Goal: Transaction & Acquisition: Purchase product/service

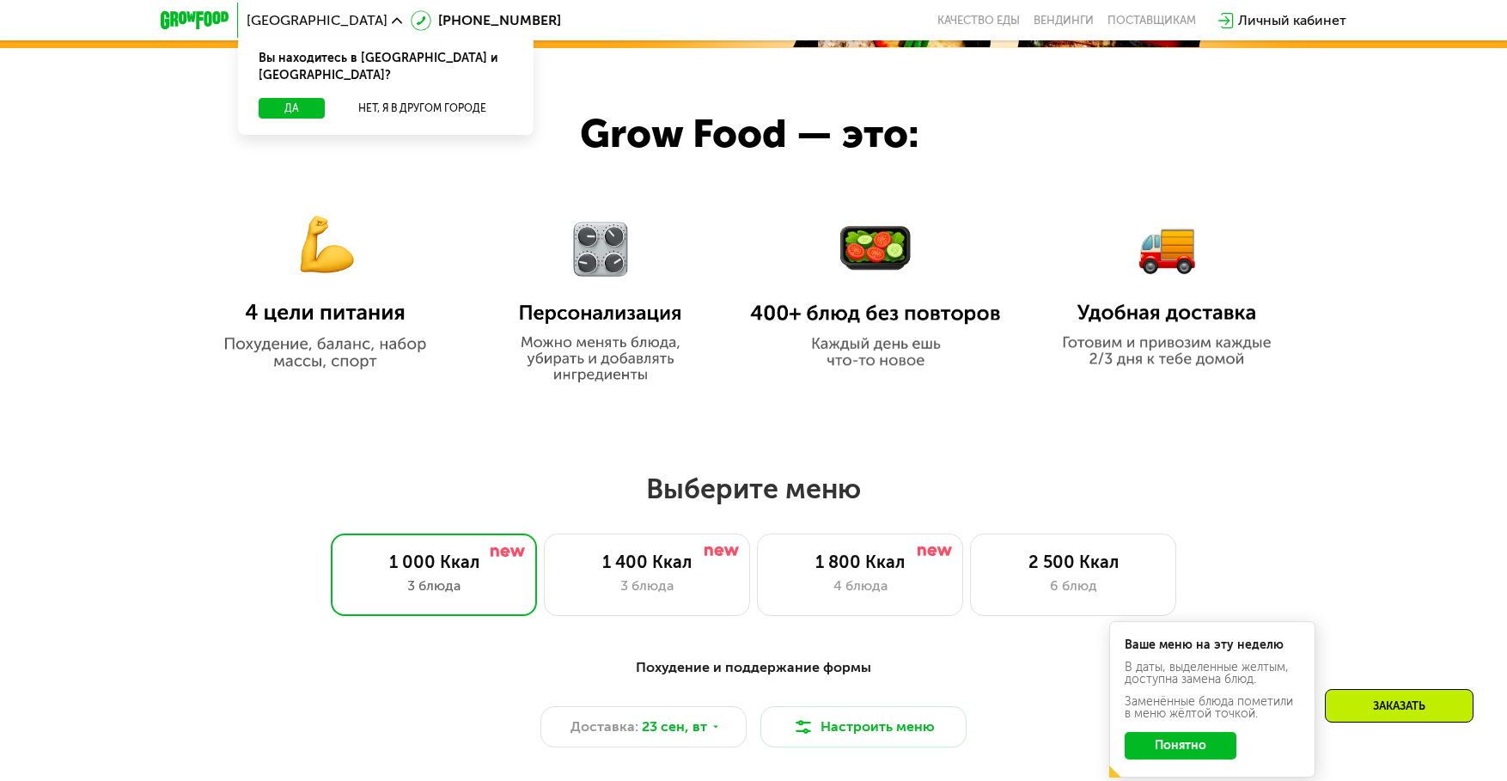
scroll to position [1031, 0]
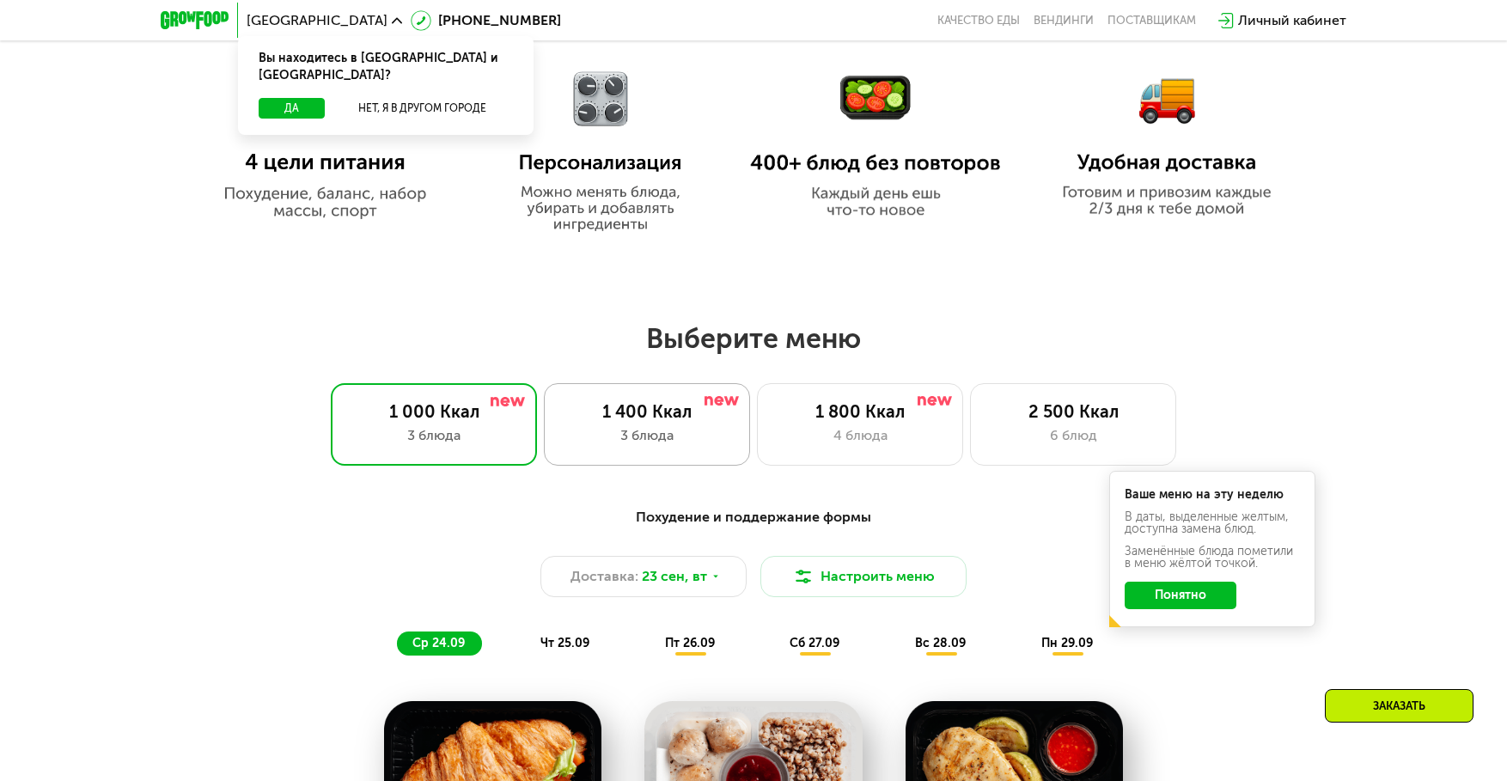
click at [620, 430] on div "1 400 Ккал 3 блюда" at bounding box center [647, 424] width 206 height 82
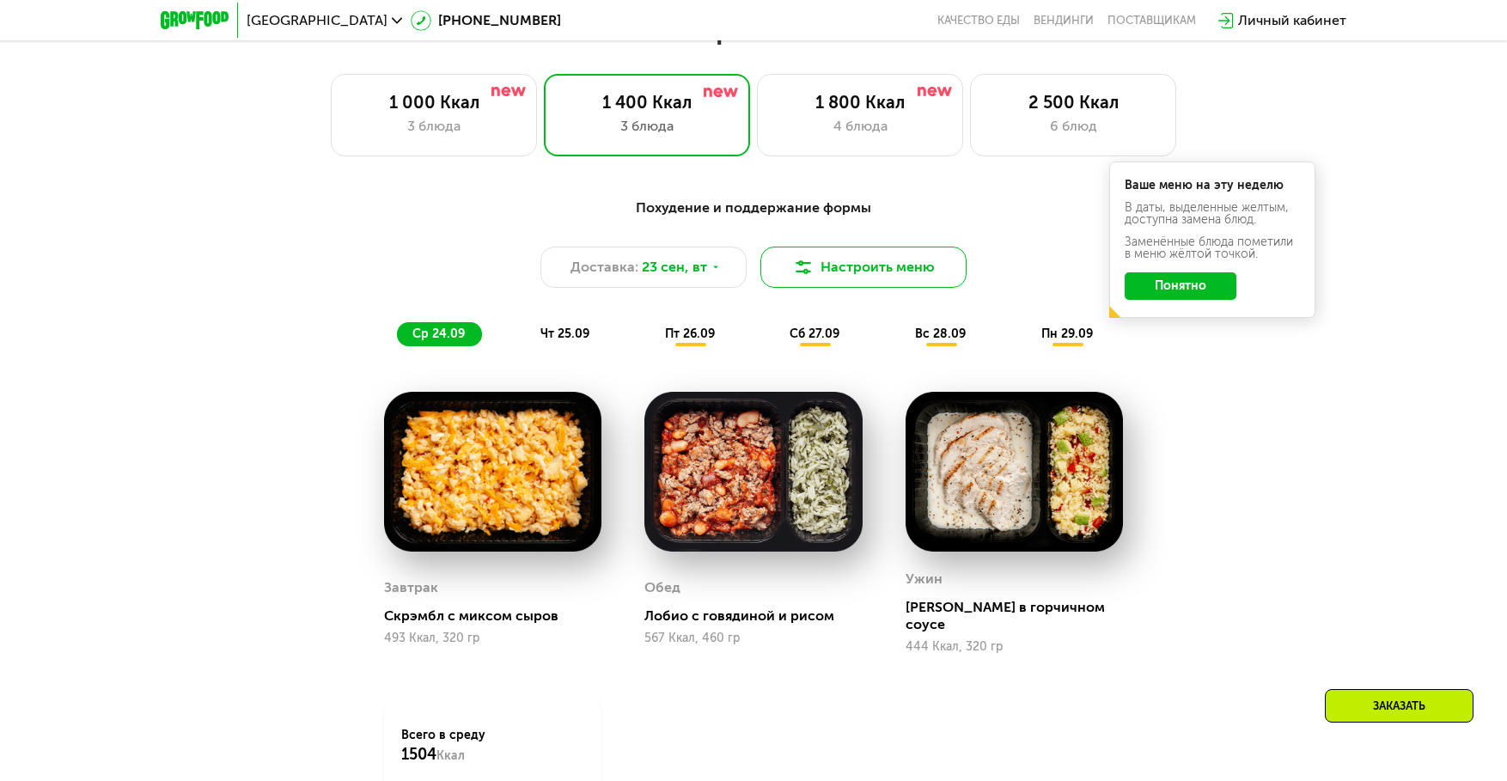
scroll to position [1203, 0]
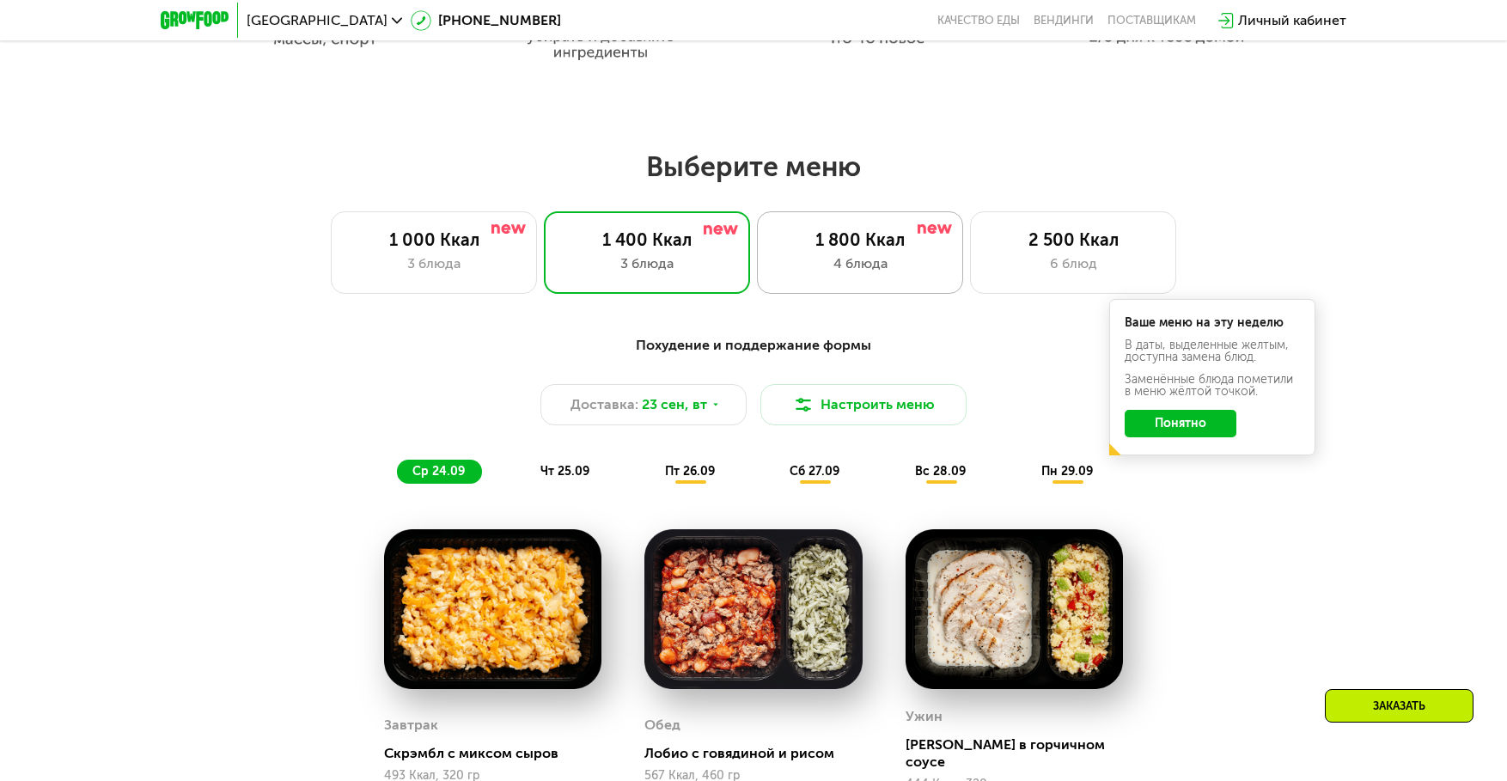
click at [869, 272] on div "4 блюда" at bounding box center [860, 263] width 170 height 21
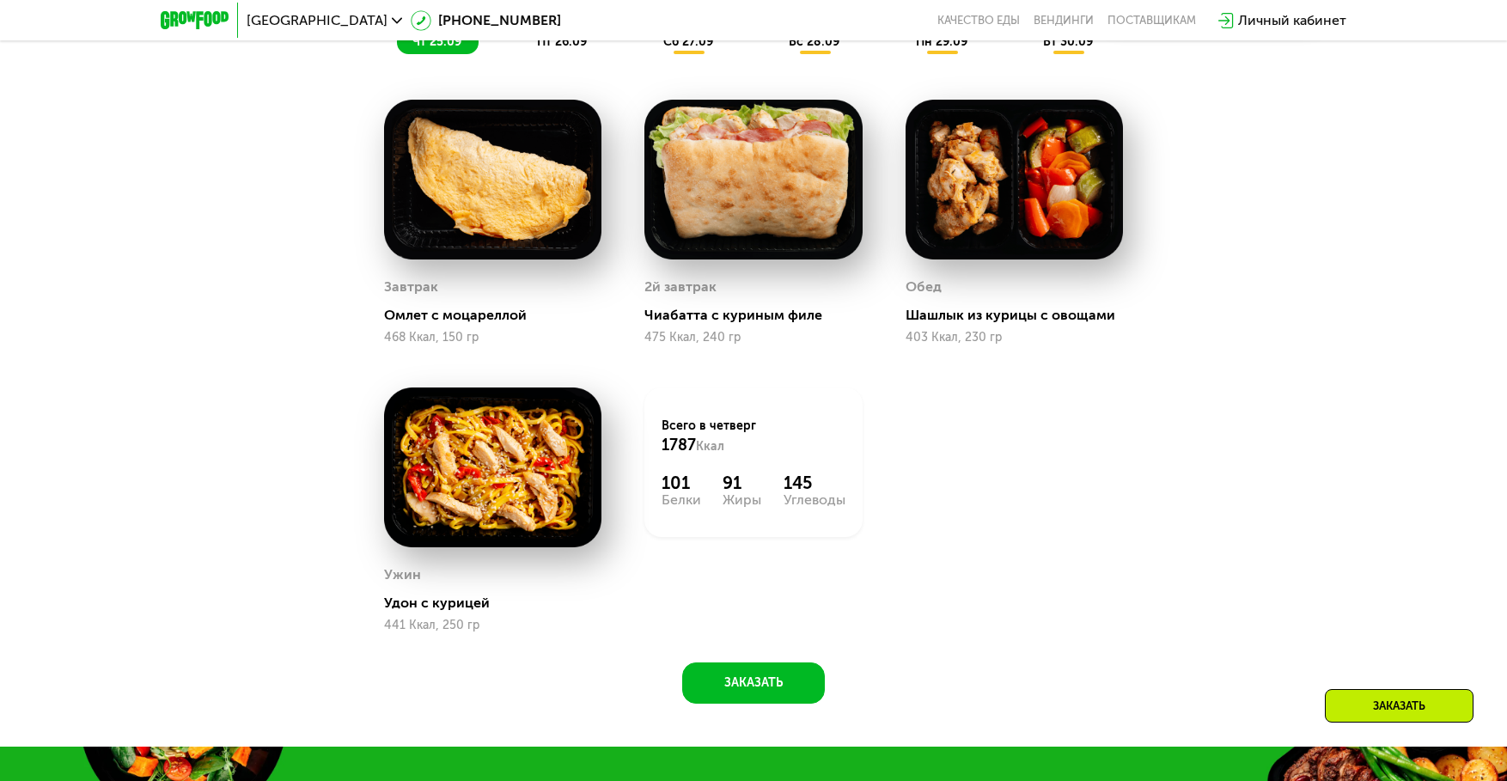
scroll to position [1461, 0]
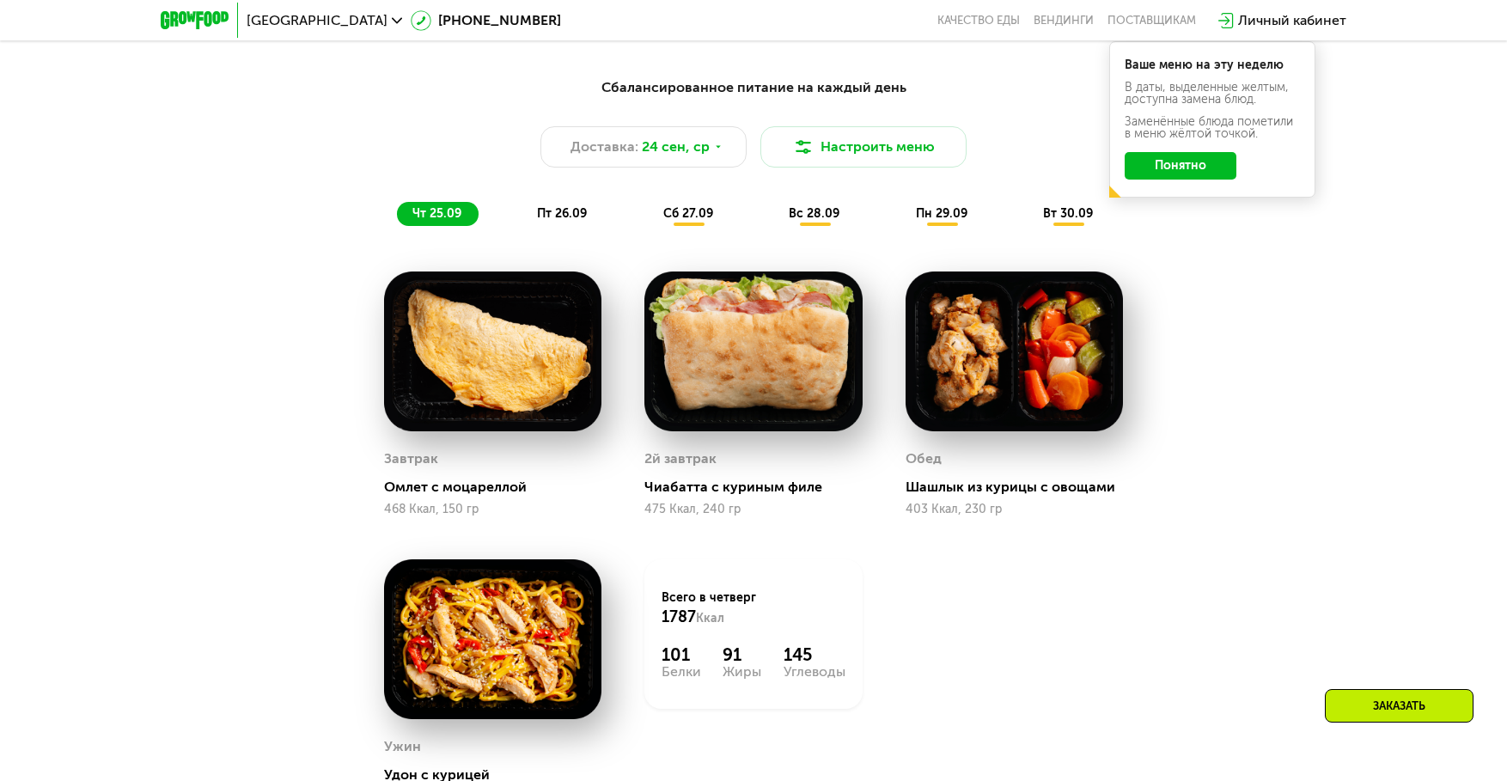
click at [569, 215] on span "пт 26.09" at bounding box center [562, 213] width 50 height 15
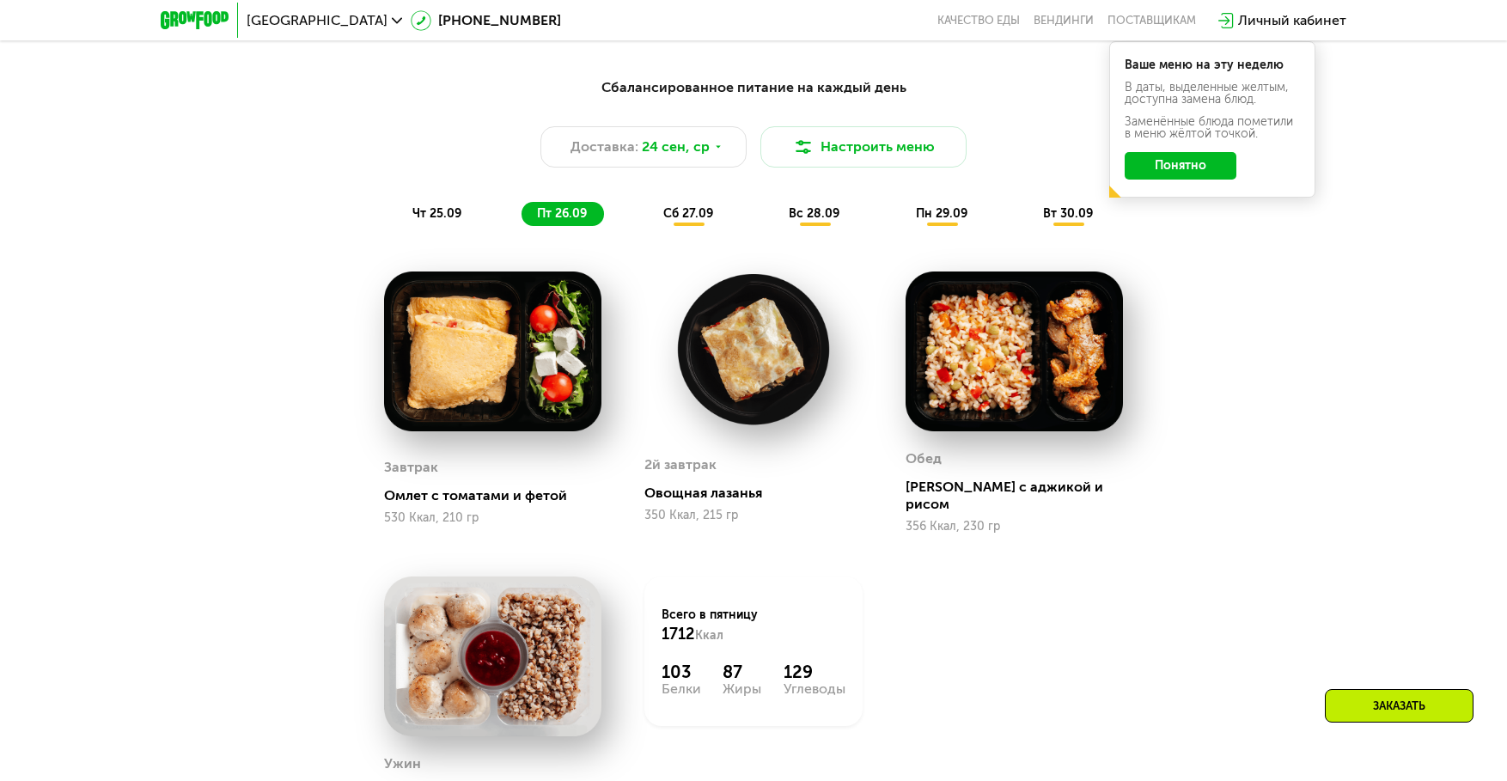
click at [701, 221] on span "сб 27.09" at bounding box center [688, 213] width 50 height 15
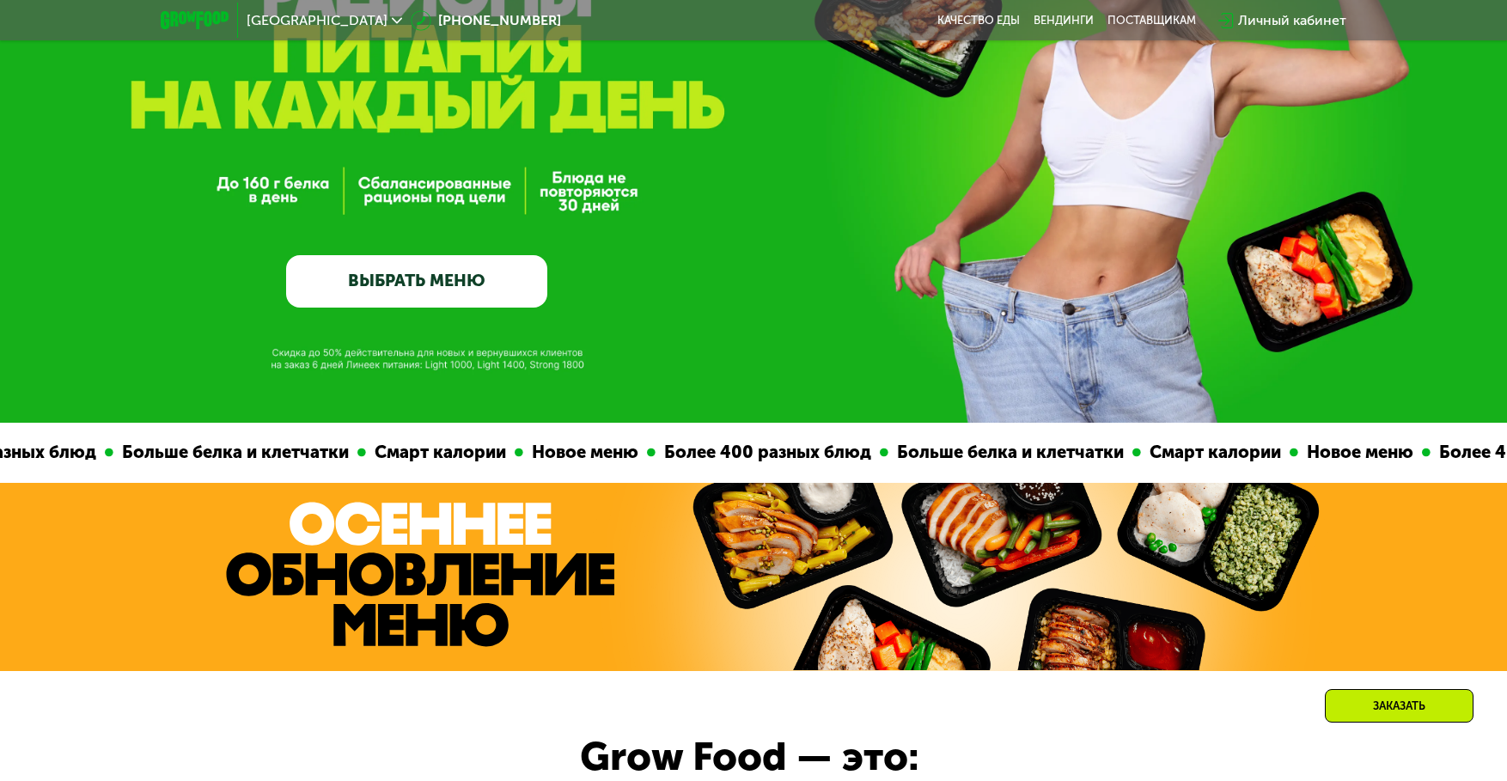
scroll to position [0, 0]
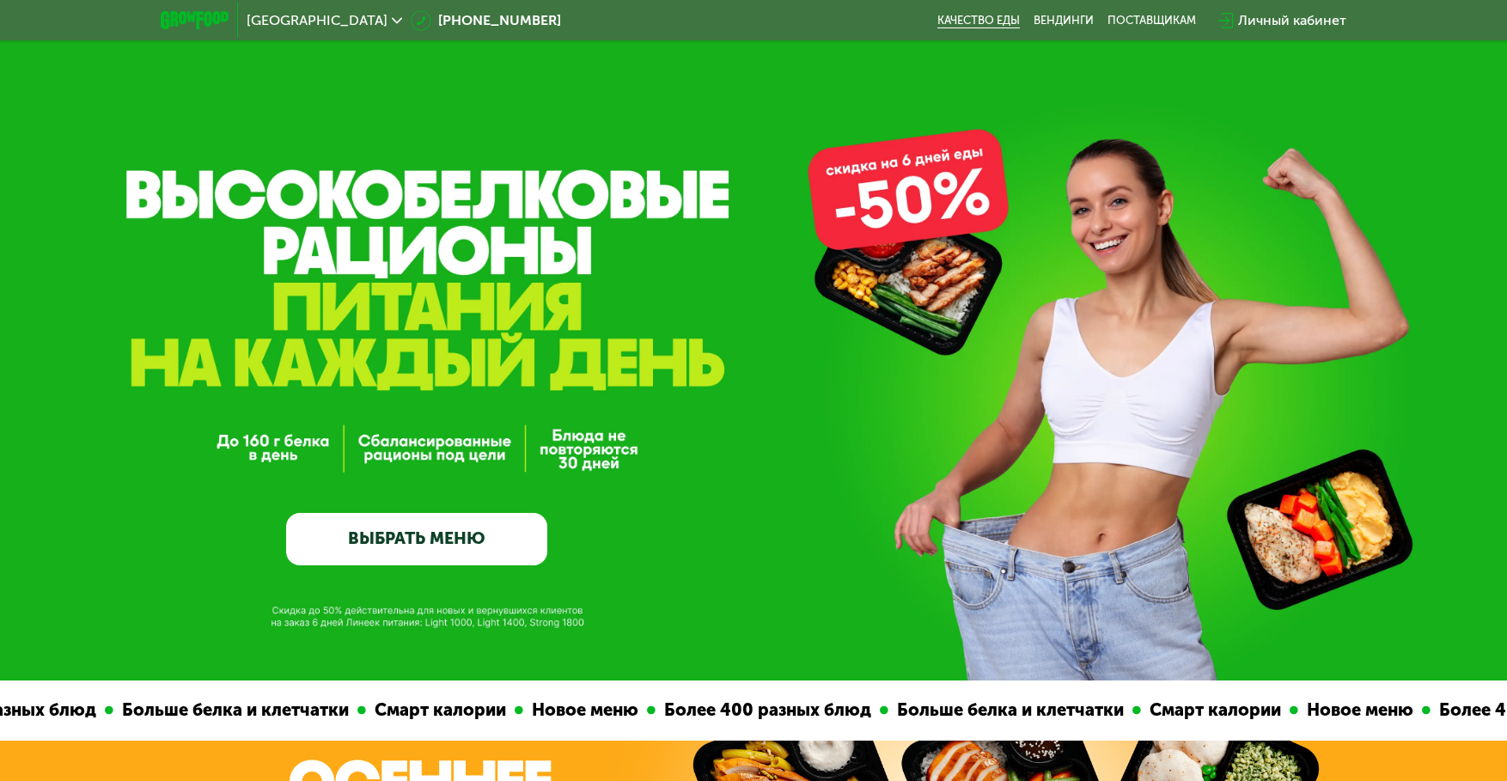
click at [944, 14] on link "Качество еды" at bounding box center [978, 21] width 82 height 14
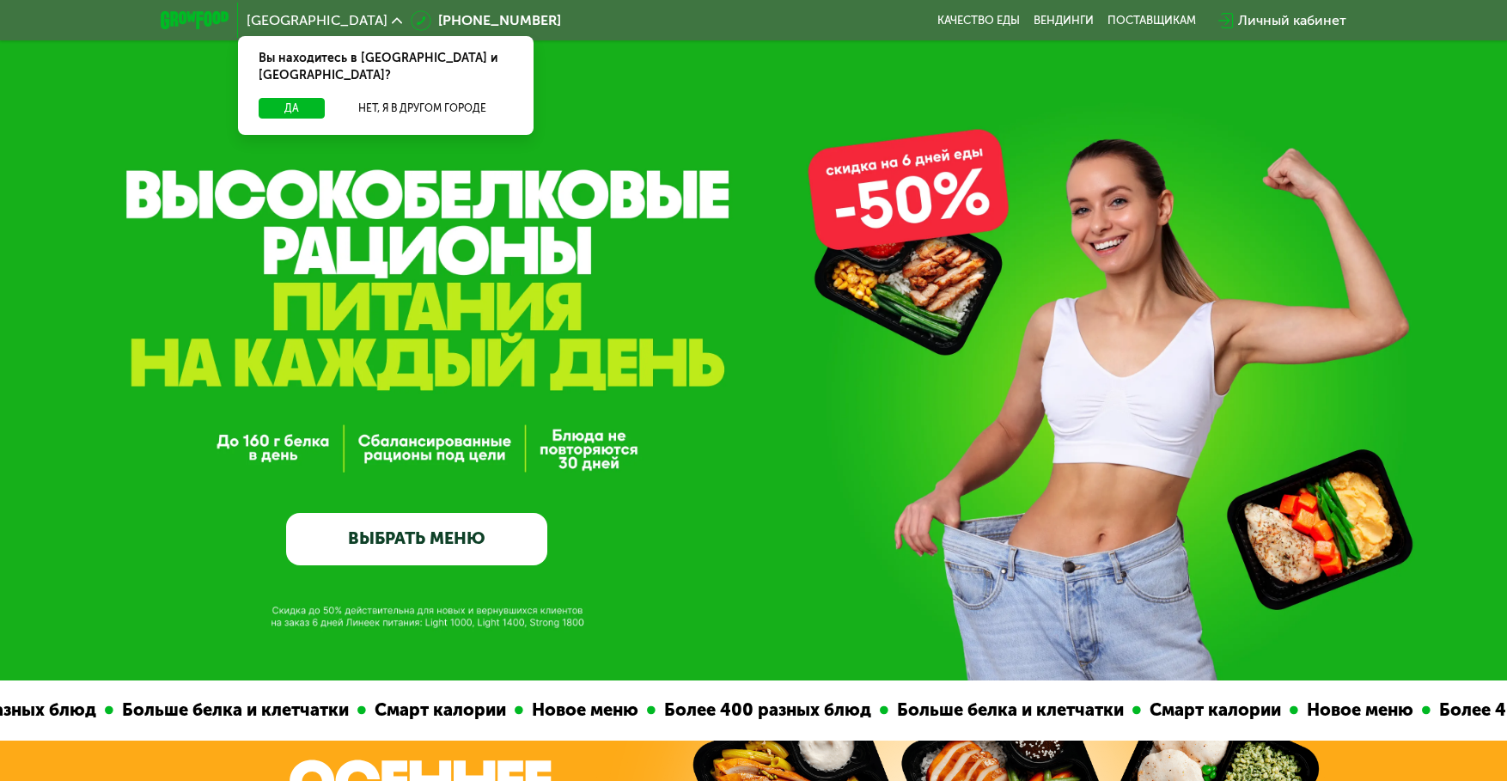
click at [344, 547] on link "ВЫБРАТЬ МЕНЮ" at bounding box center [416, 539] width 260 height 52
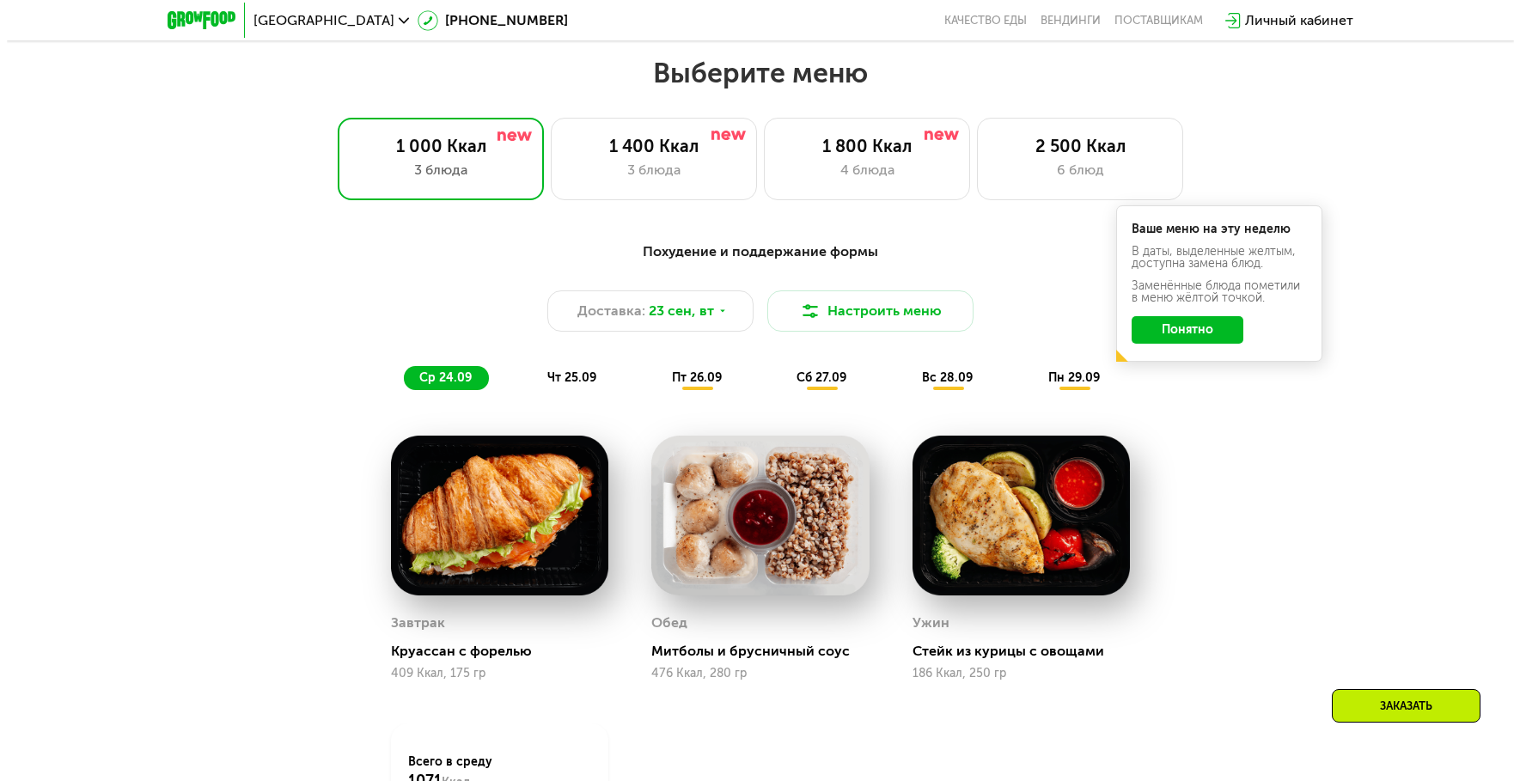
scroll to position [1317, 0]
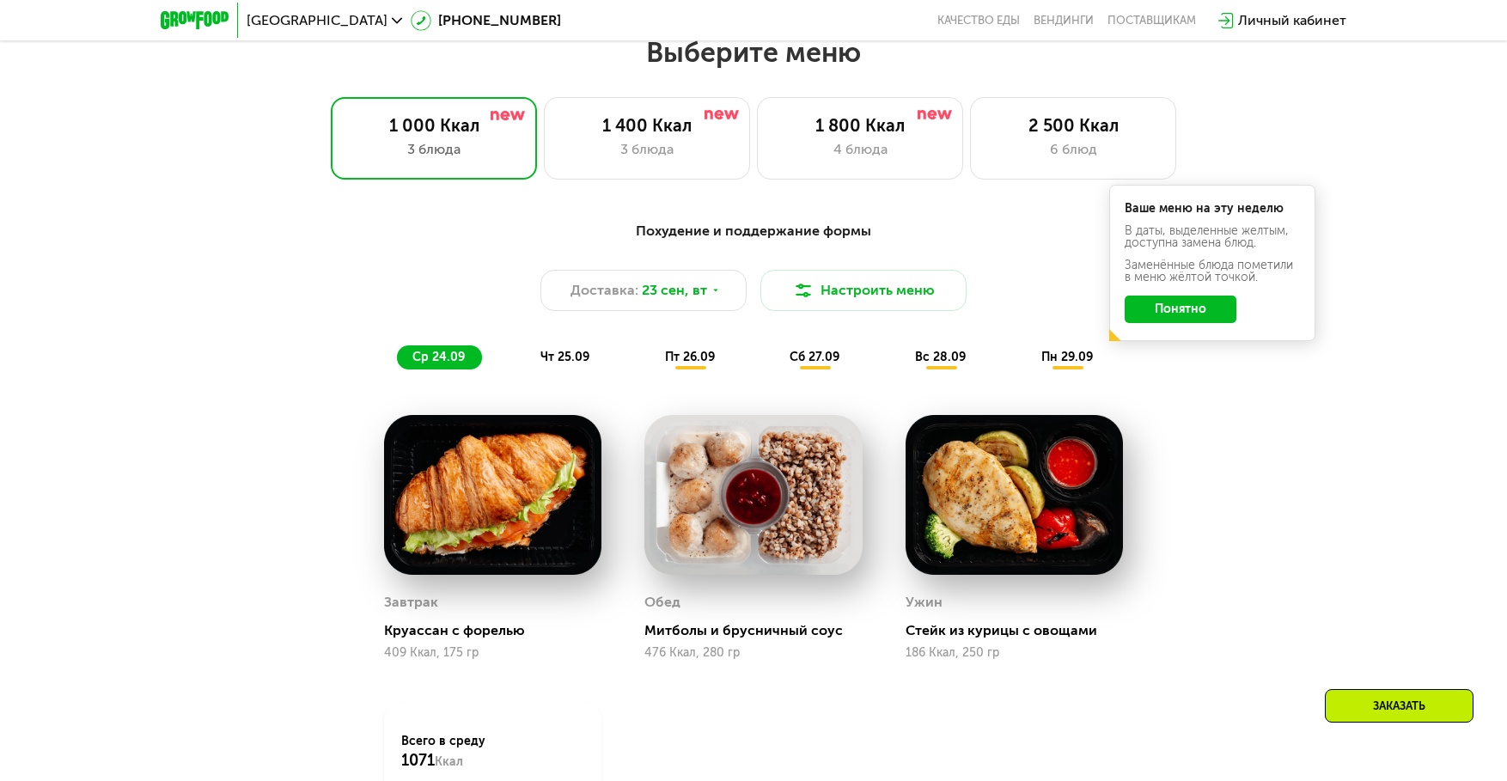
click at [1179, 313] on button "Понятно" at bounding box center [1181, 309] width 112 height 27
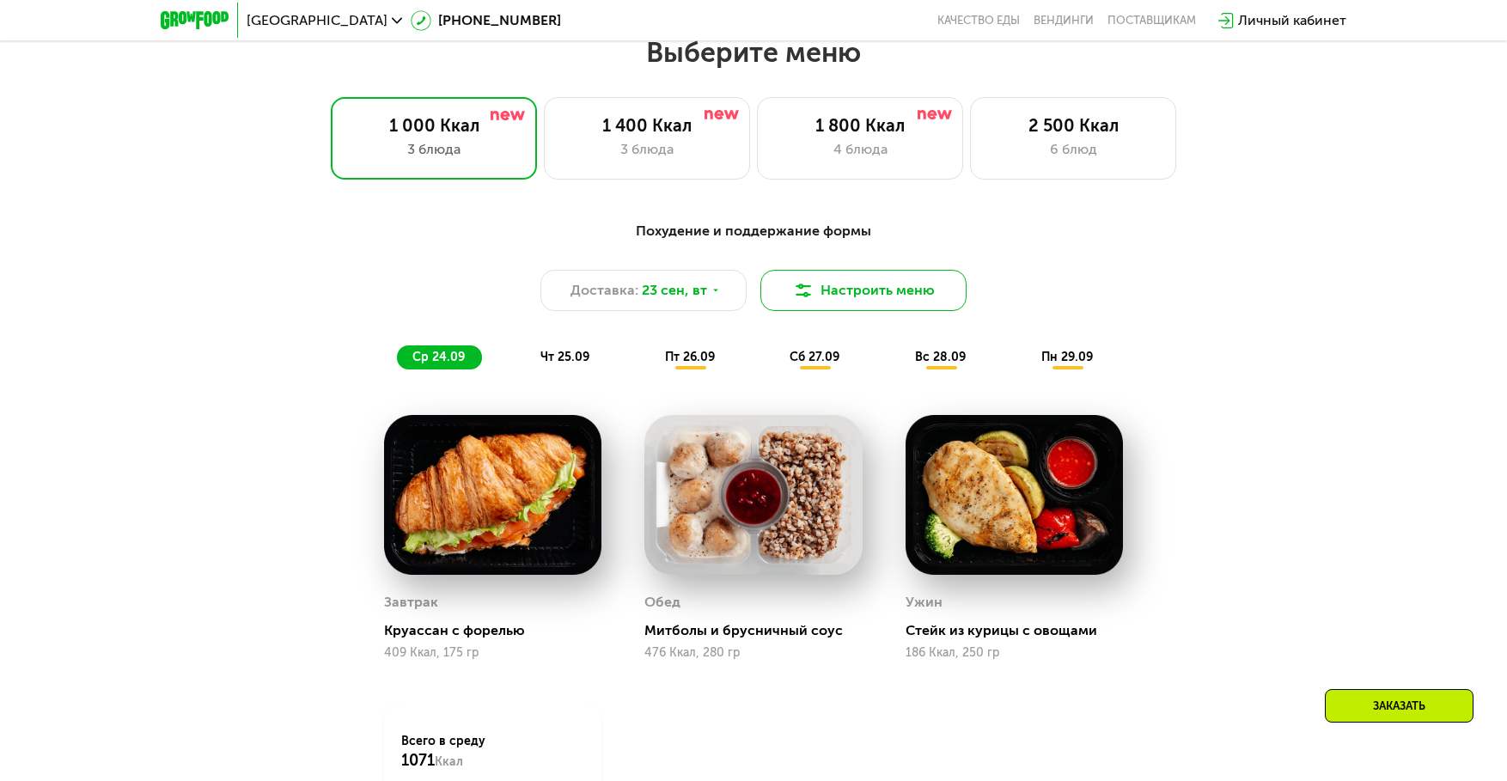
click at [881, 291] on button "Настроить меню" at bounding box center [863, 290] width 206 height 41
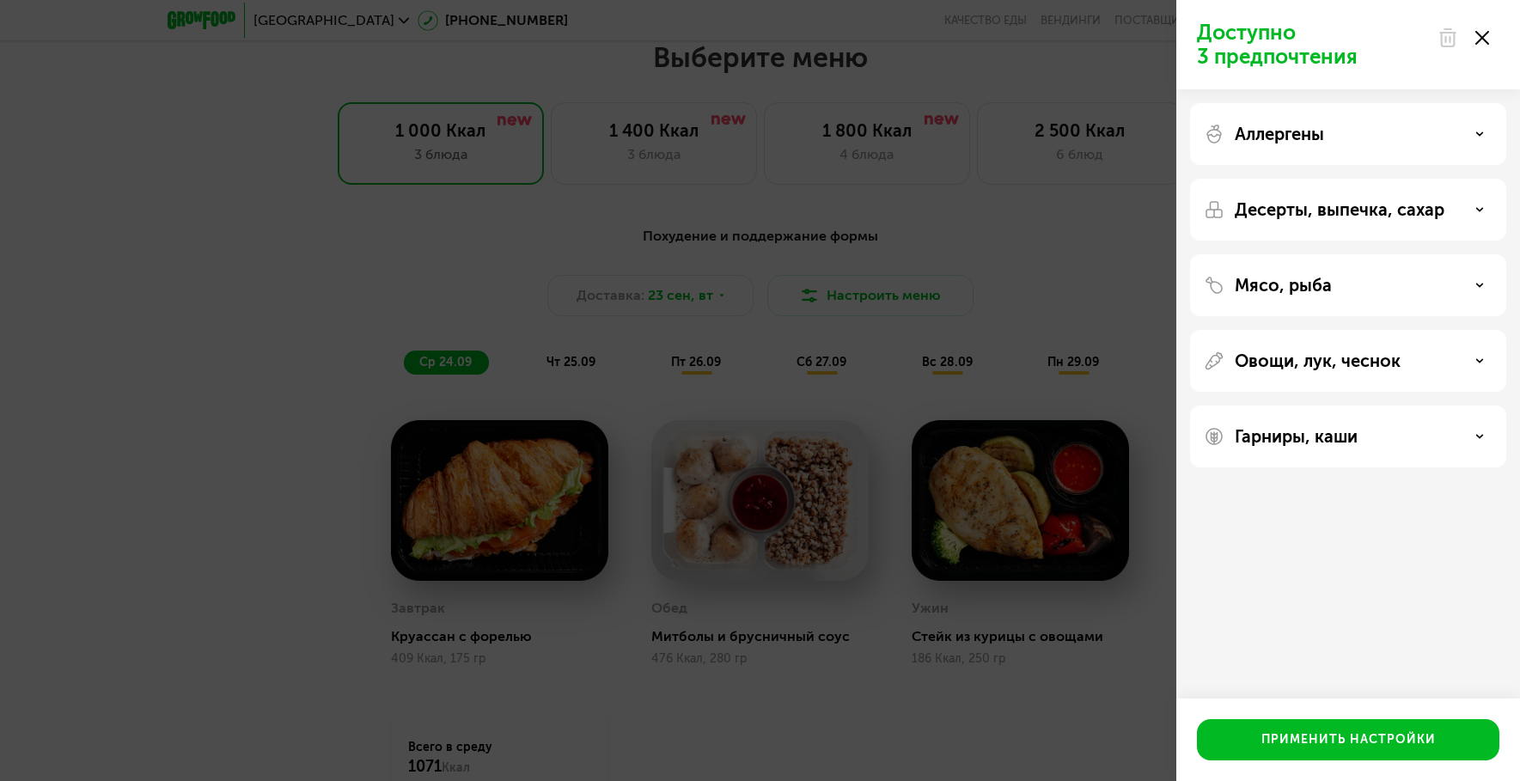
click at [1382, 137] on div "Аллергены" at bounding box center [1348, 134] width 289 height 21
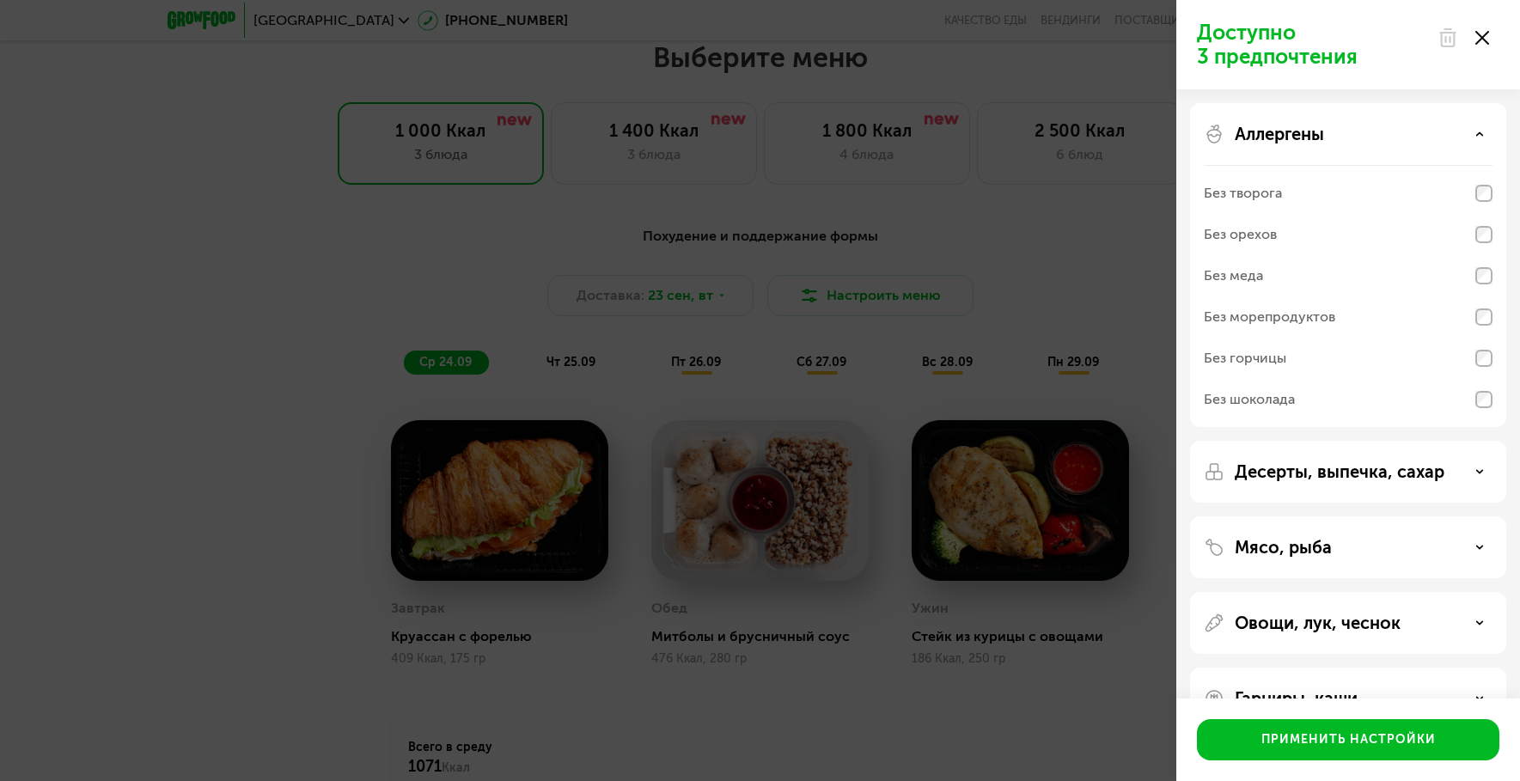
click at [1382, 137] on div "Аллергены" at bounding box center [1348, 134] width 289 height 21
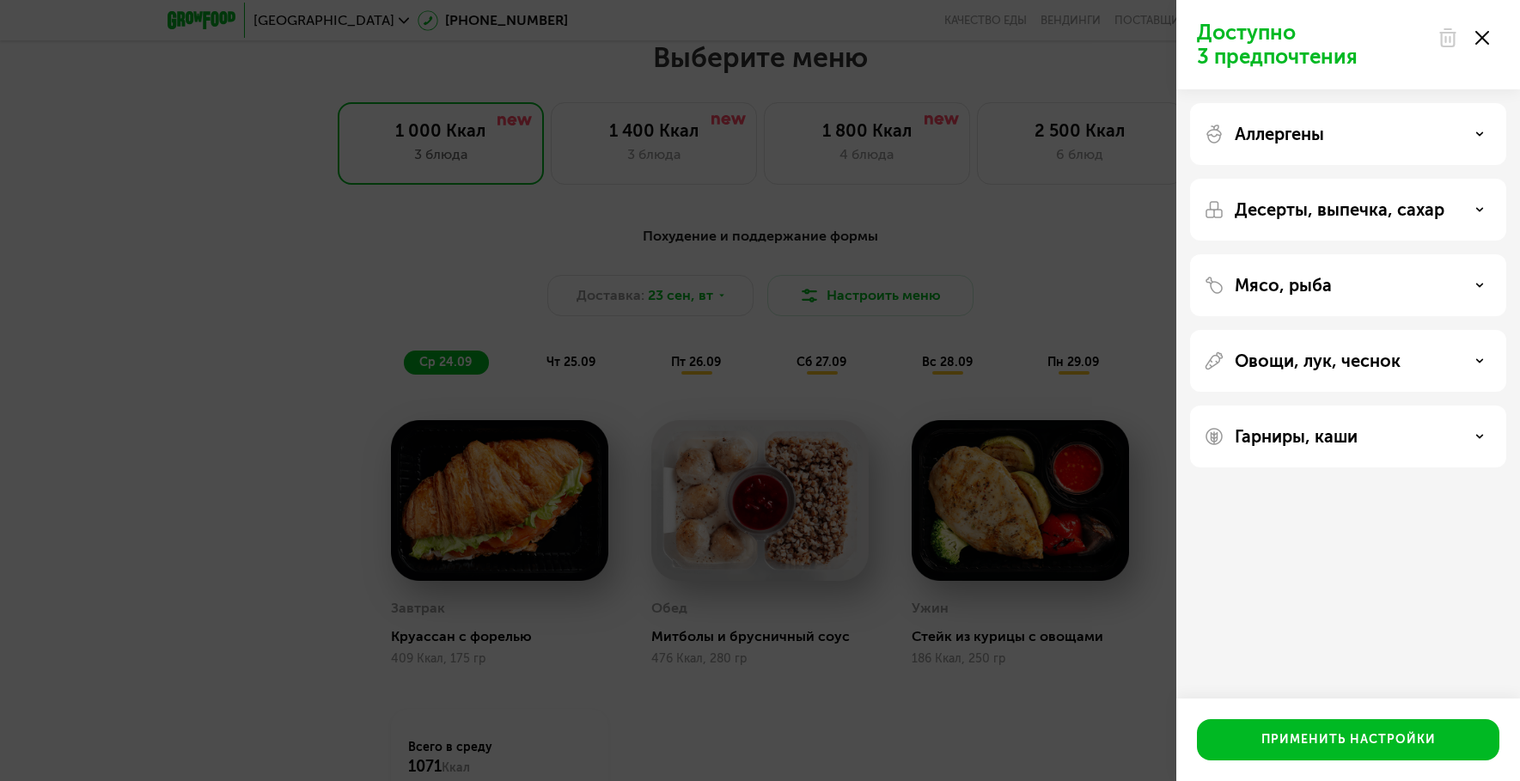
click at [1369, 217] on p "Десерты, выпечка, сахар" at bounding box center [1340, 209] width 210 height 21
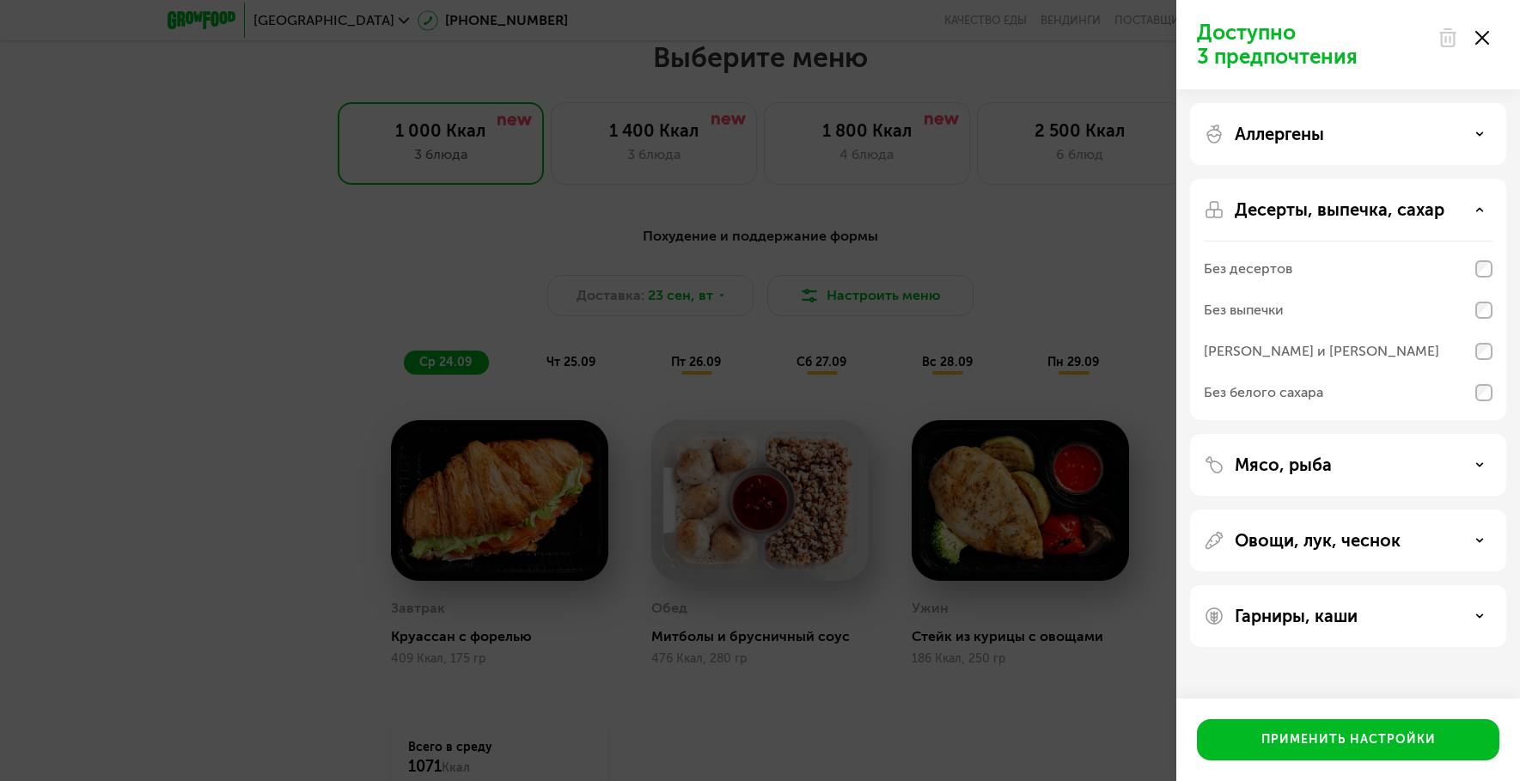
click at [1369, 217] on p "Десерты, выпечка, сахар" at bounding box center [1340, 209] width 210 height 21
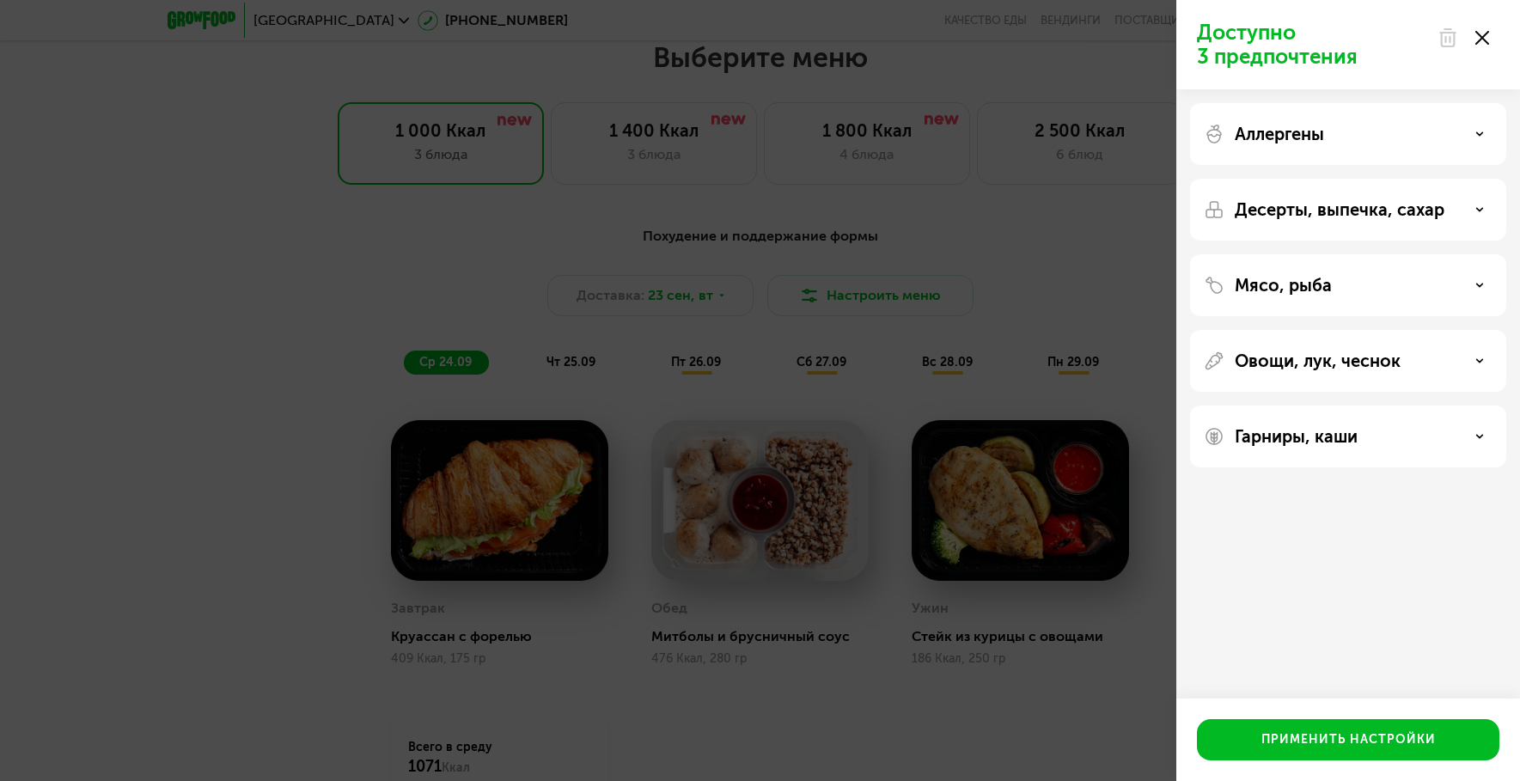
click at [1357, 280] on div "Мясо, рыба" at bounding box center [1348, 285] width 289 height 21
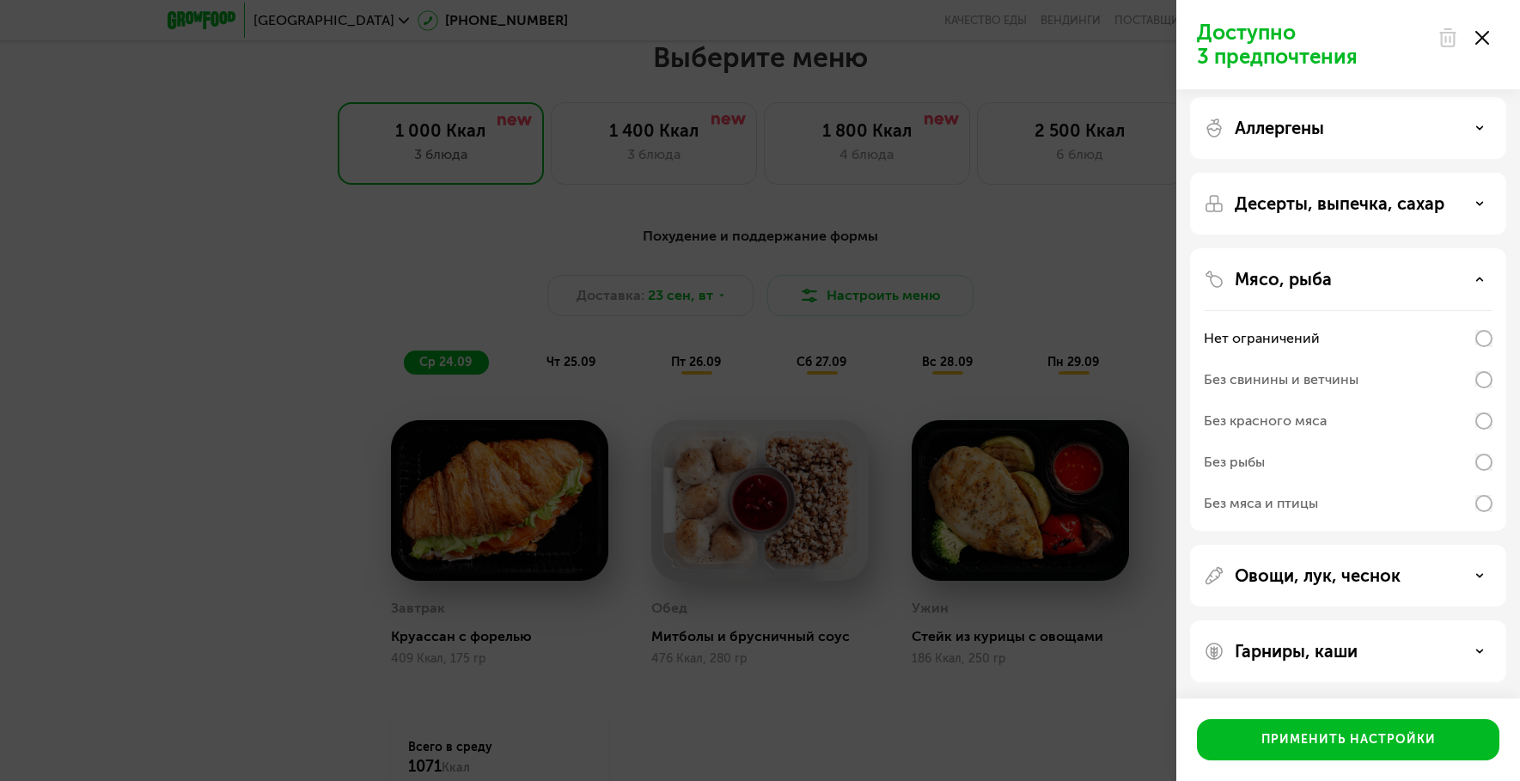
scroll to position [7, 0]
click at [1351, 276] on div "Мясо, рыба" at bounding box center [1348, 278] width 289 height 21
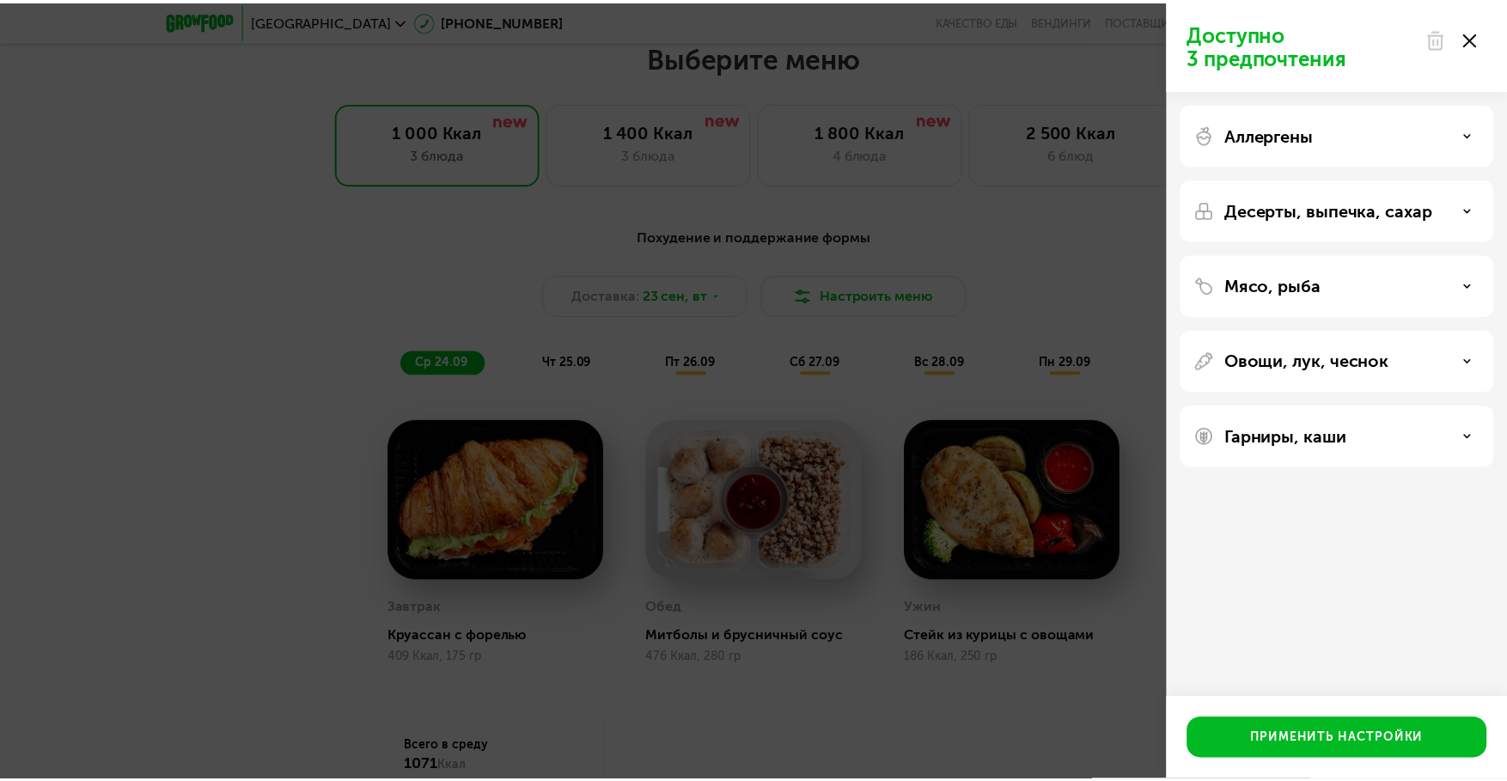
scroll to position [0, 0]
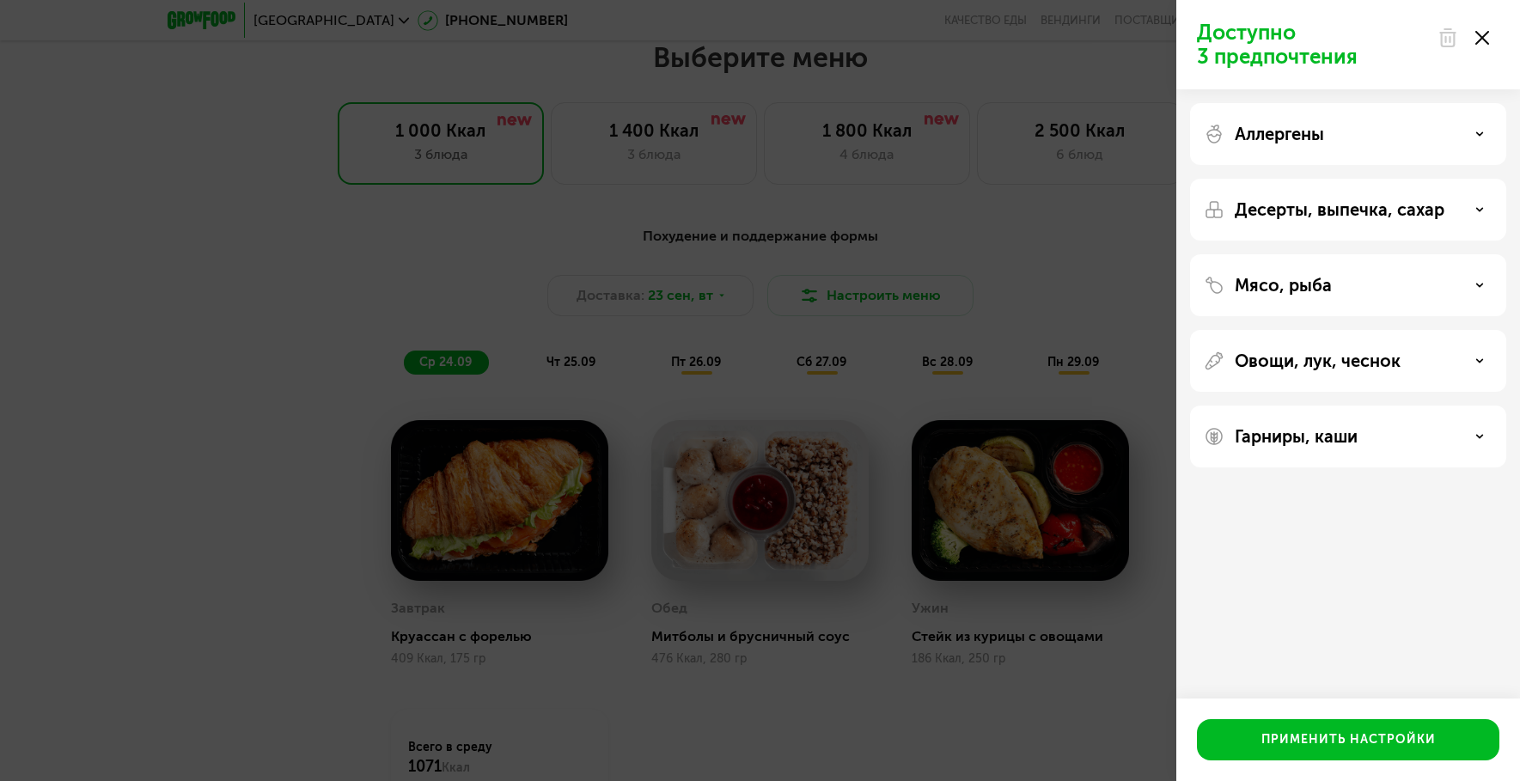
click at [1351, 359] on p "Овощи, лук, чеснок" at bounding box center [1318, 361] width 166 height 21
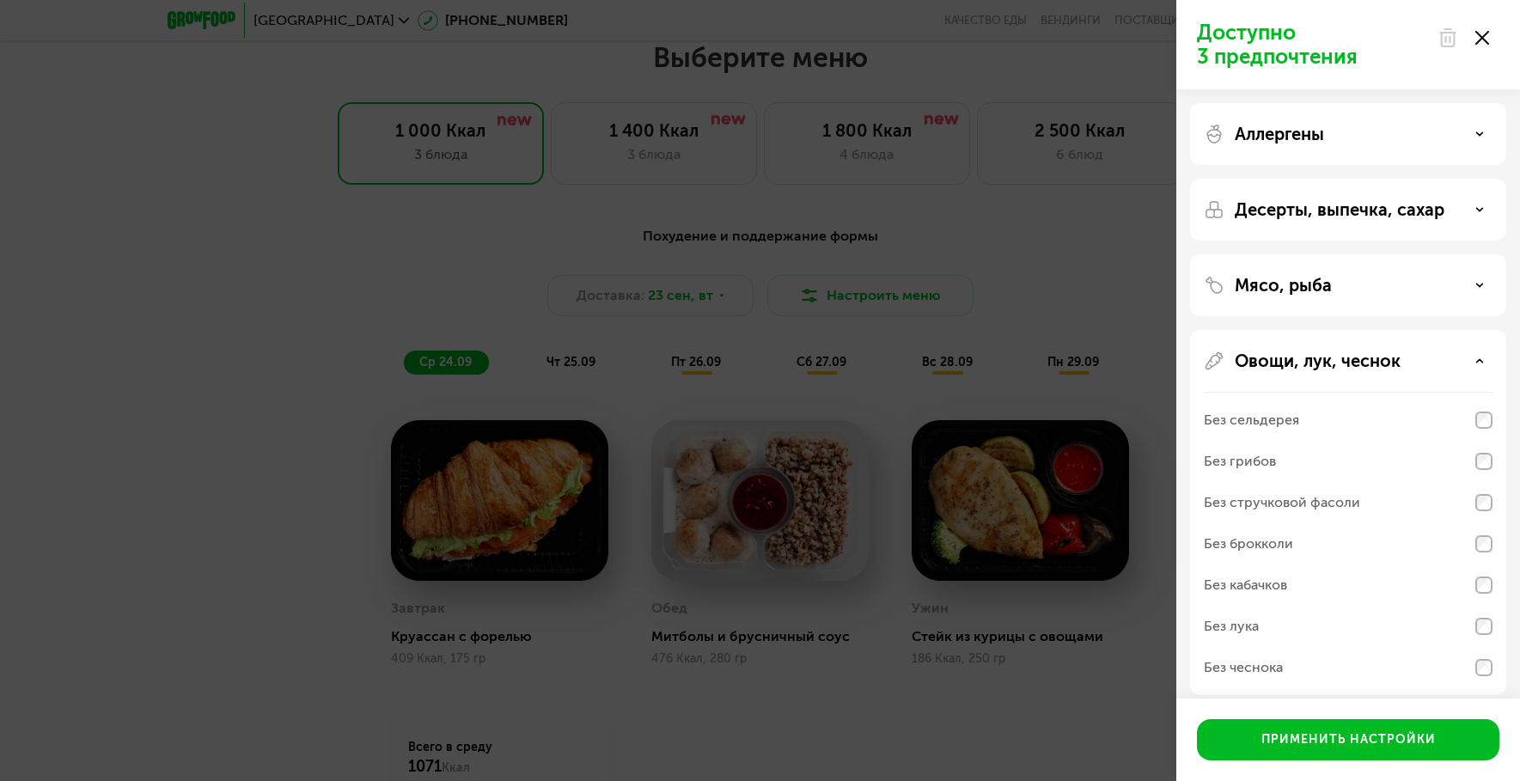
click at [1351, 359] on p "Овощи, лук, чеснок" at bounding box center [1318, 361] width 166 height 21
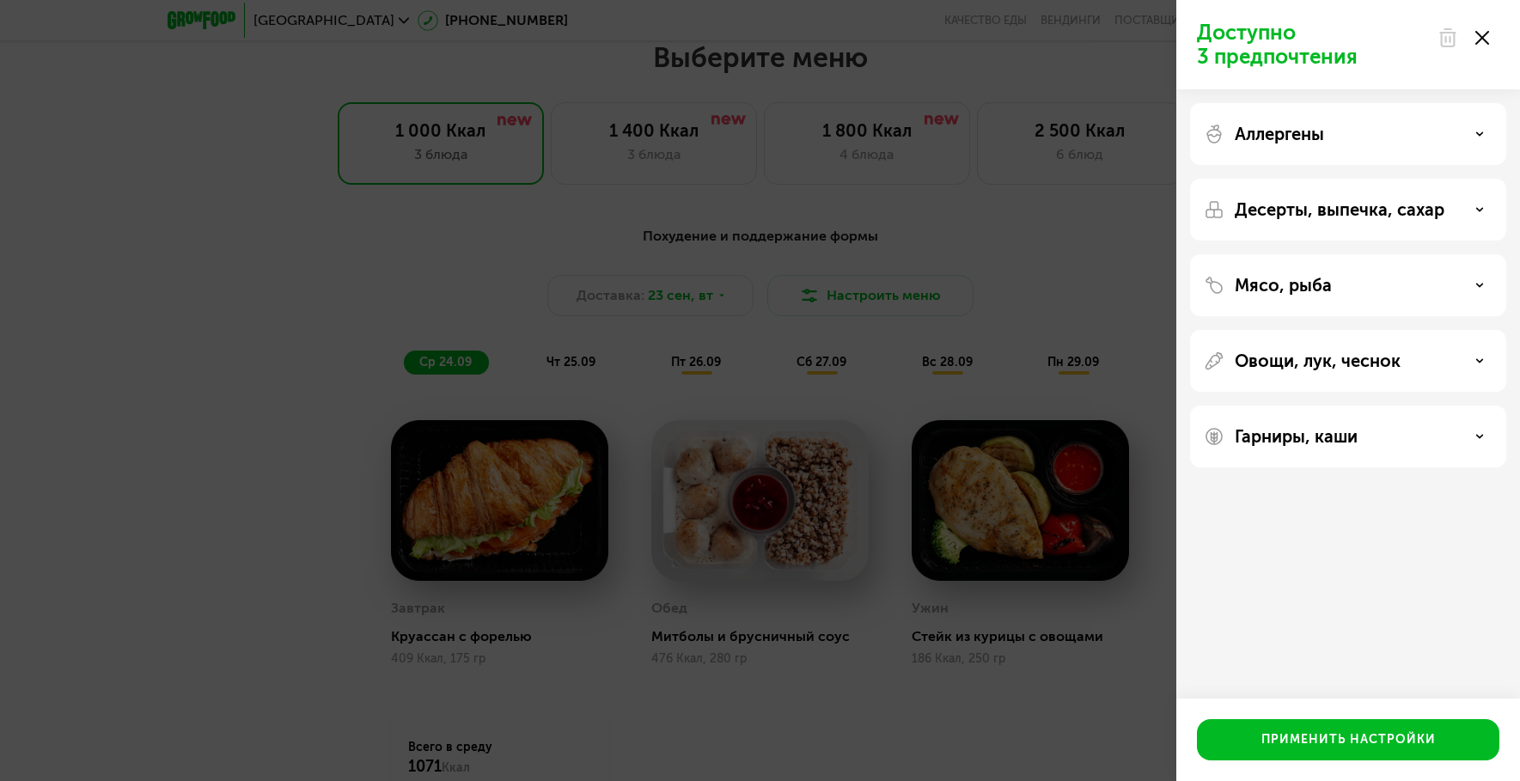
click at [1328, 437] on p "Гарниры, каши" at bounding box center [1296, 436] width 123 height 21
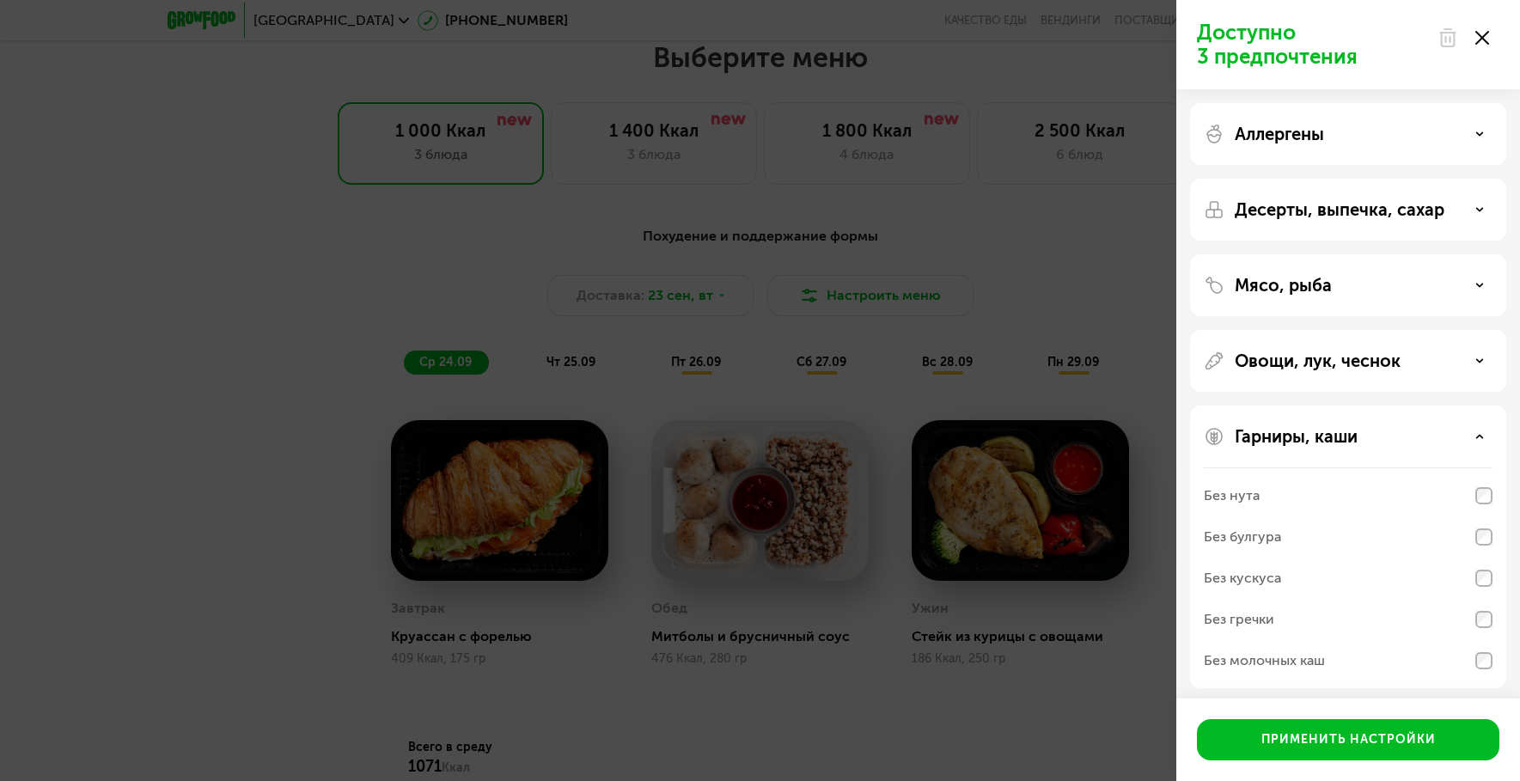
click at [1328, 437] on p "Гарниры, каши" at bounding box center [1296, 436] width 123 height 21
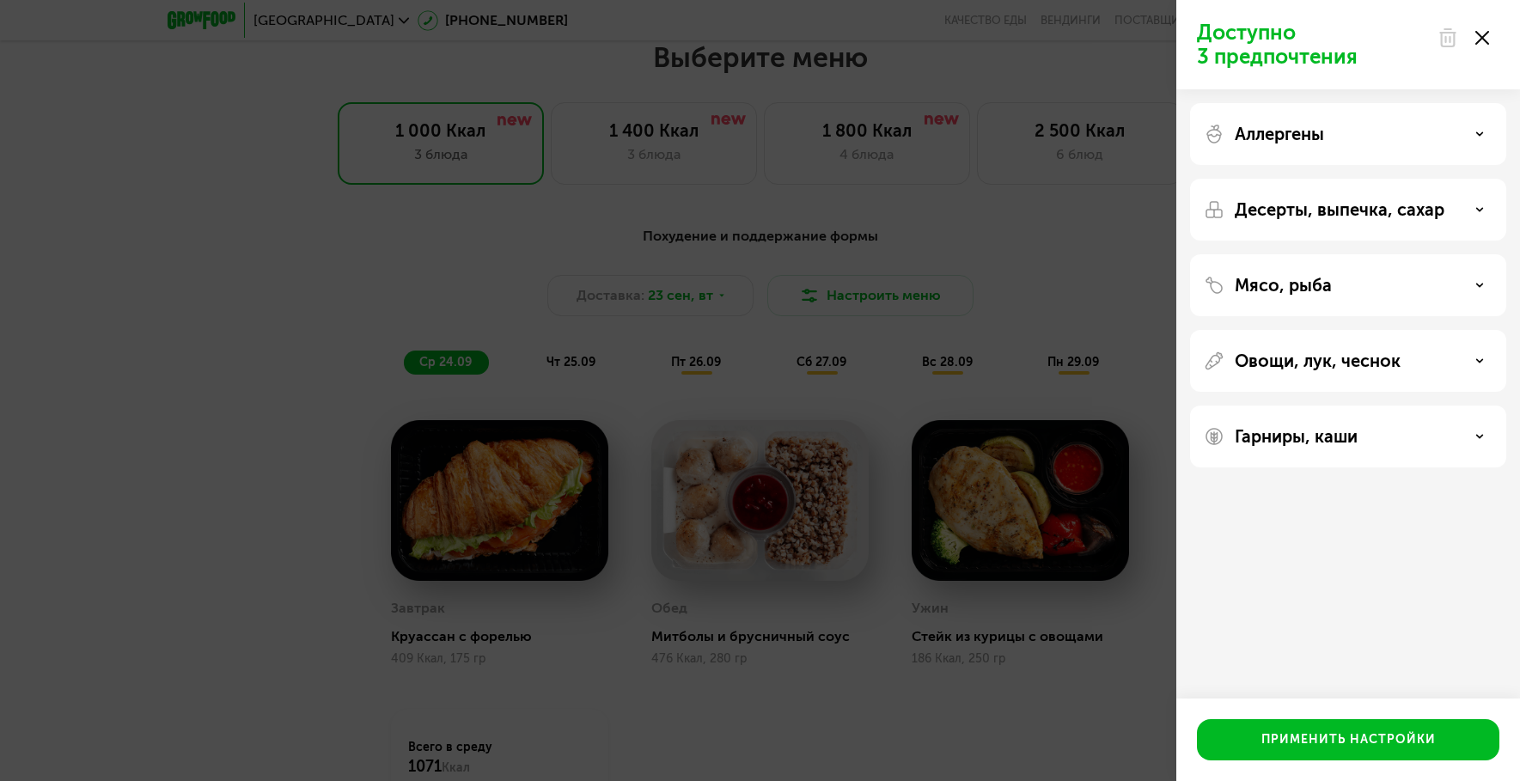
click at [1092, 289] on div "Доступно 3 предпочтения Аллергены Десерты, выпечка, сахар Мясо, рыба Овощи, лук…" at bounding box center [760, 390] width 1520 height 781
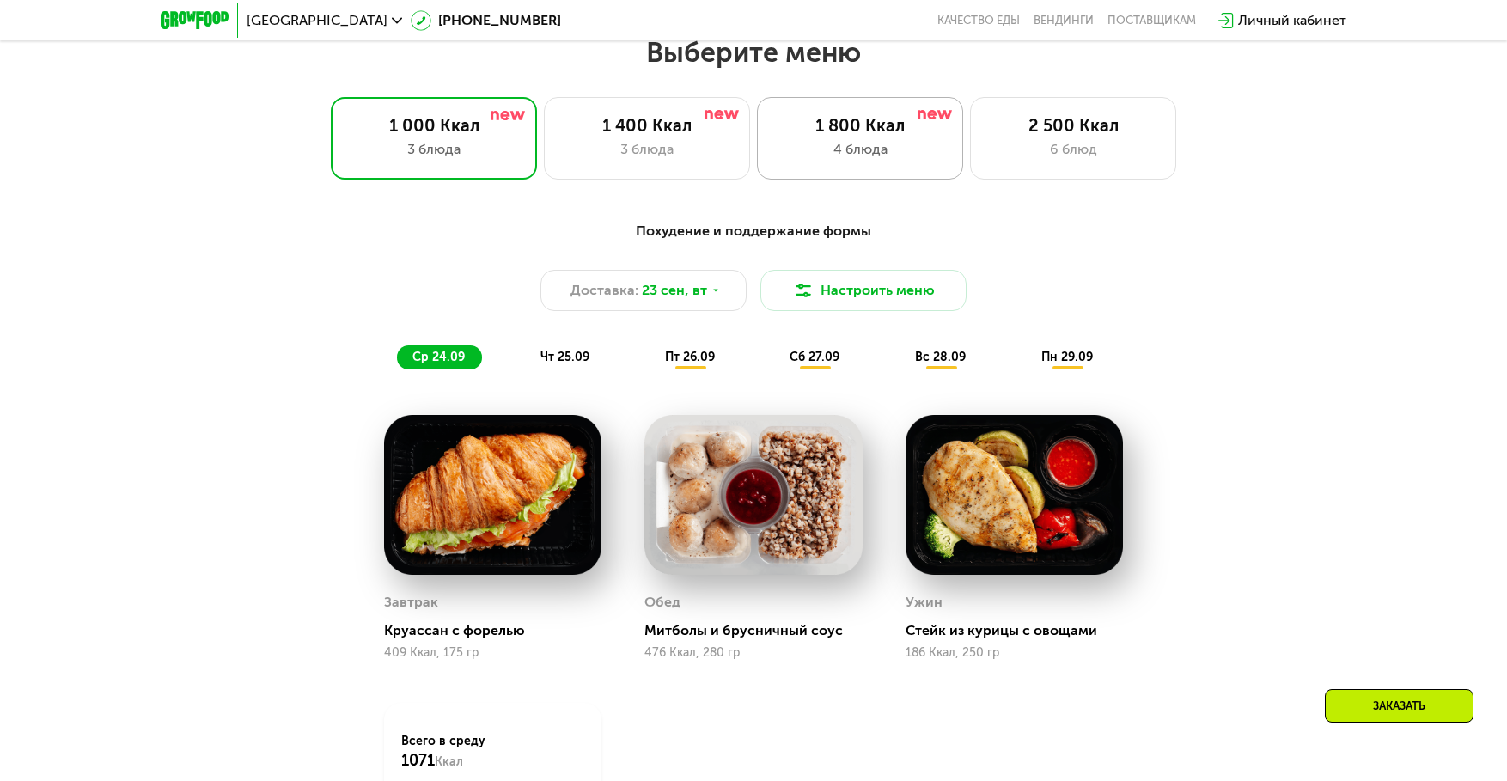
click at [887, 125] on div "1 800 Ккал" at bounding box center [860, 125] width 170 height 21
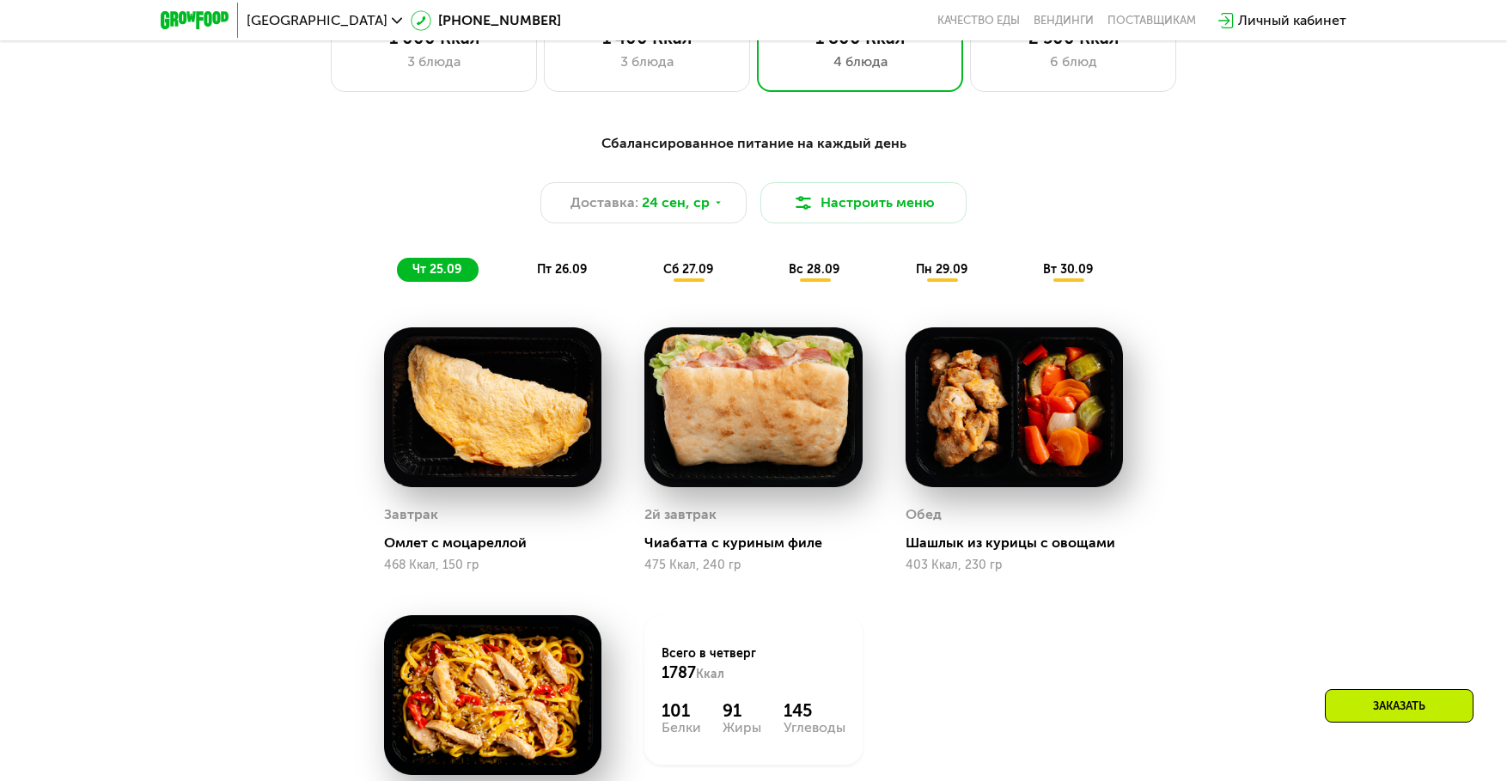
scroll to position [1403, 0]
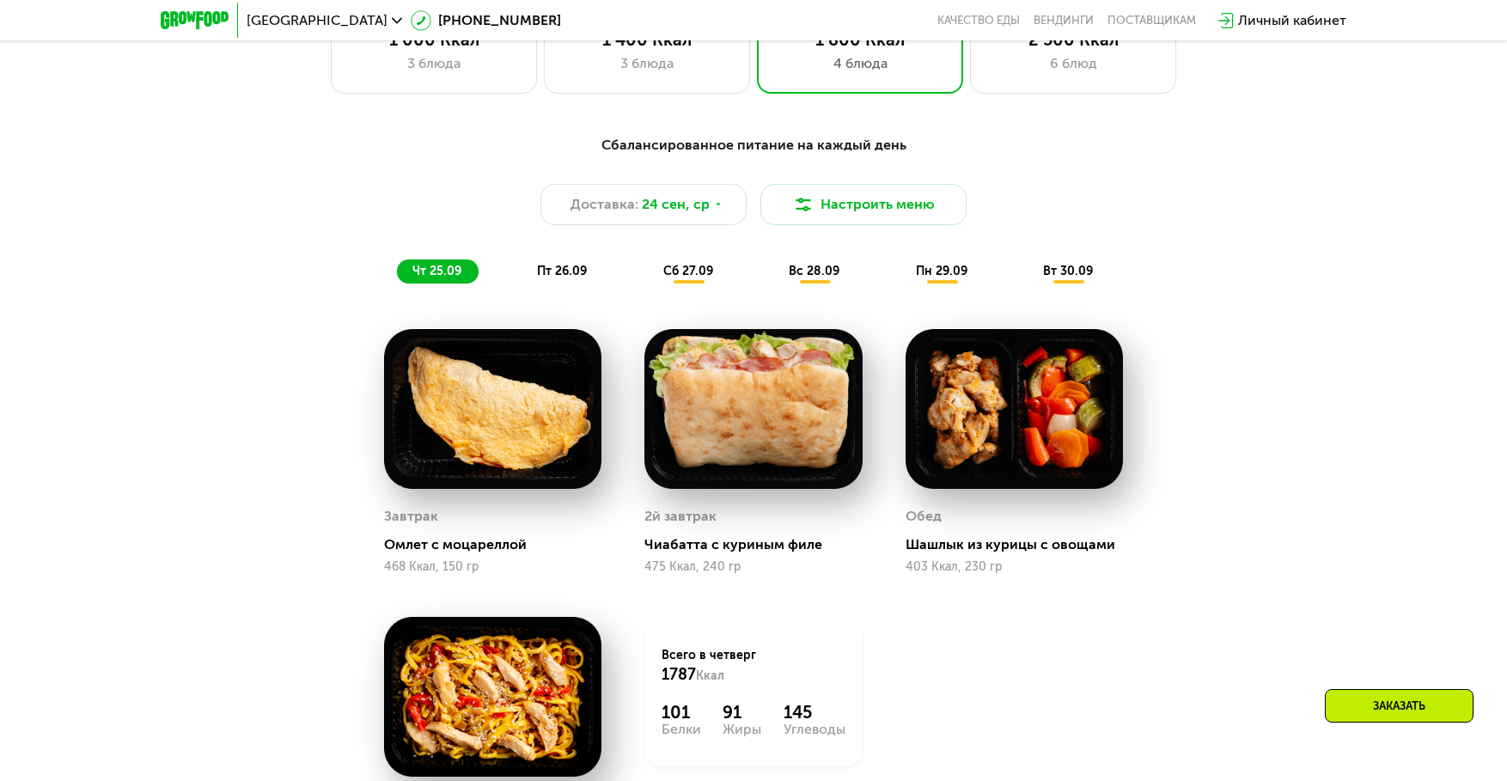
click at [683, 270] on span "сб 27.09" at bounding box center [688, 271] width 50 height 15
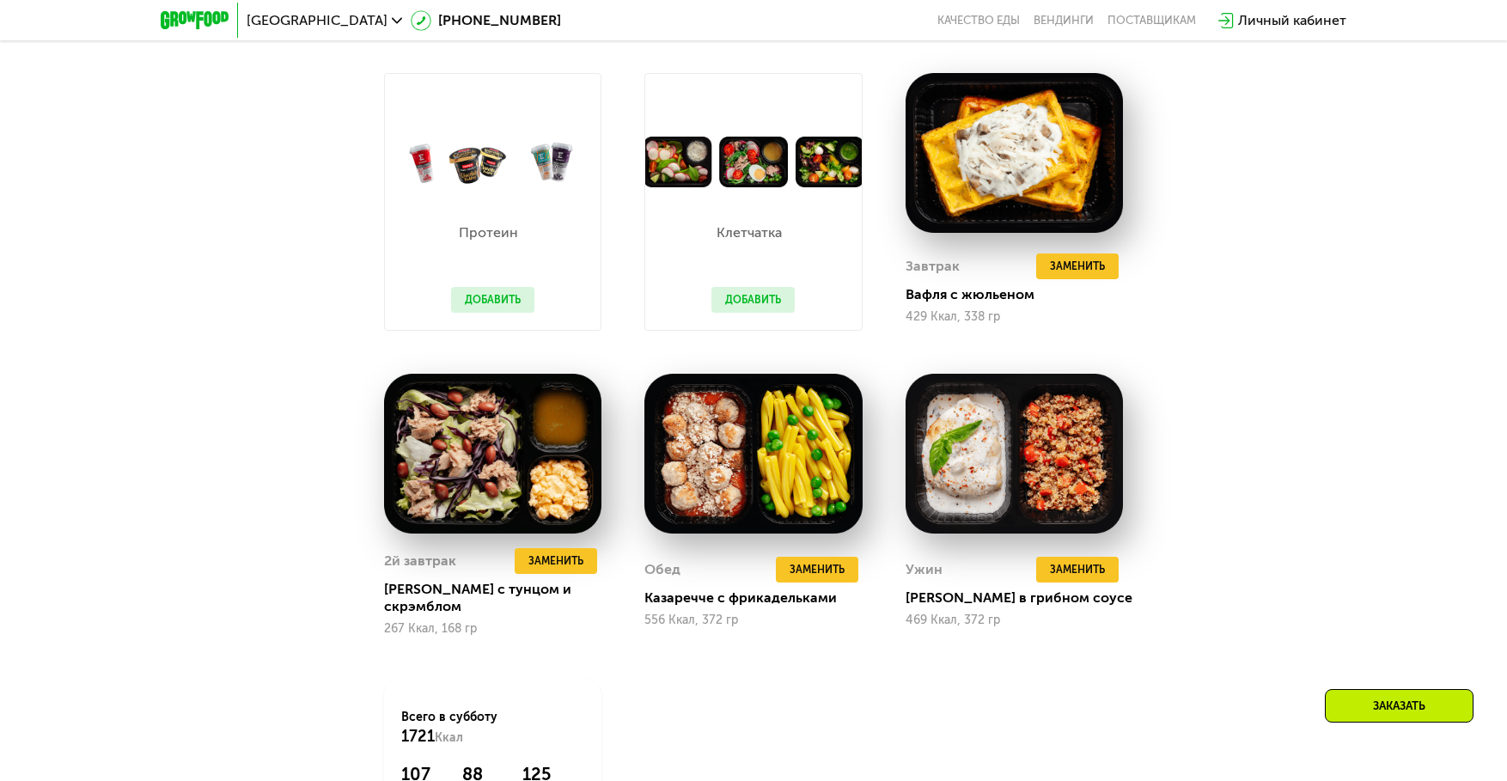
scroll to position [1661, 0]
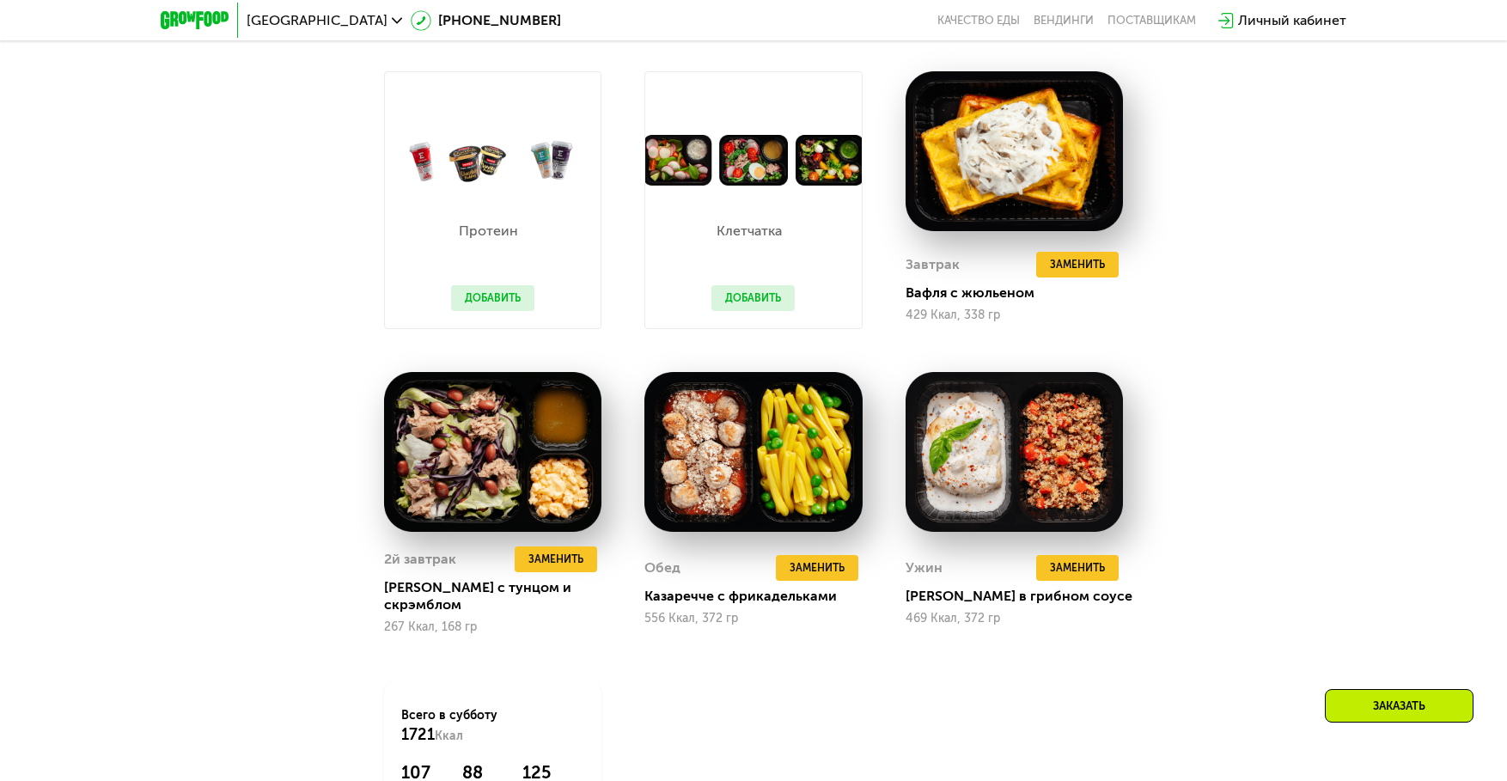
click at [745, 302] on button "Добавить" at bounding box center [752, 298] width 83 height 26
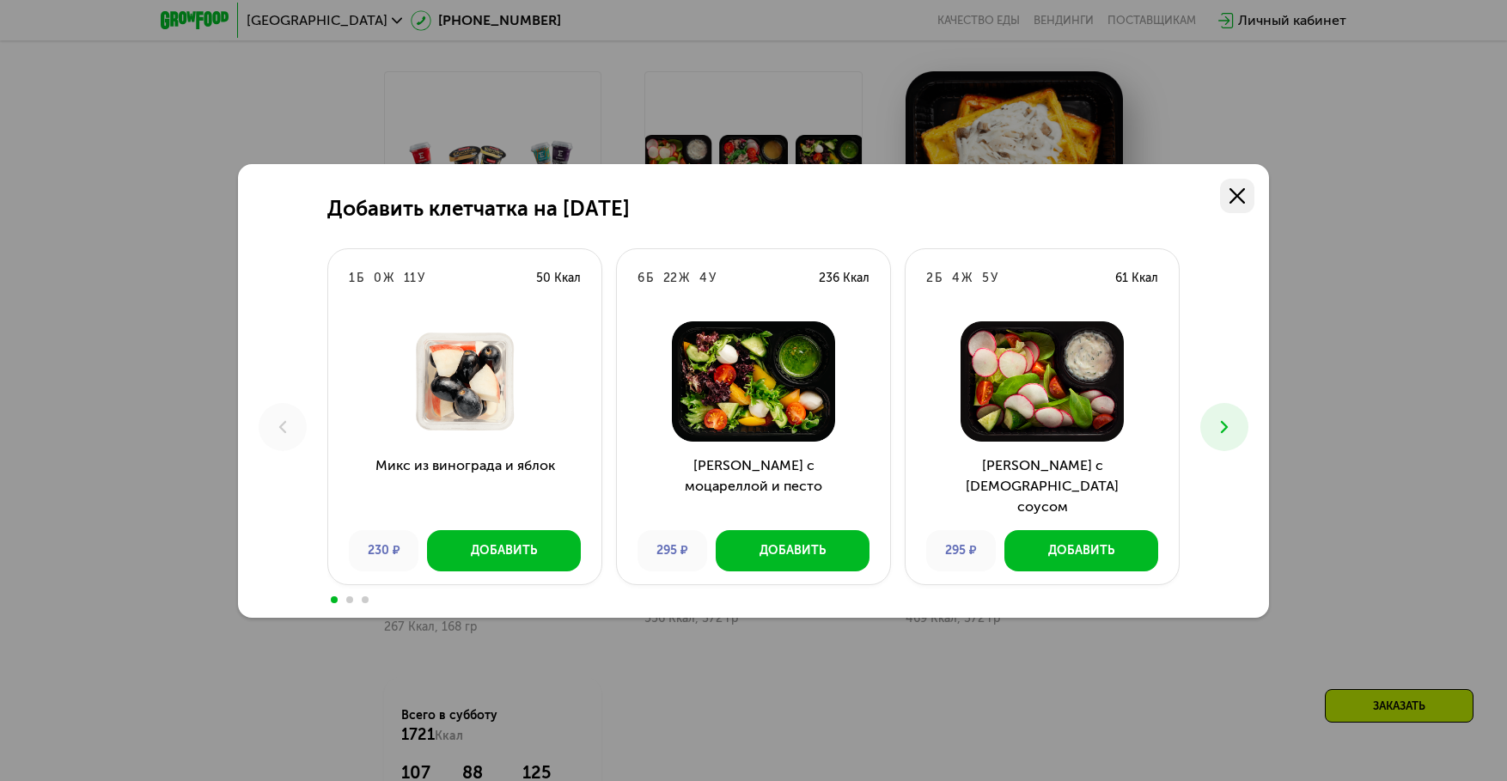
click at [1230, 196] on icon at bounding box center [1237, 195] width 15 height 15
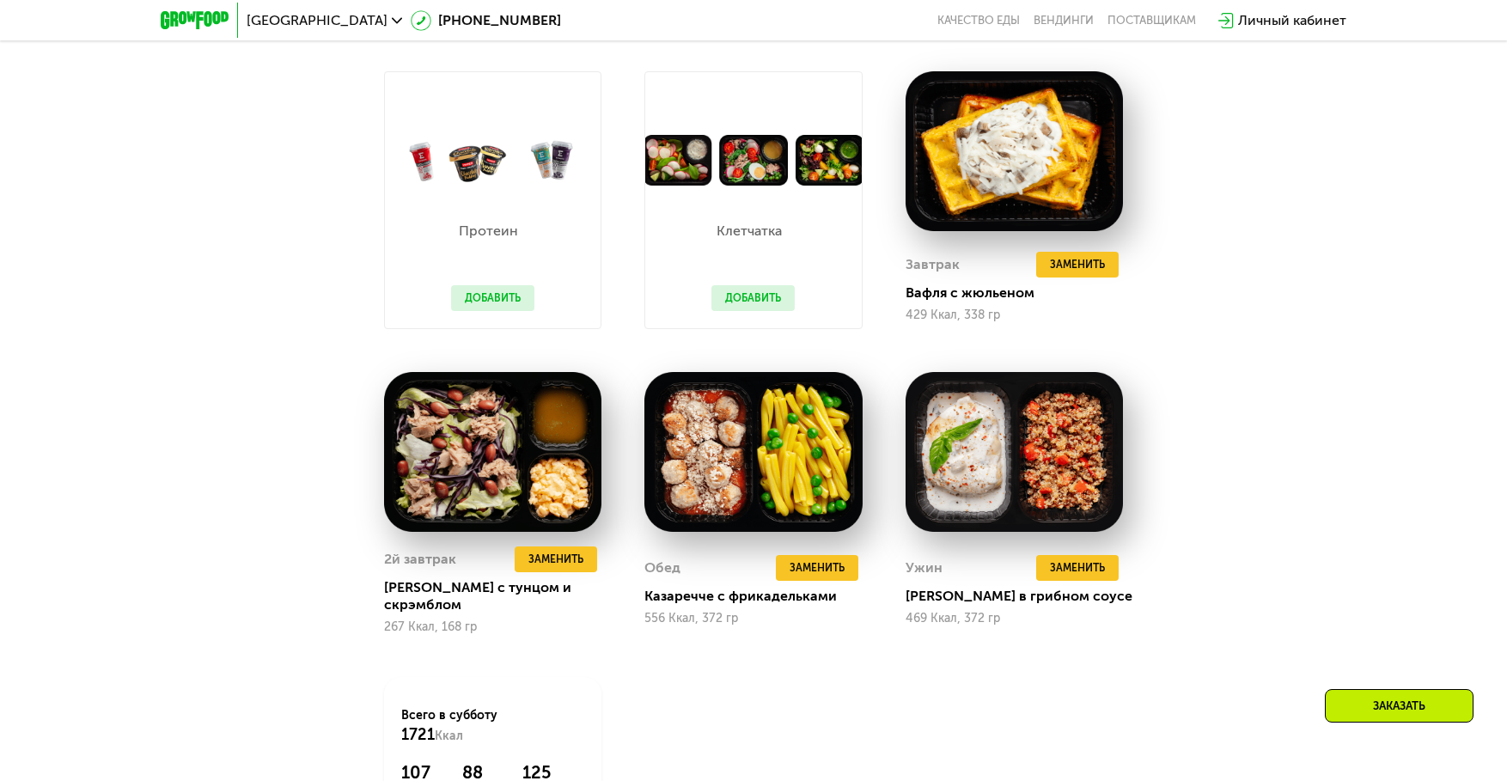
scroll to position [1317, 0]
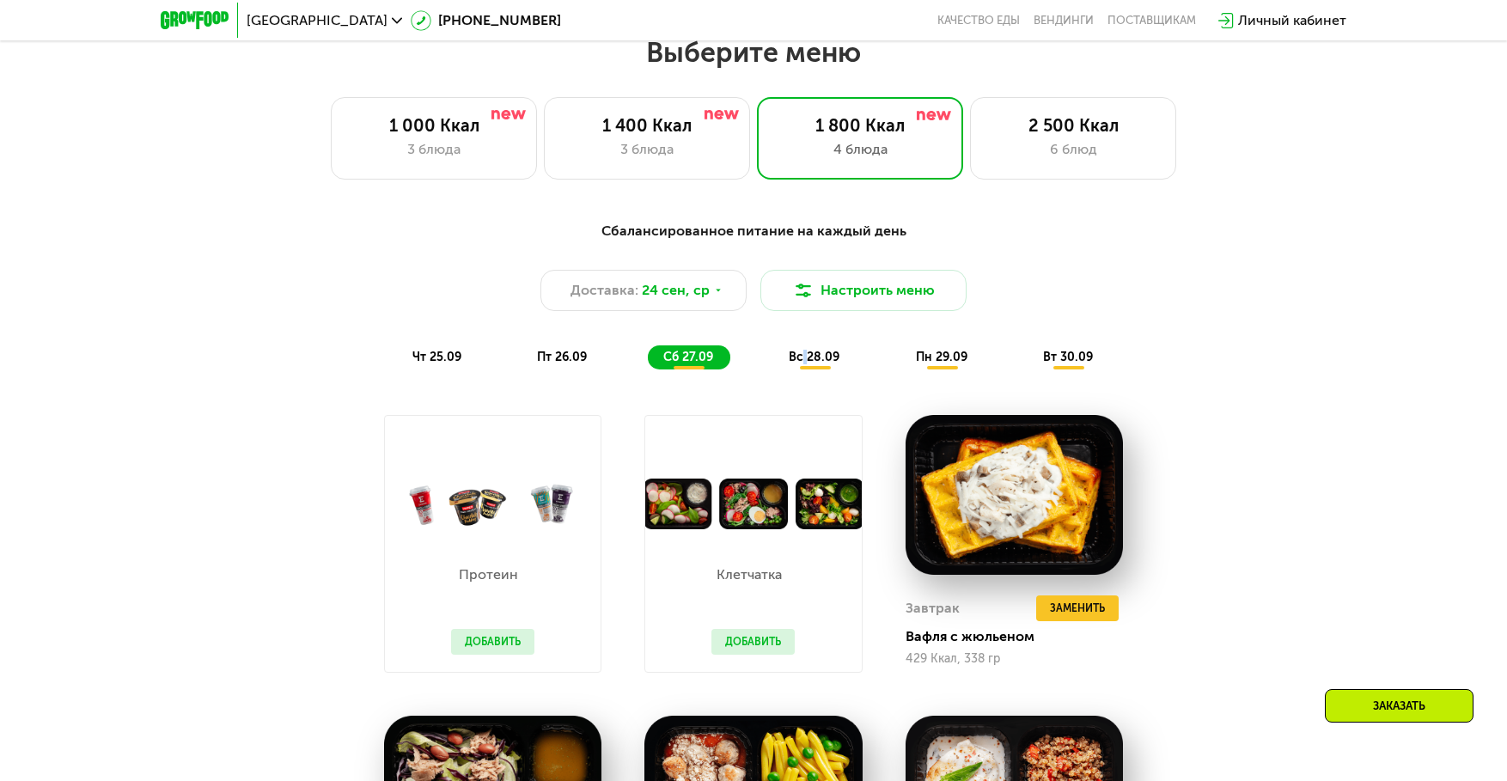
click at [808, 360] on span "вс 28.09" at bounding box center [814, 357] width 51 height 15
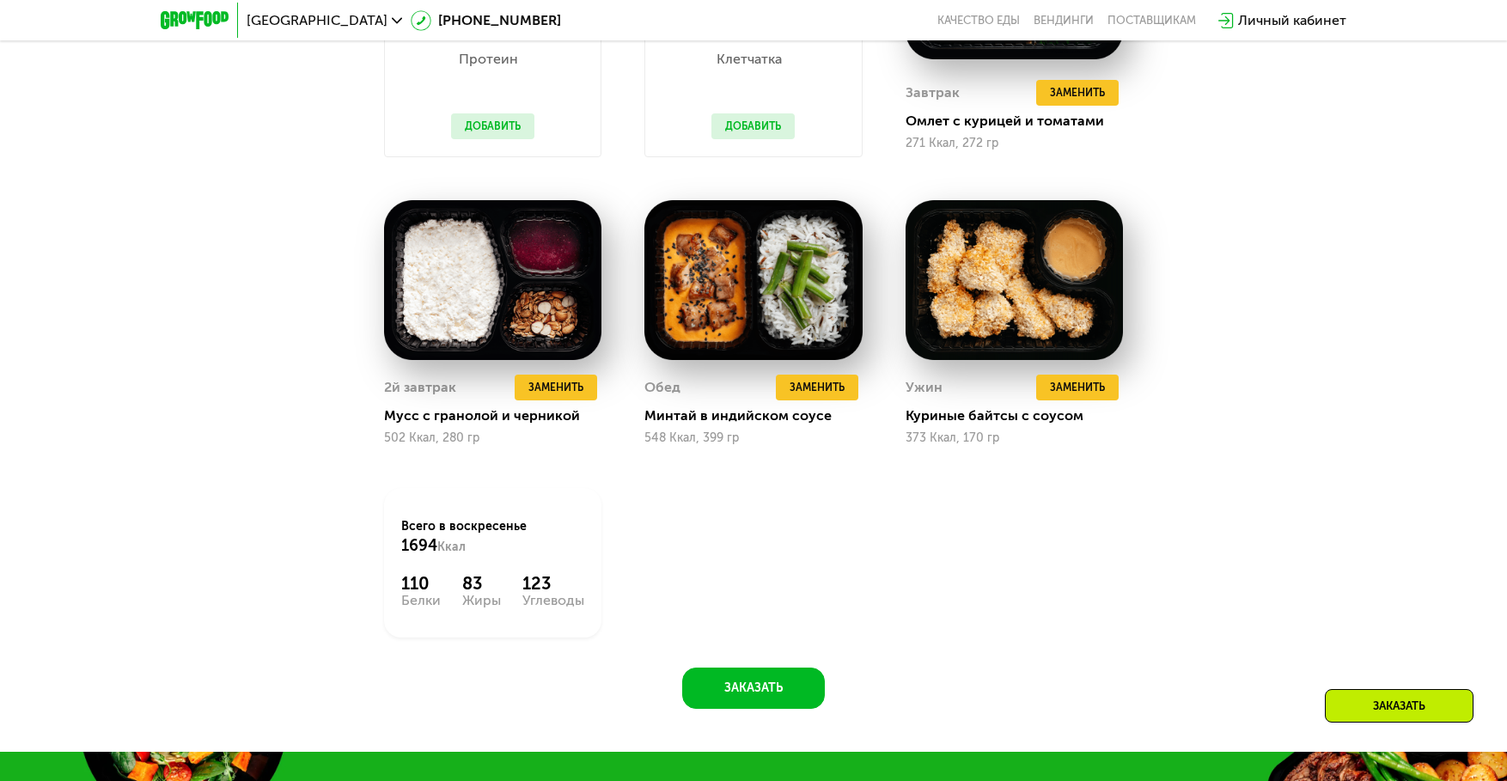
scroll to position [1403, 0]
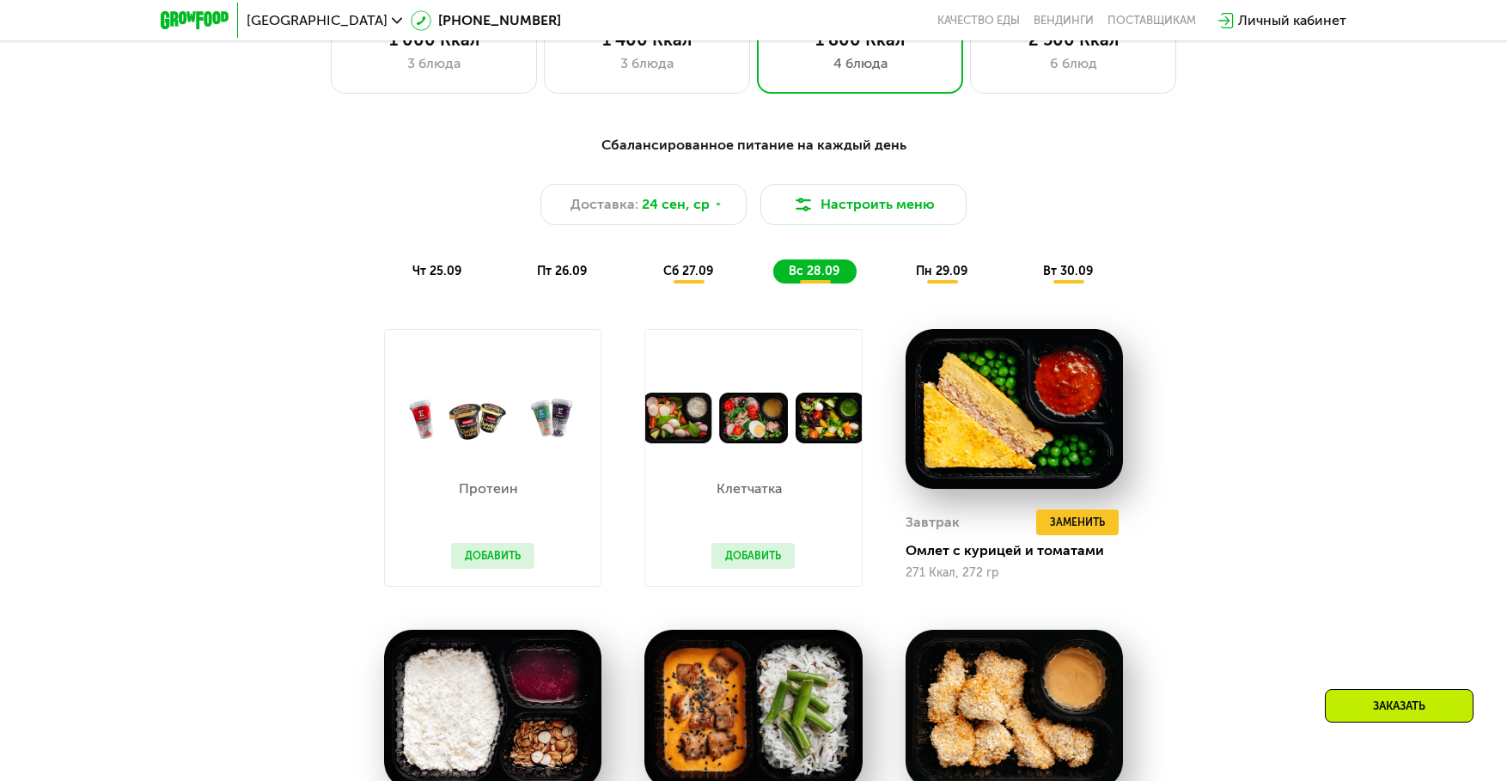
click at [956, 272] on span "пн 29.09" at bounding box center [942, 271] width 52 height 15
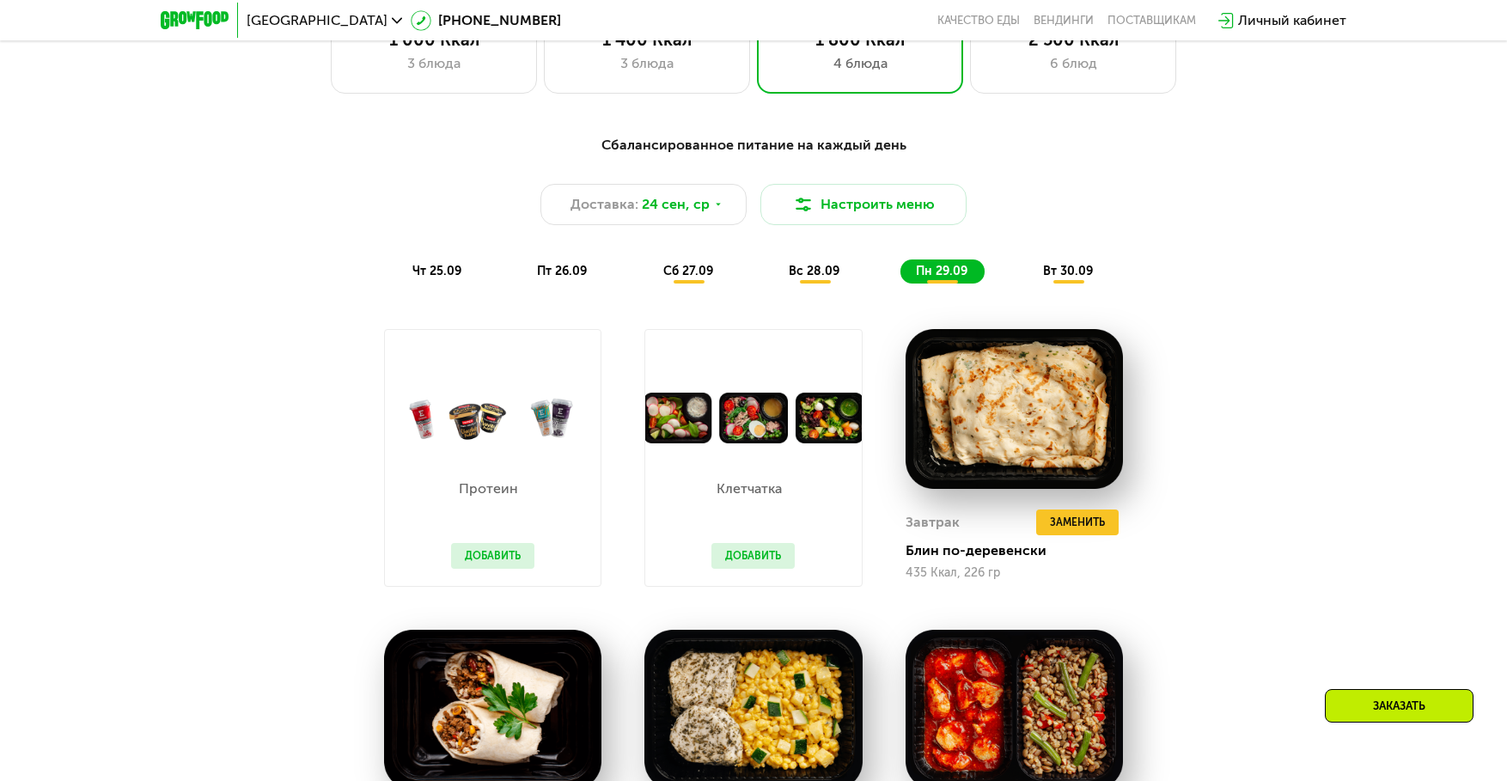
click at [1075, 278] on span "вт 30.09" at bounding box center [1068, 271] width 50 height 15
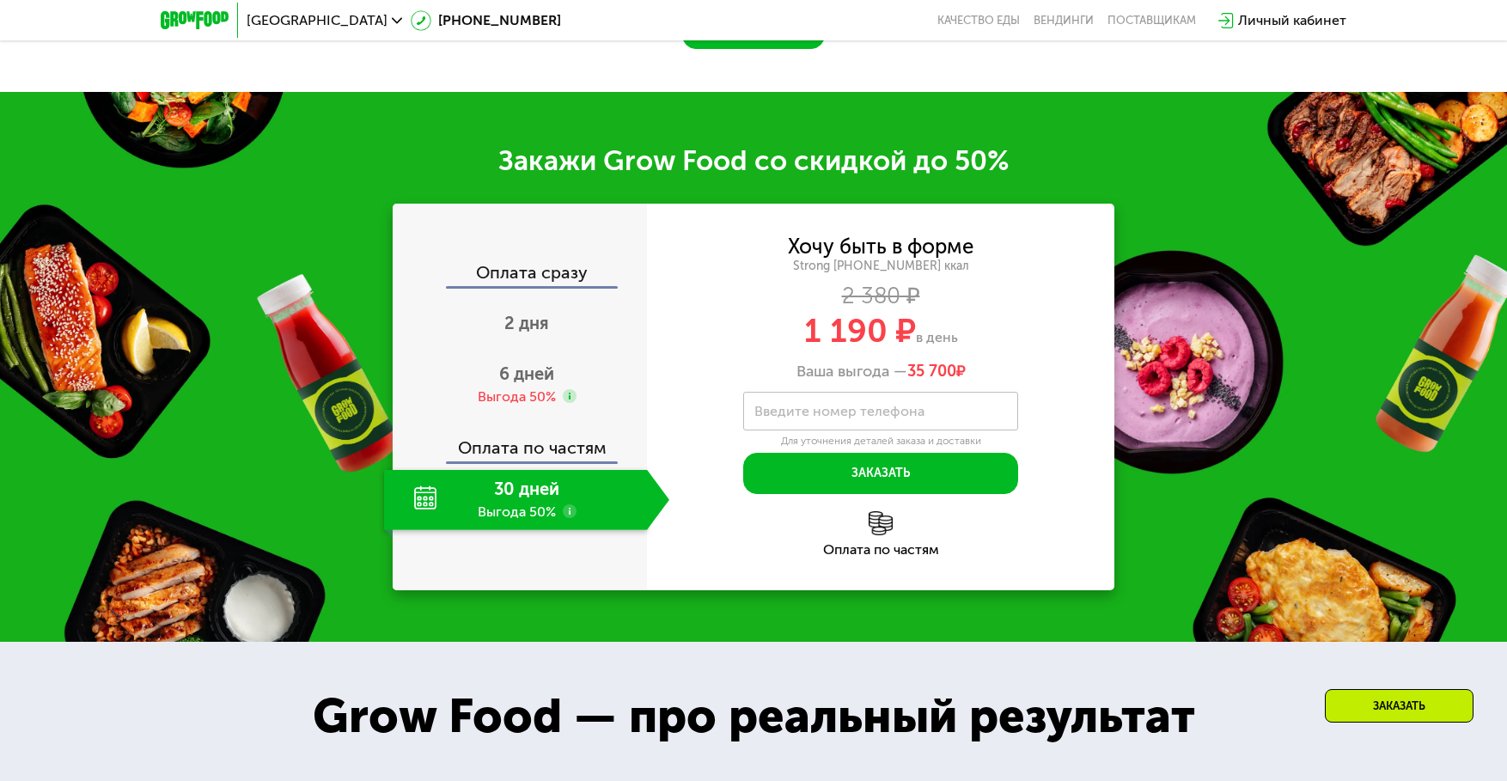
scroll to position [2434, 0]
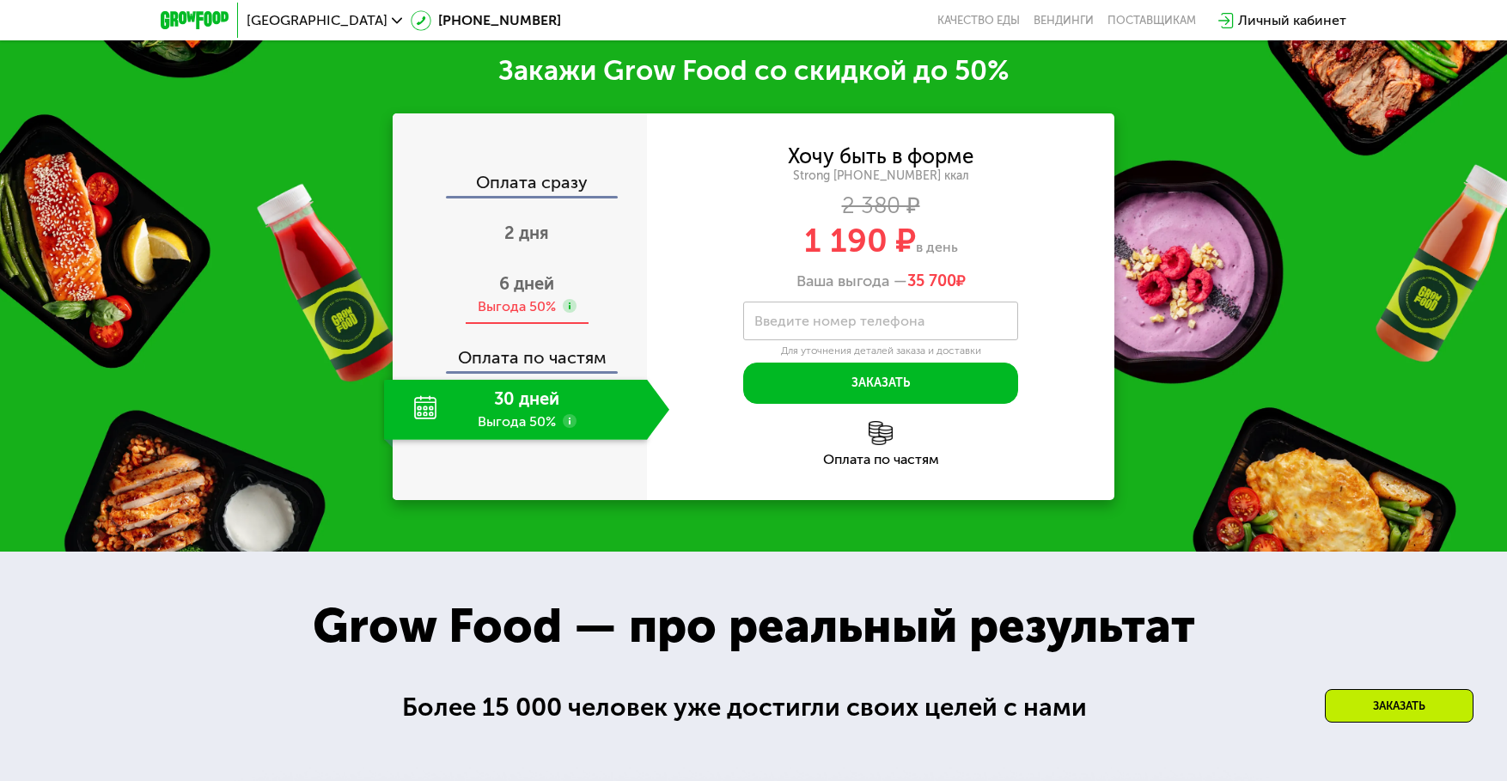
click at [516, 294] on span "6 дней" at bounding box center [526, 283] width 55 height 21
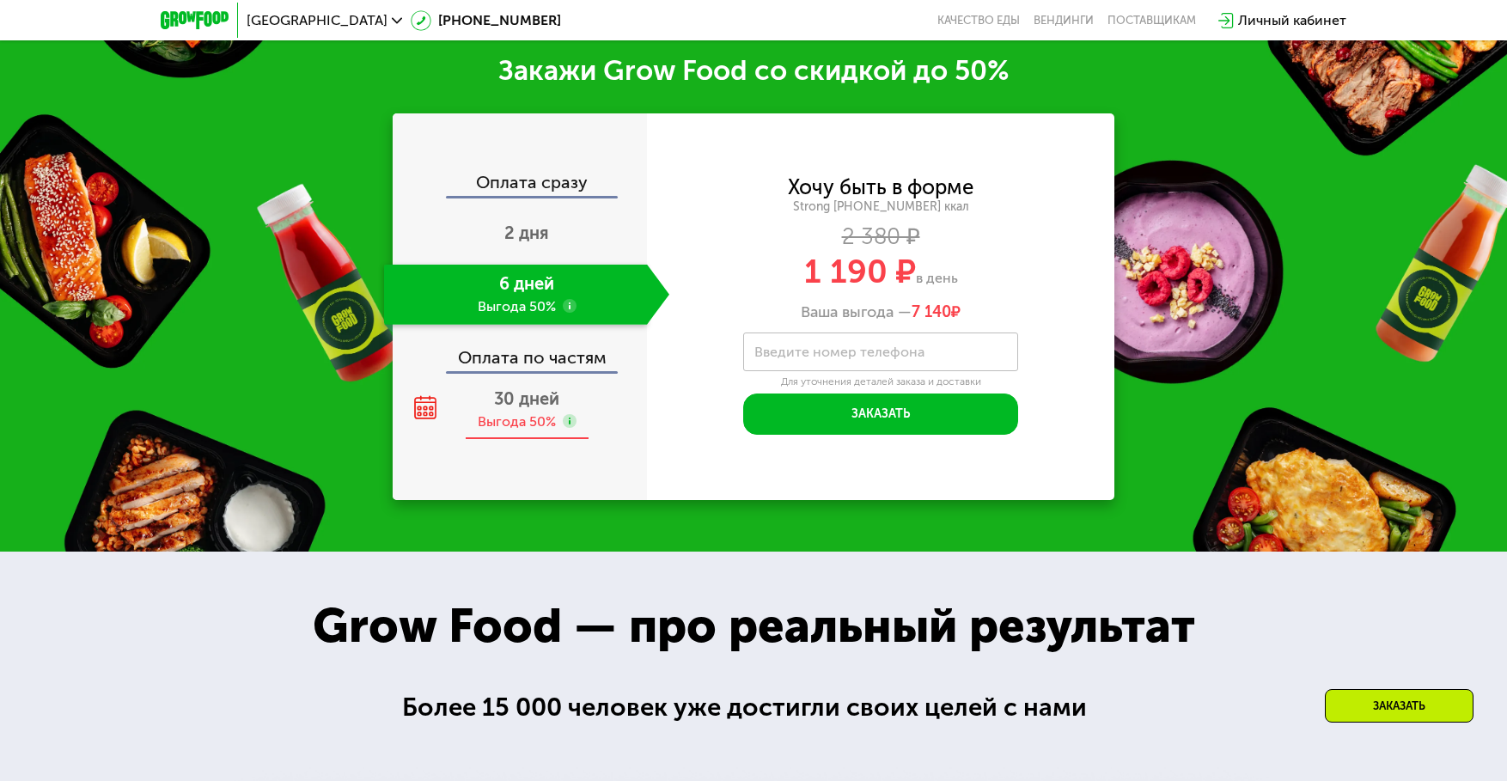
click at [524, 409] on span "30 дней" at bounding box center [526, 398] width 65 height 21
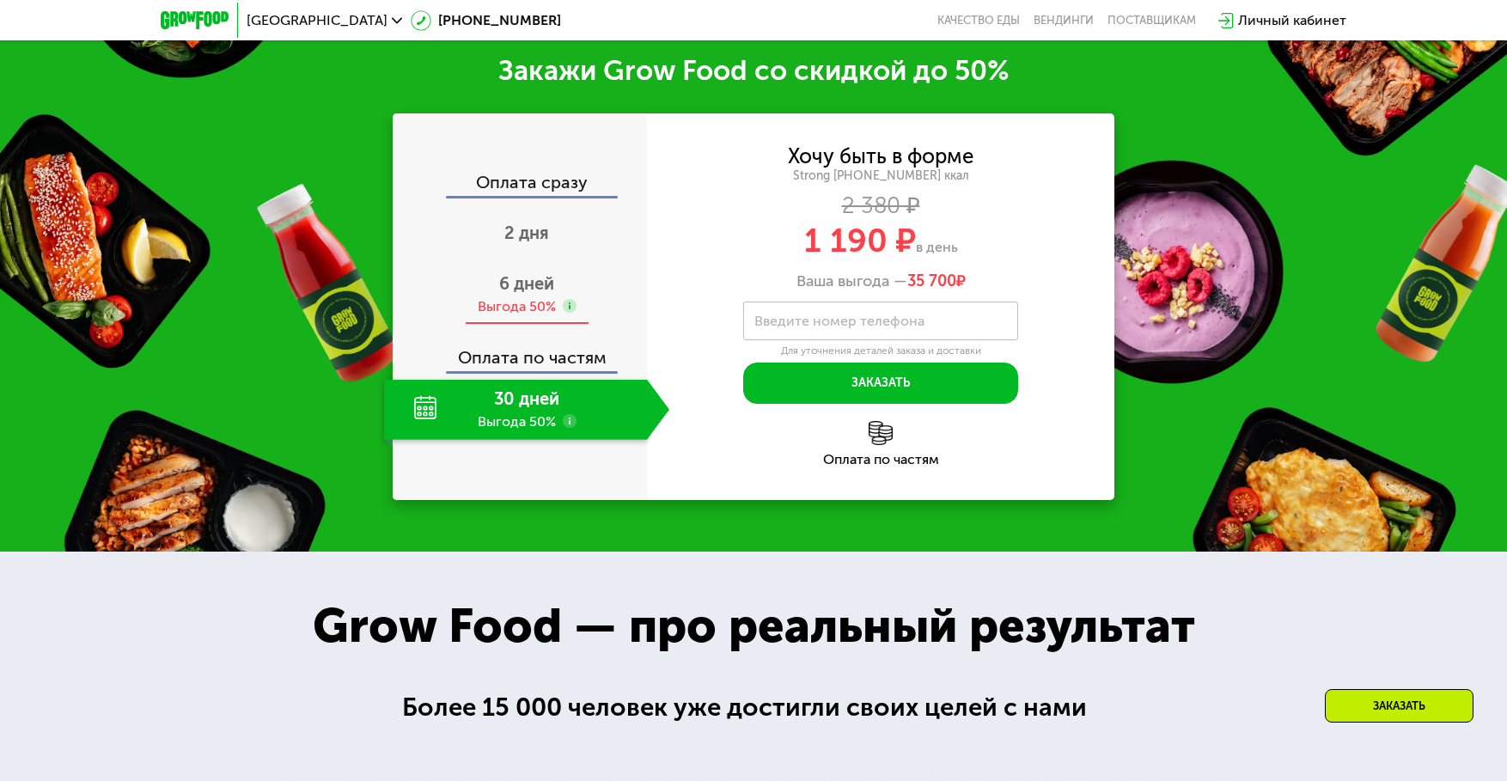
click at [522, 294] on span "6 дней" at bounding box center [526, 283] width 55 height 21
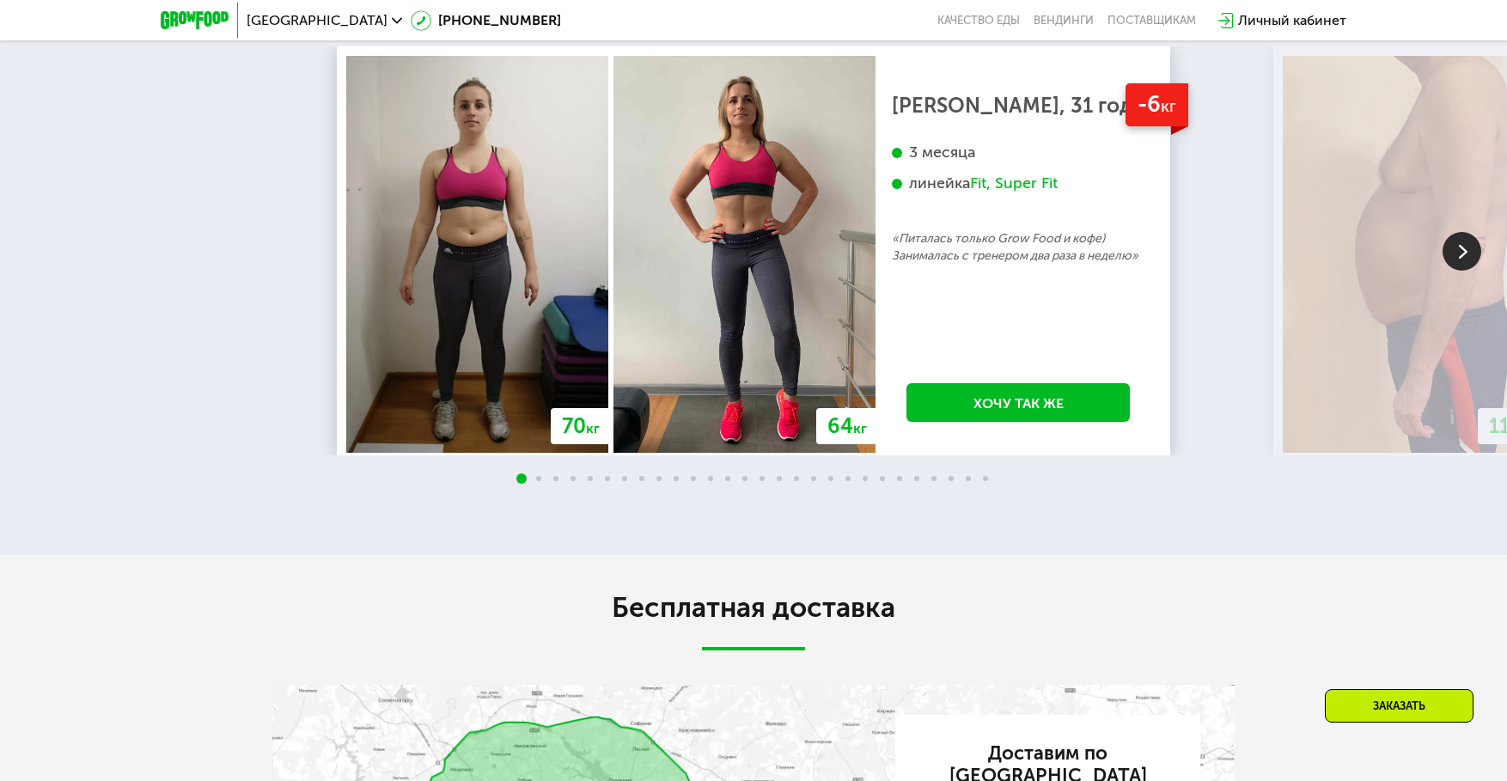
scroll to position [3867, 0]
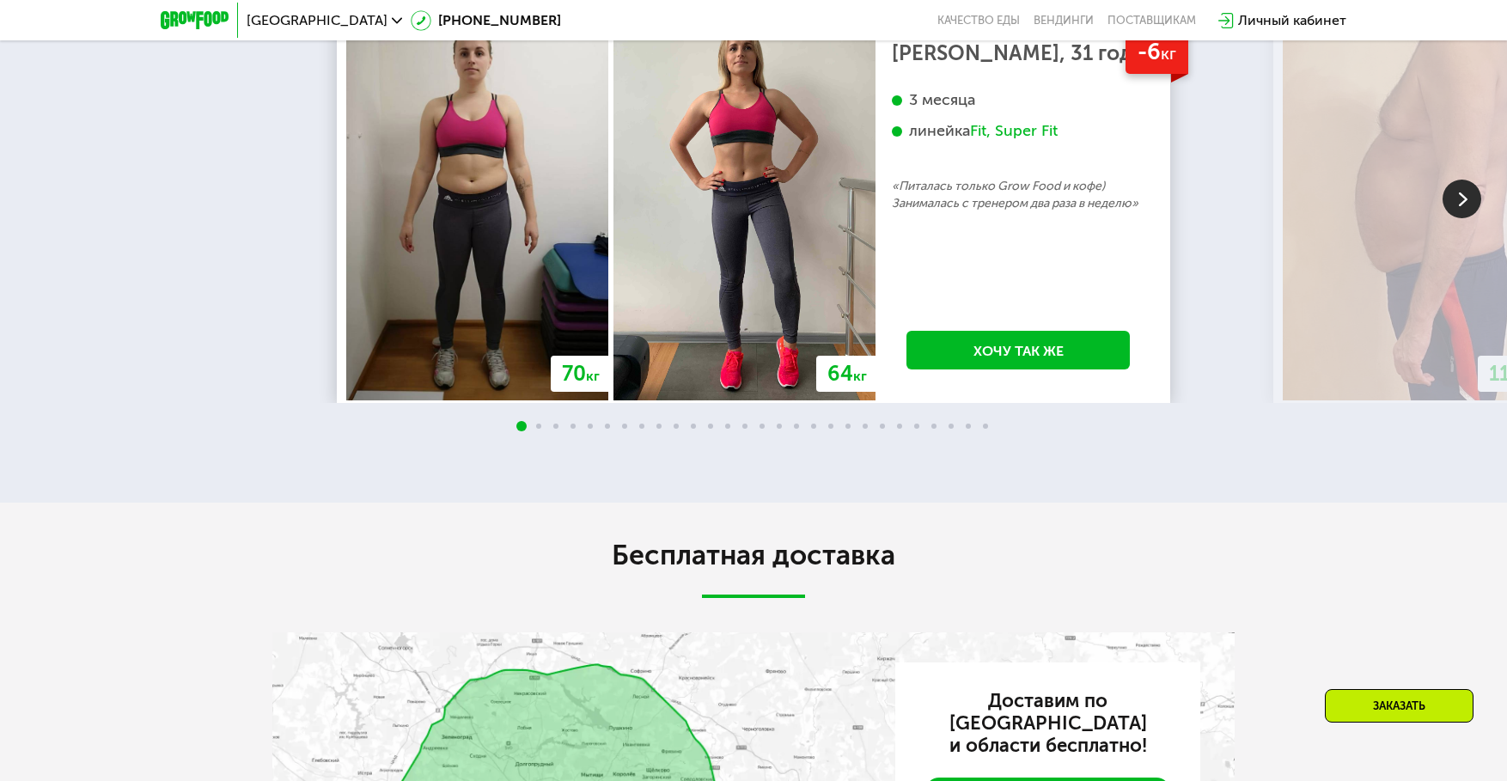
click at [1473, 218] on img at bounding box center [1462, 199] width 39 height 39
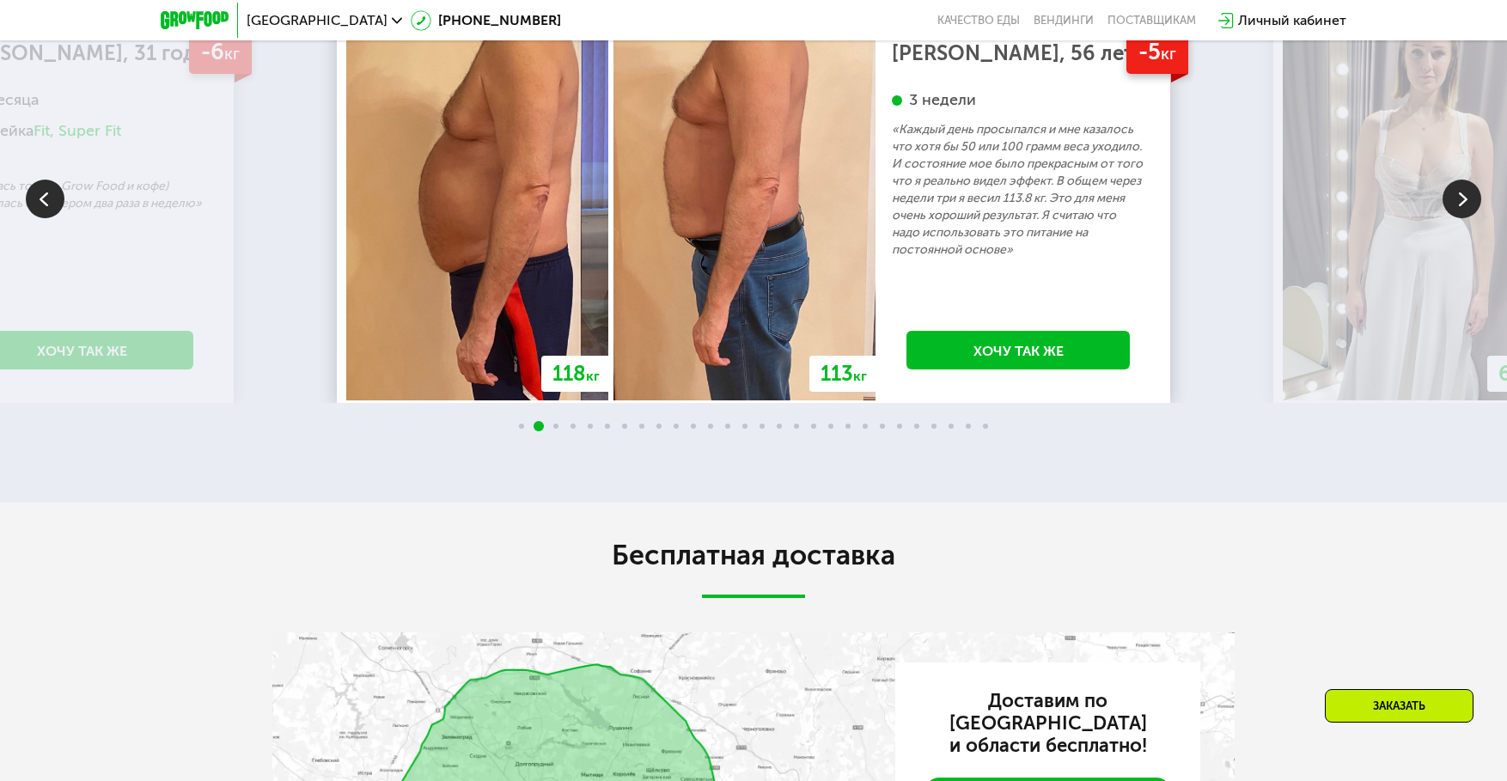
click at [1473, 218] on img at bounding box center [1462, 199] width 39 height 39
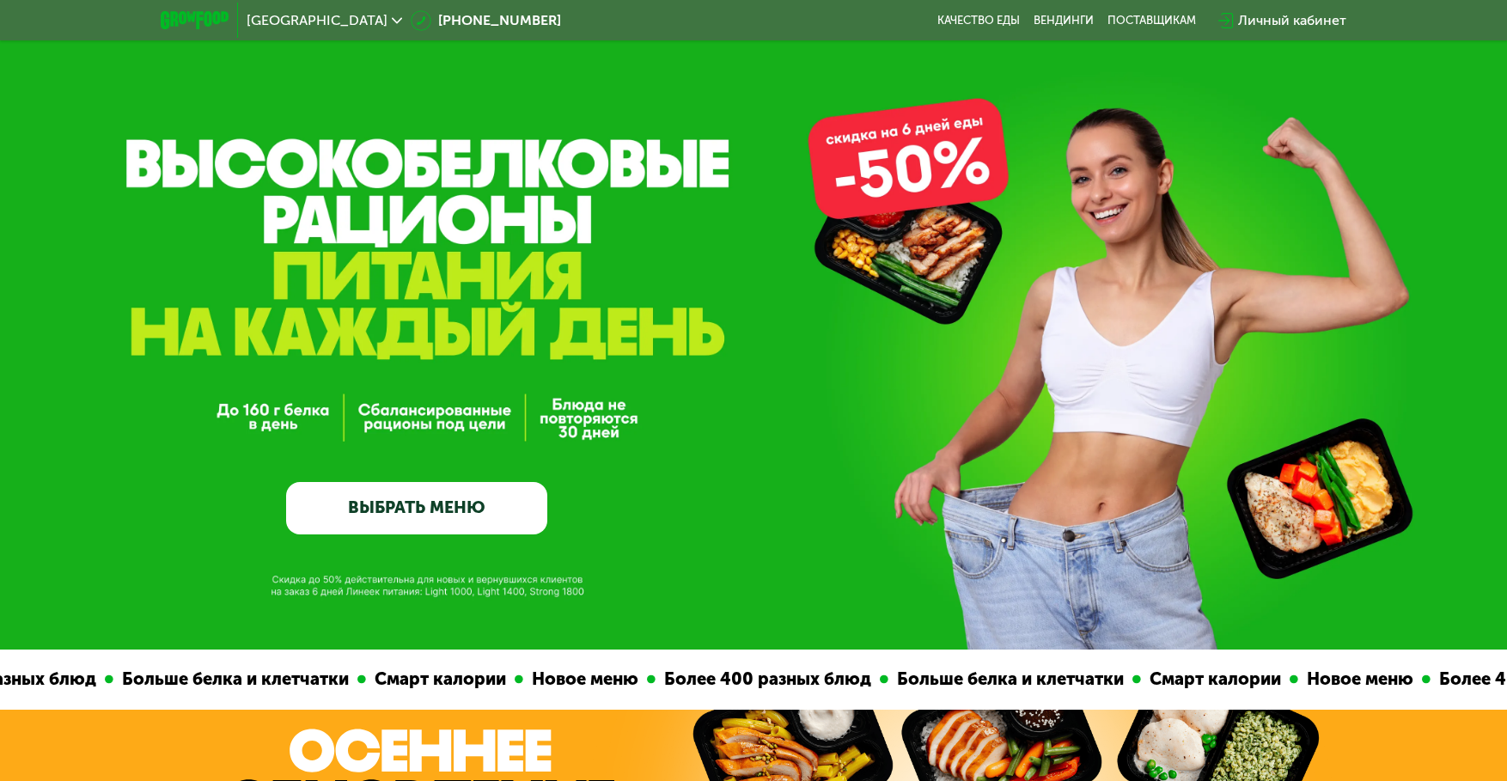
scroll to position [0, 0]
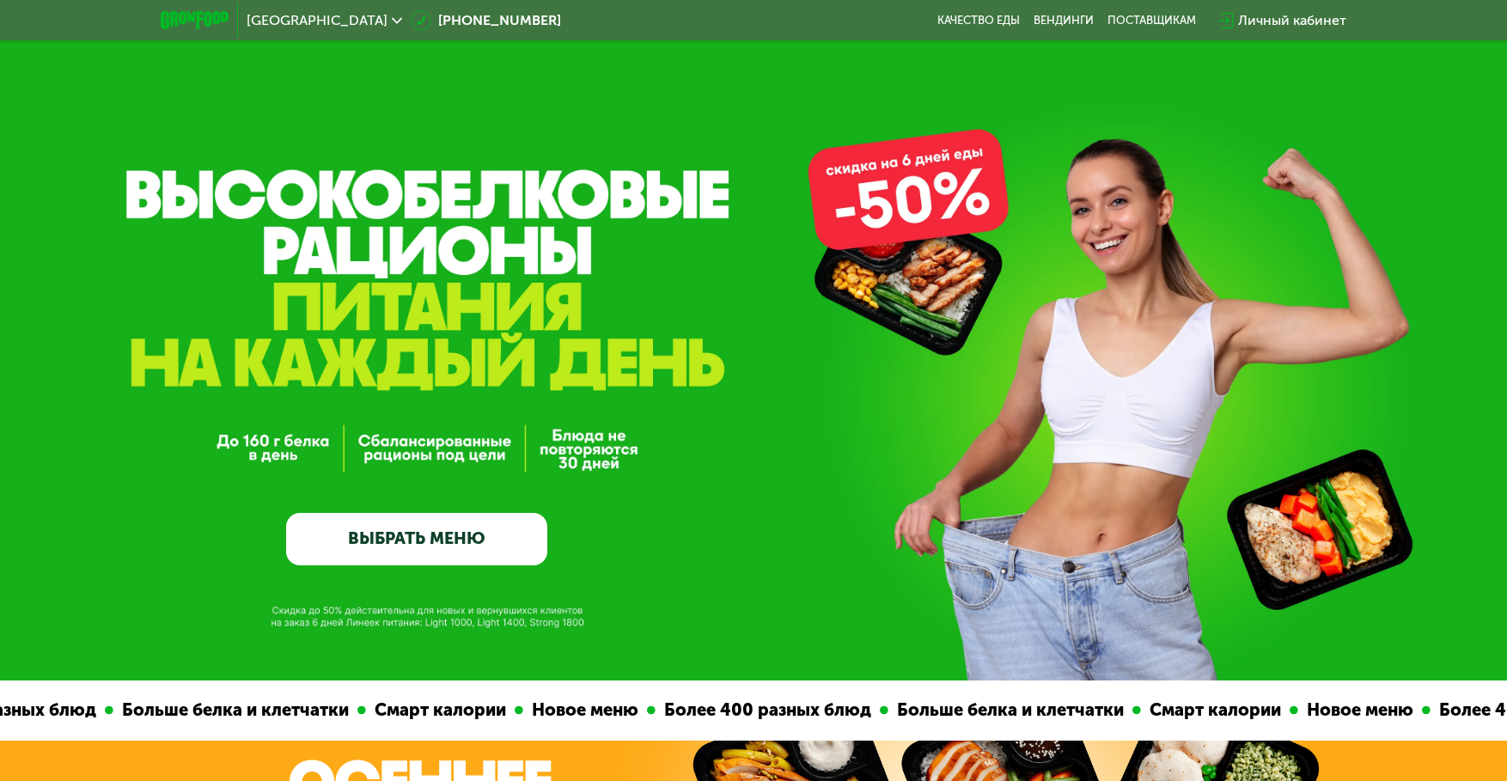
click at [471, 520] on link "ВЫБРАТЬ МЕНЮ" at bounding box center [416, 539] width 260 height 52
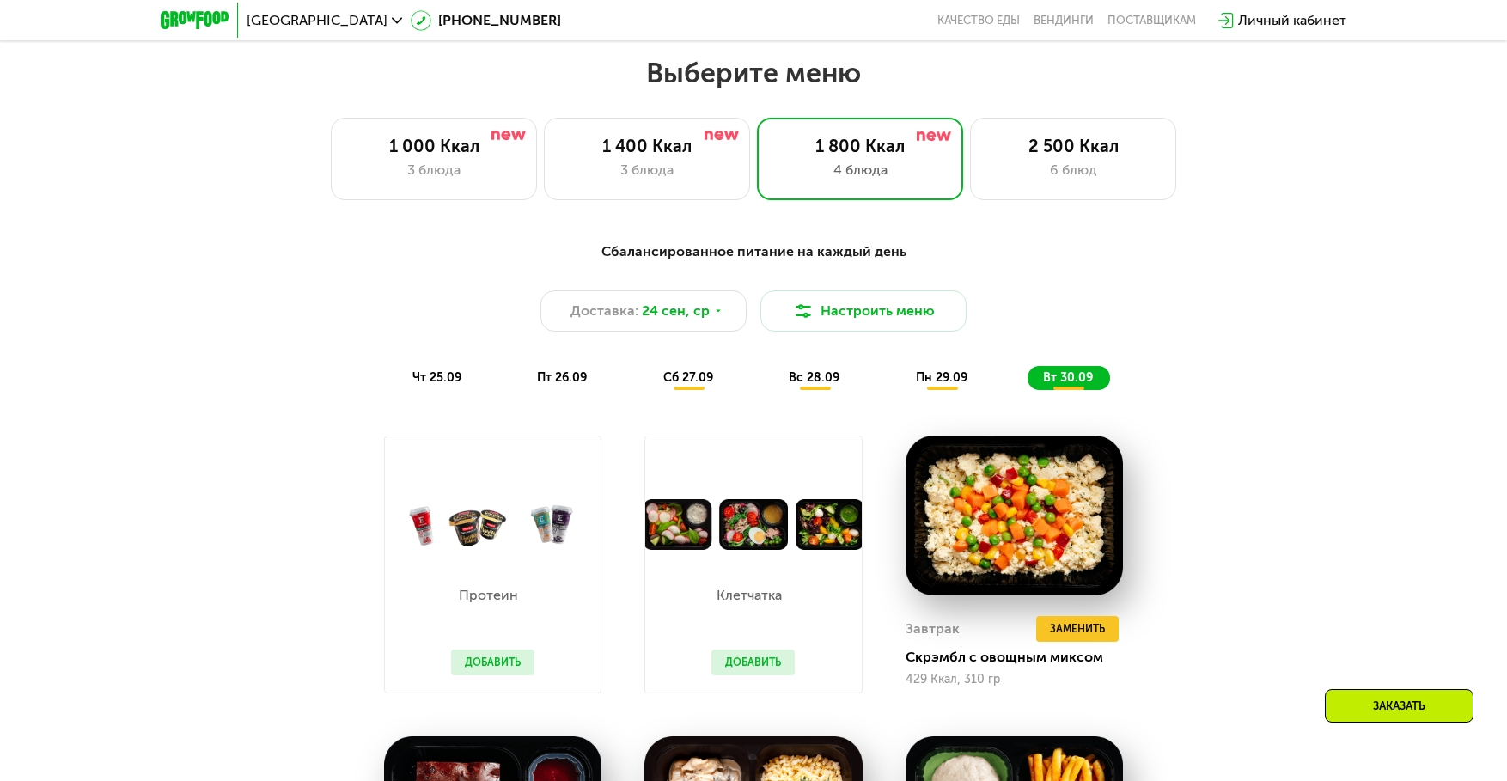
scroll to position [1317, 0]
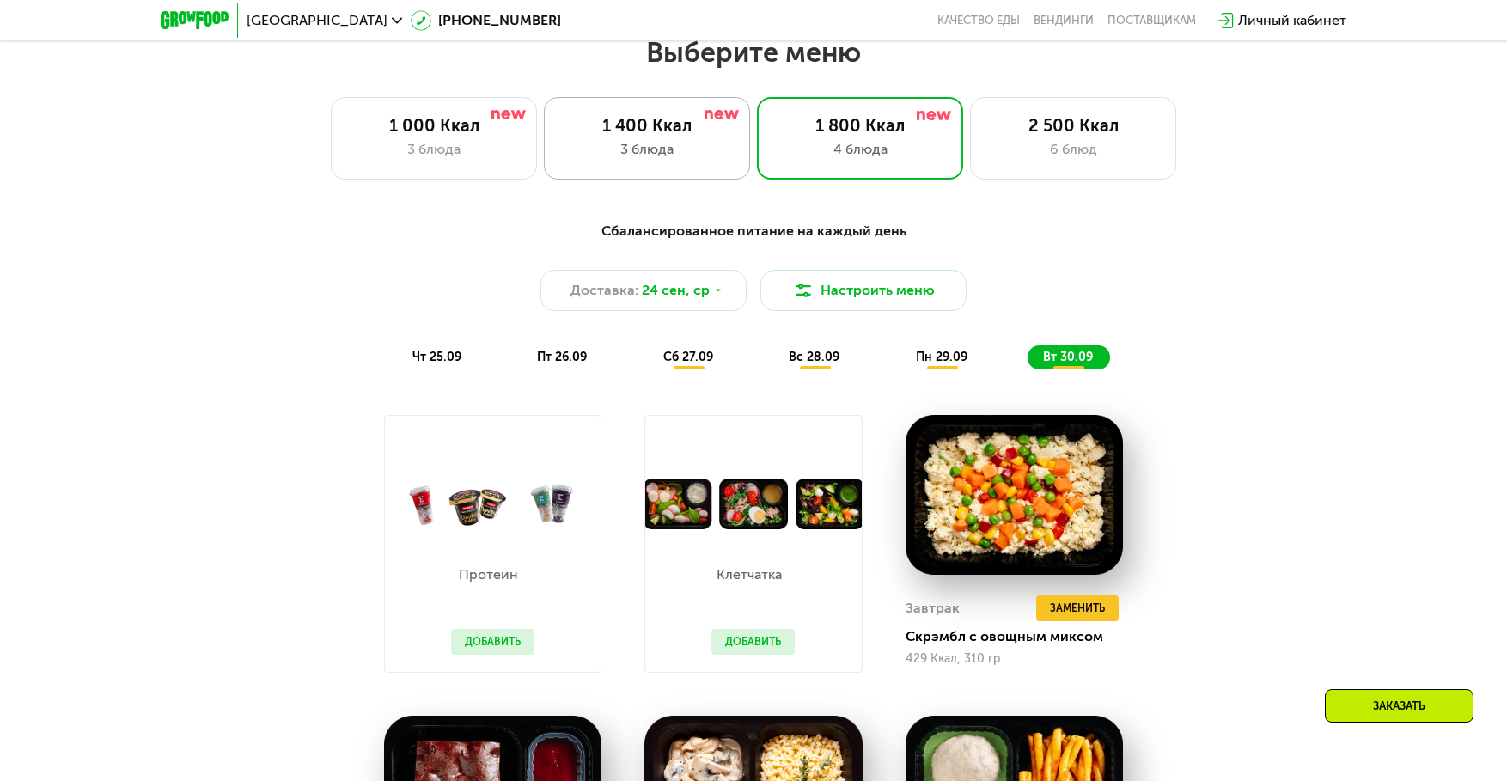
click at [661, 156] on div "3 блюда" at bounding box center [647, 149] width 170 height 21
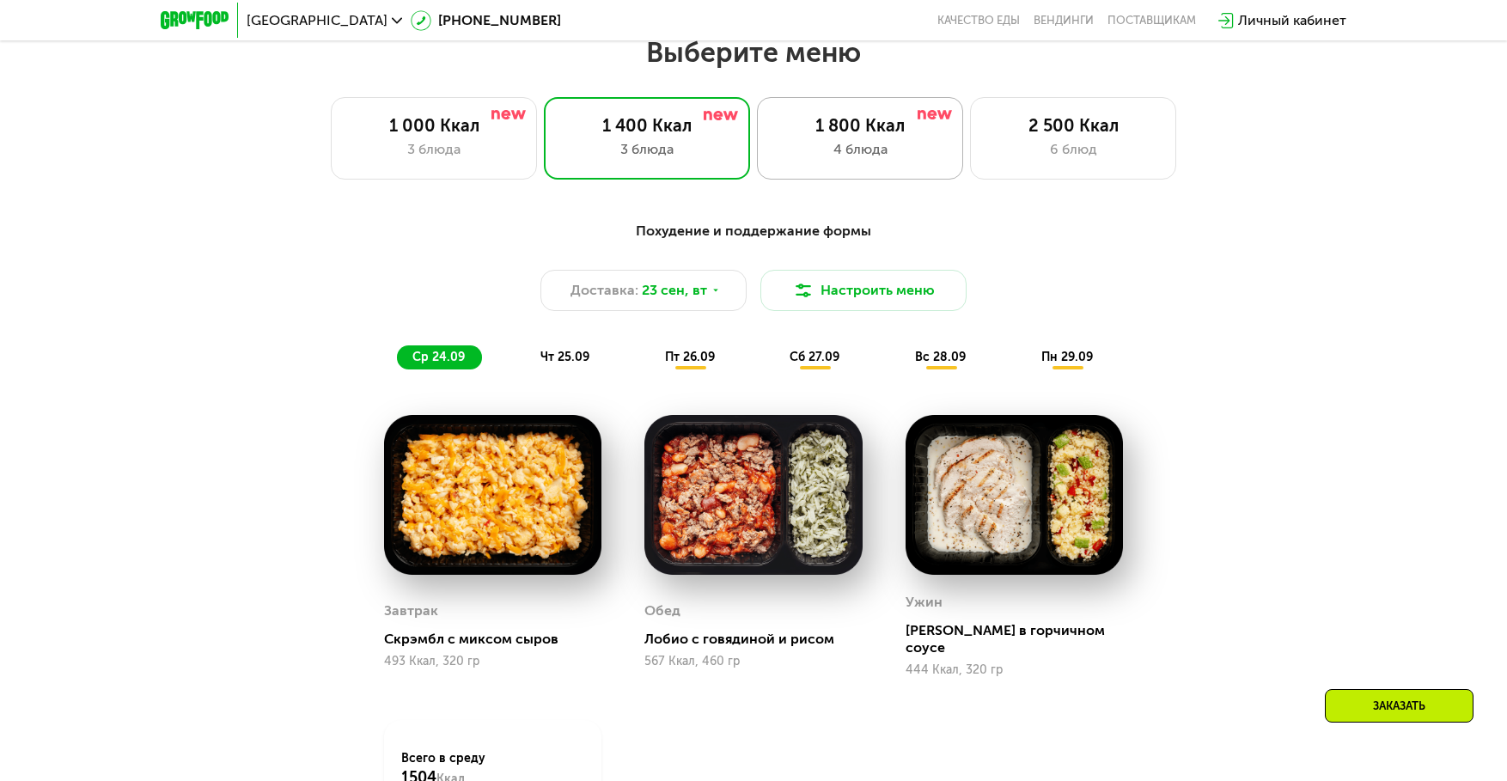
click at [885, 156] on div "4 блюда" at bounding box center [860, 149] width 170 height 21
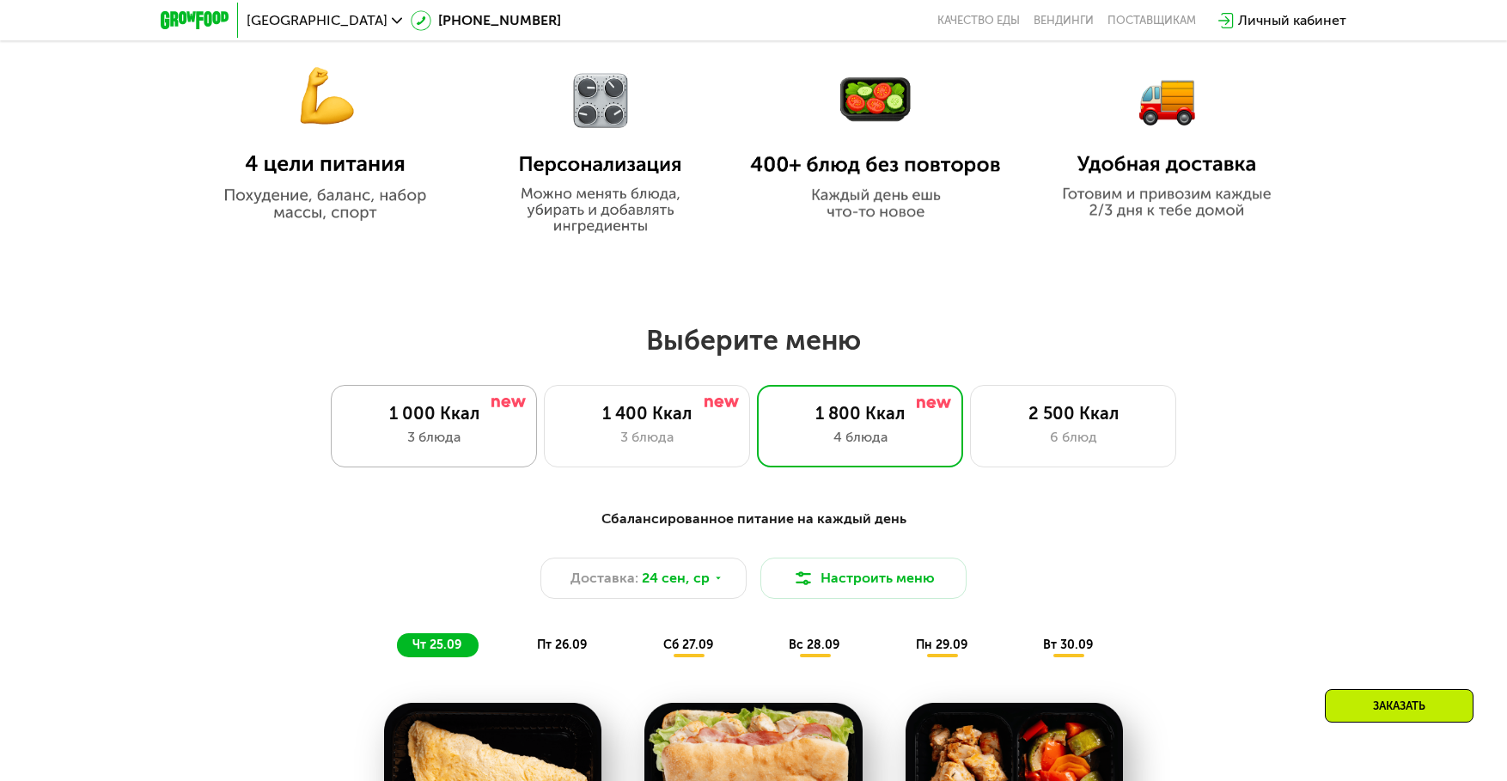
scroll to position [1059, 0]
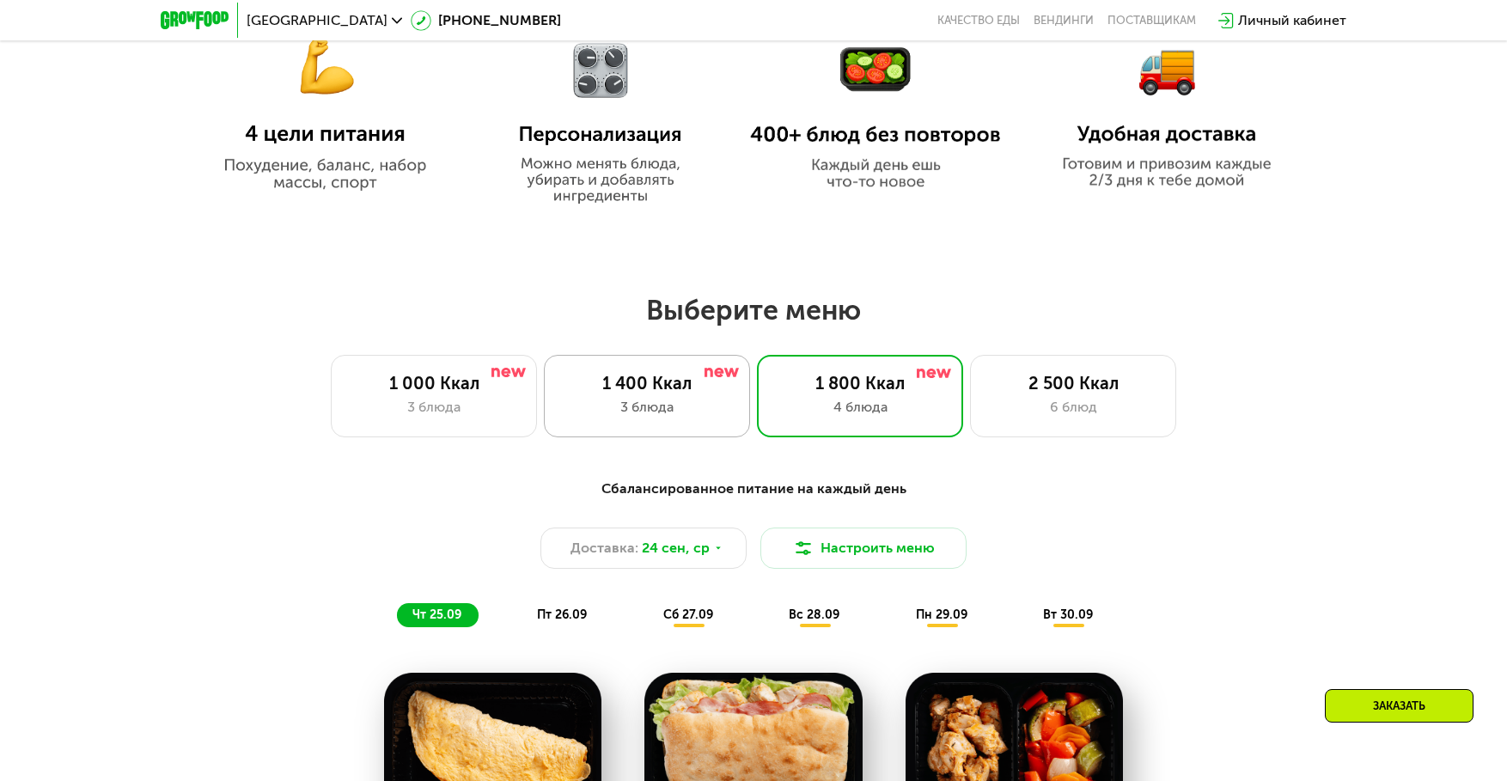
click at [678, 394] on div "1 400 Ккал" at bounding box center [647, 383] width 170 height 21
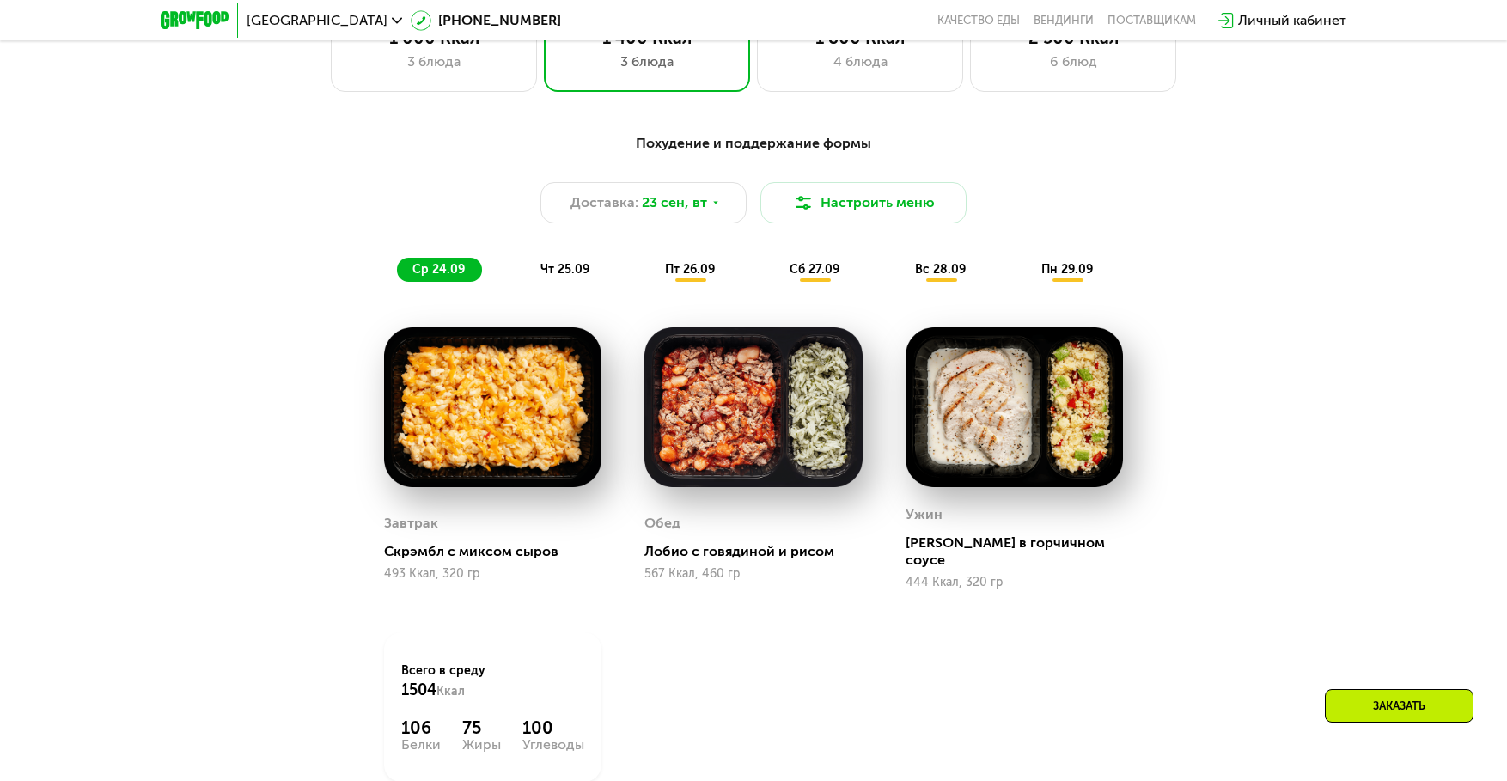
scroll to position [1403, 0]
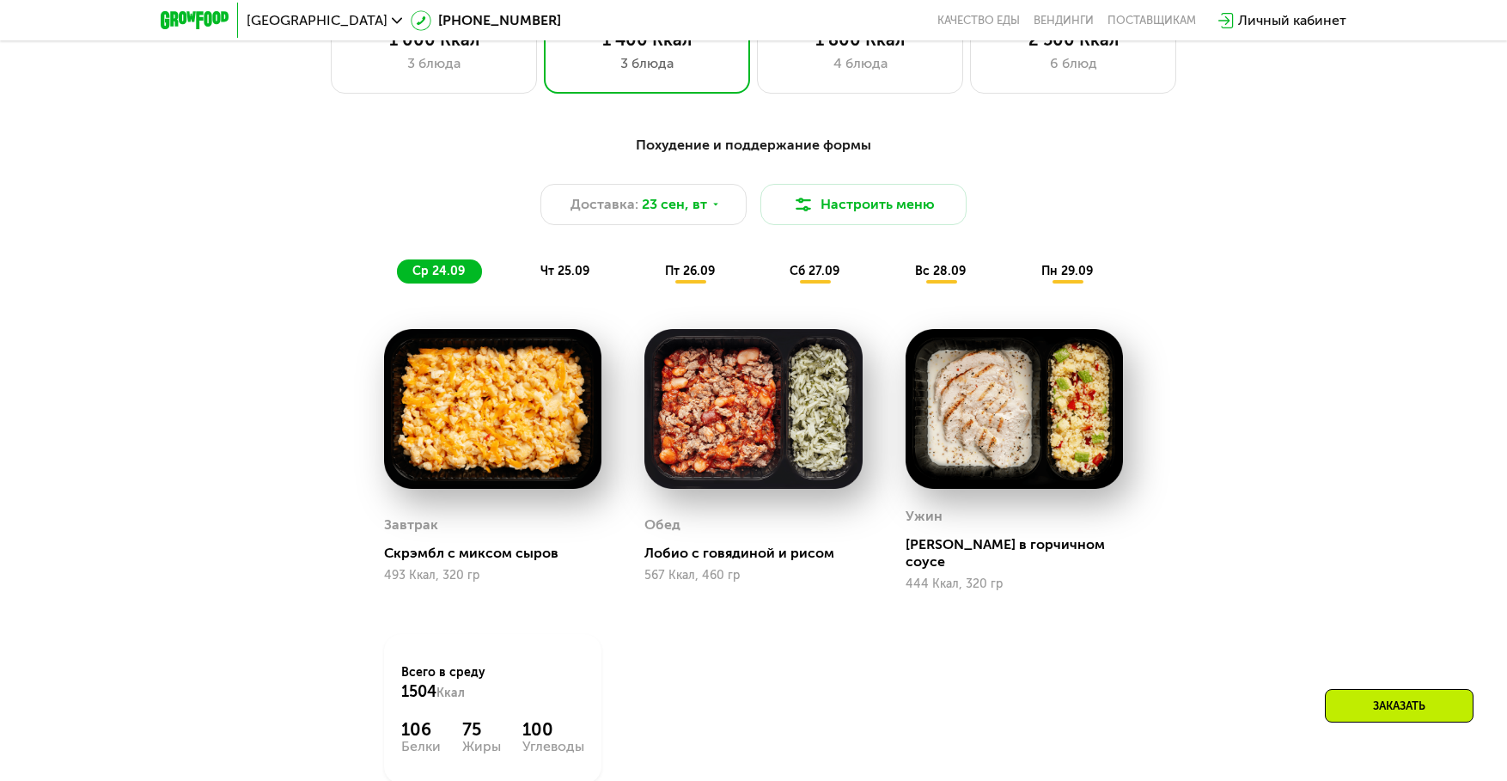
click at [577, 277] on span "чт 25.09" at bounding box center [564, 271] width 49 height 15
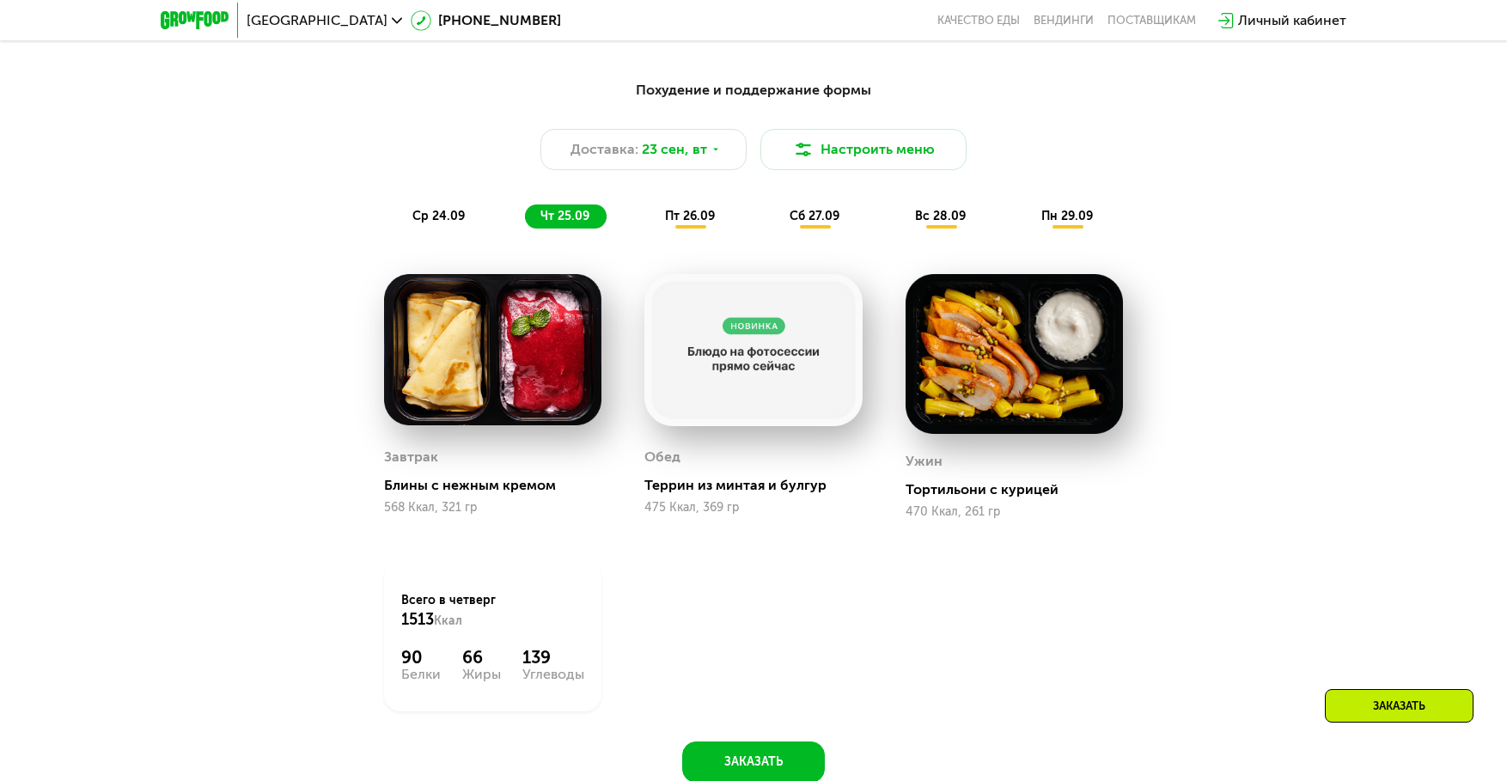
scroll to position [1489, 0]
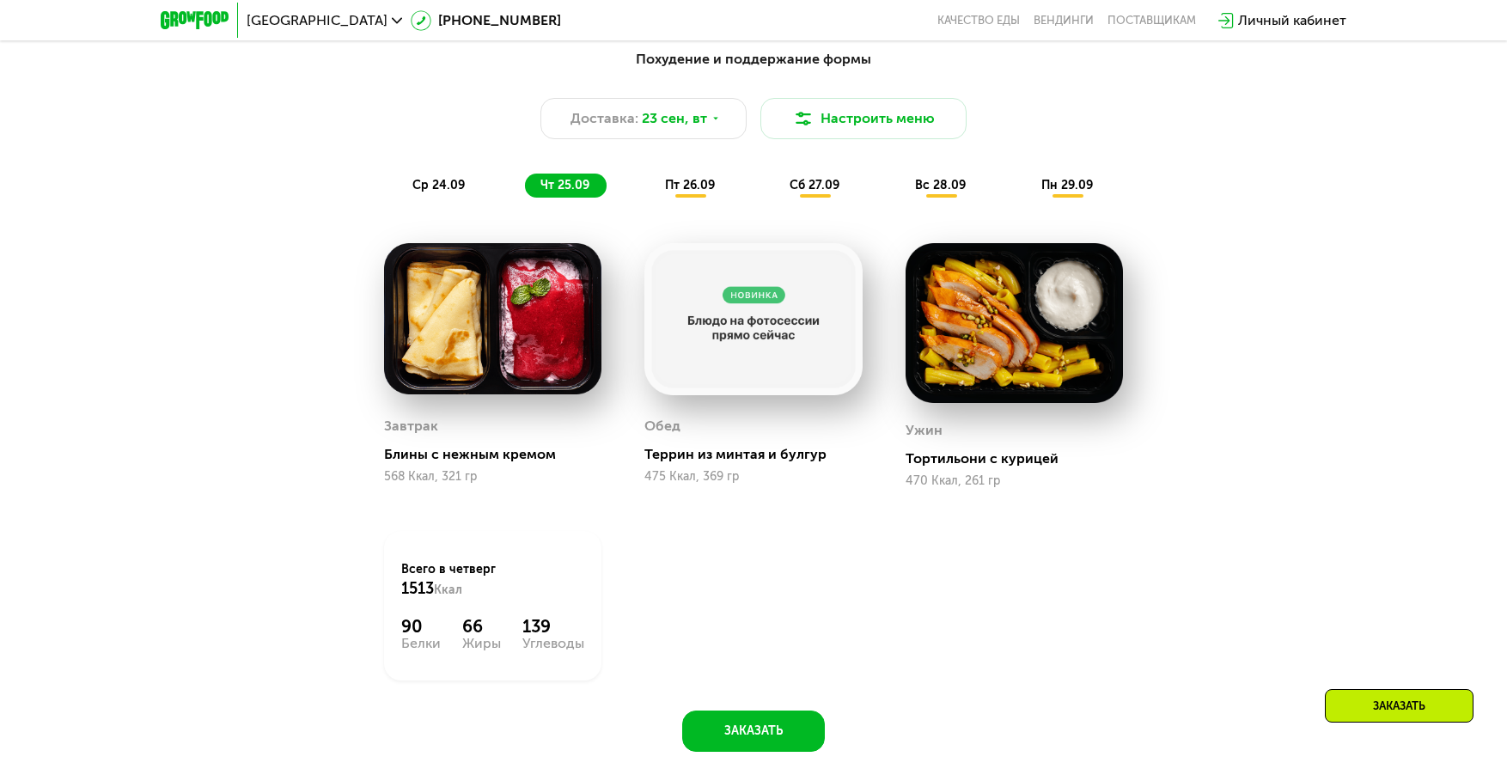
click at [693, 192] on span "пт 26.09" at bounding box center [690, 185] width 50 height 15
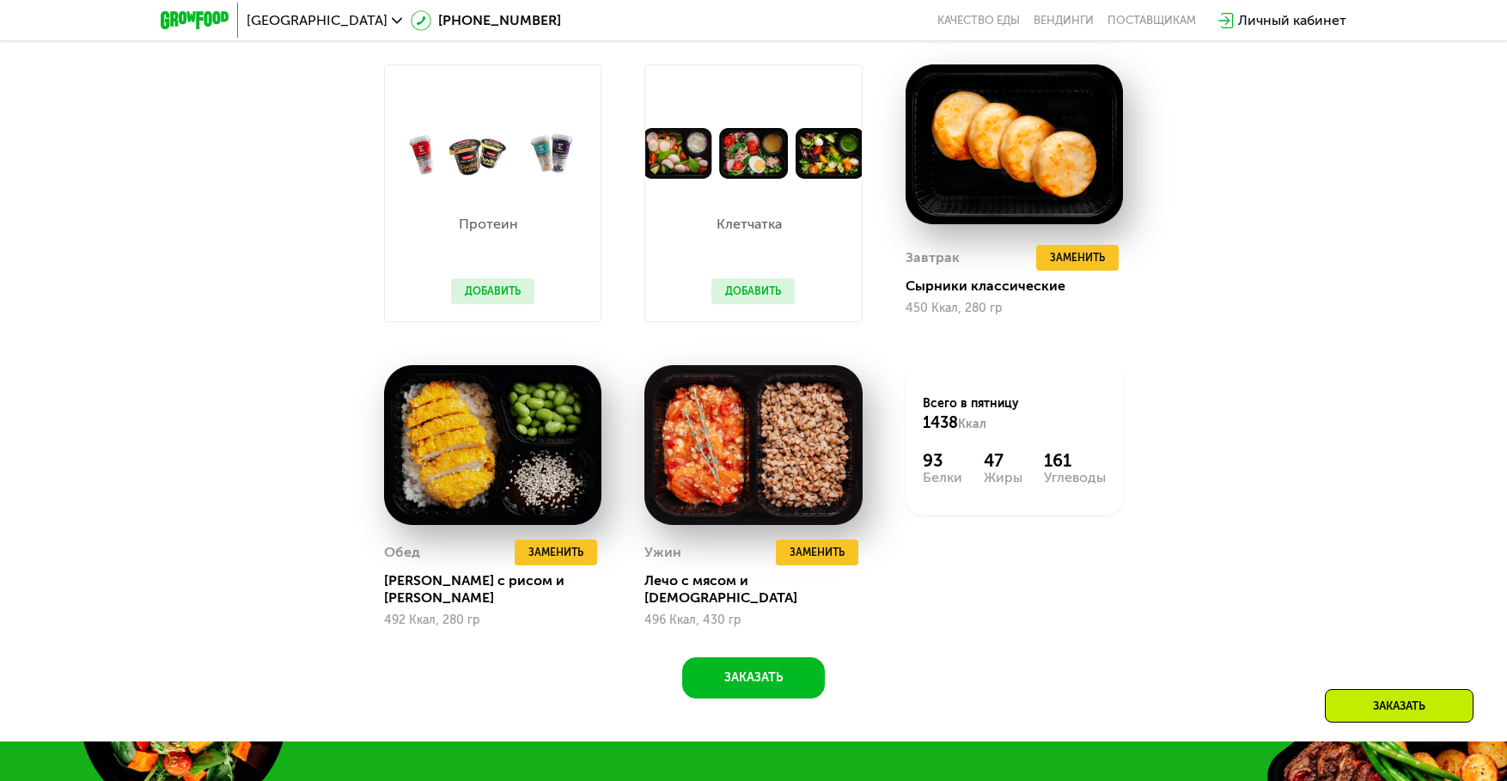
scroll to position [1575, 0]
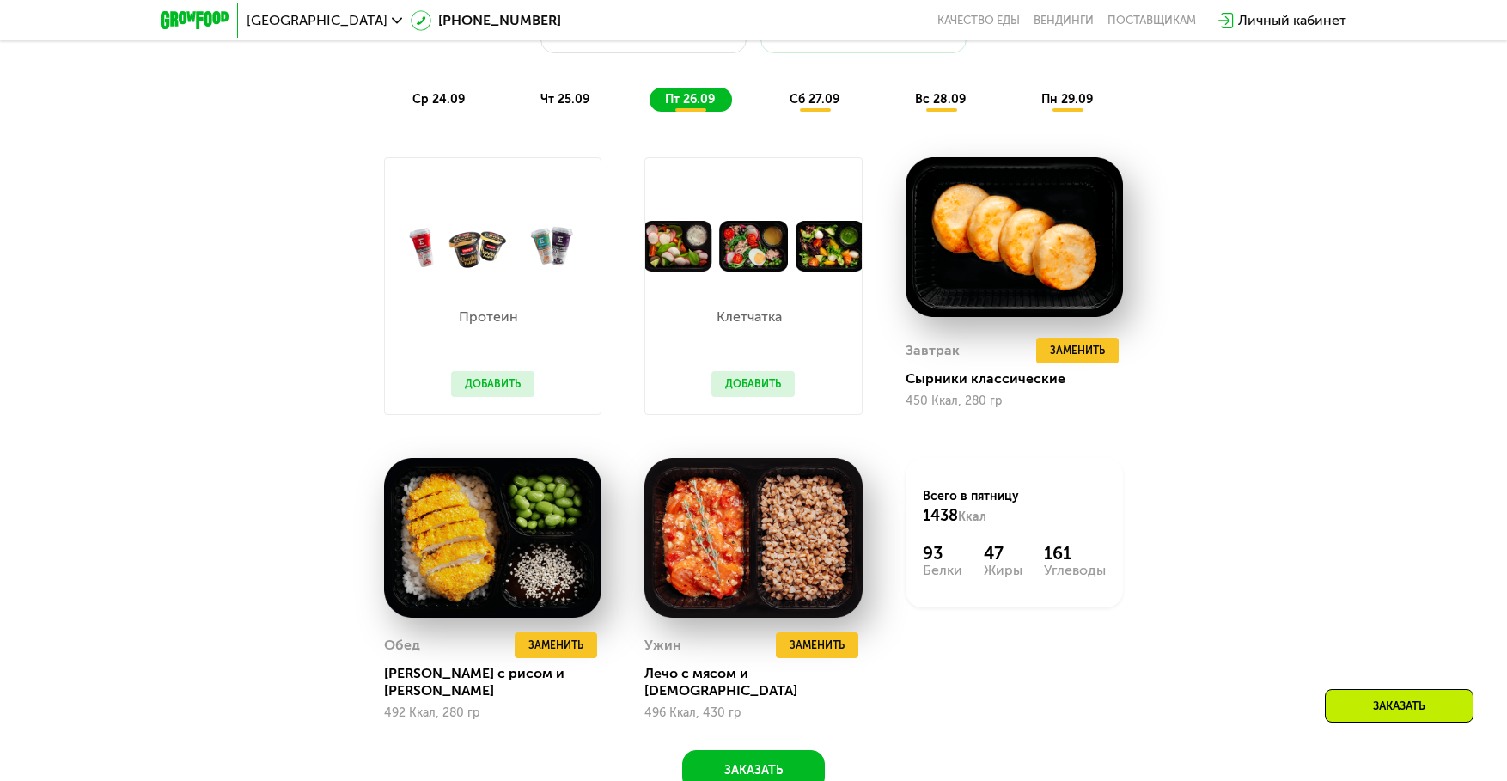
click at [821, 101] on span "сб 27.09" at bounding box center [815, 99] width 50 height 15
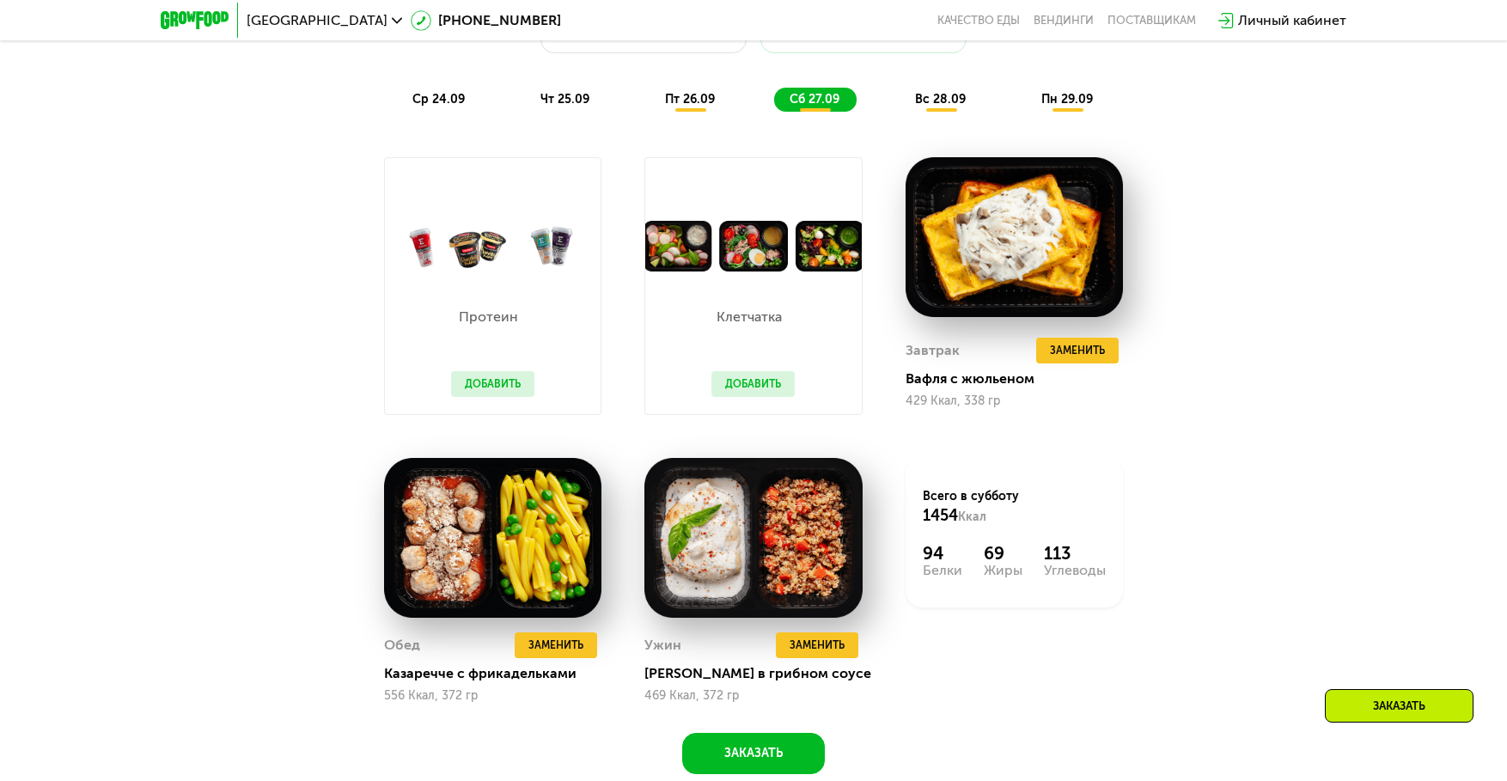
click at [925, 107] on span "вс 28.09" at bounding box center [940, 99] width 51 height 15
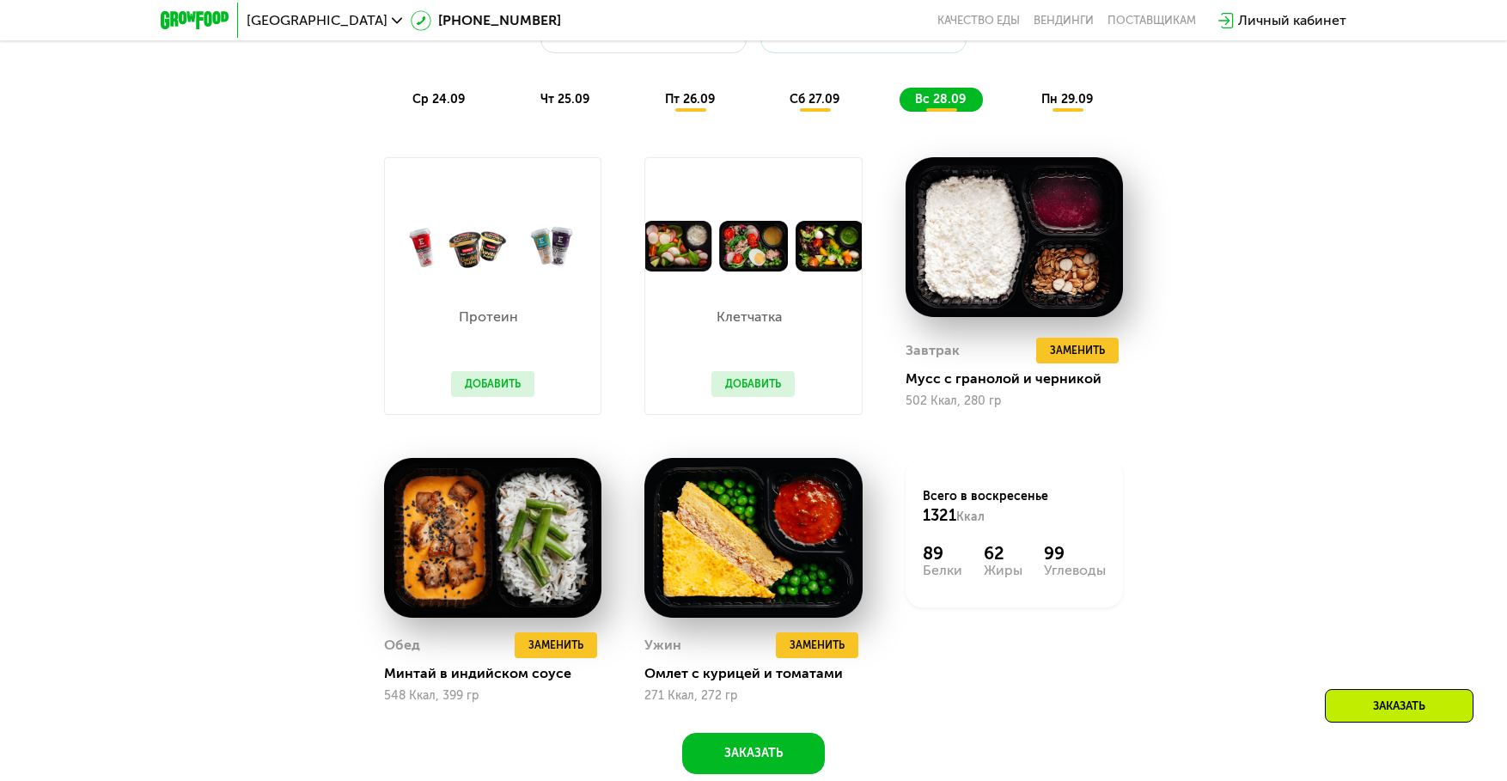
click at [1059, 107] on span "пн 29.09" at bounding box center [1067, 99] width 52 height 15
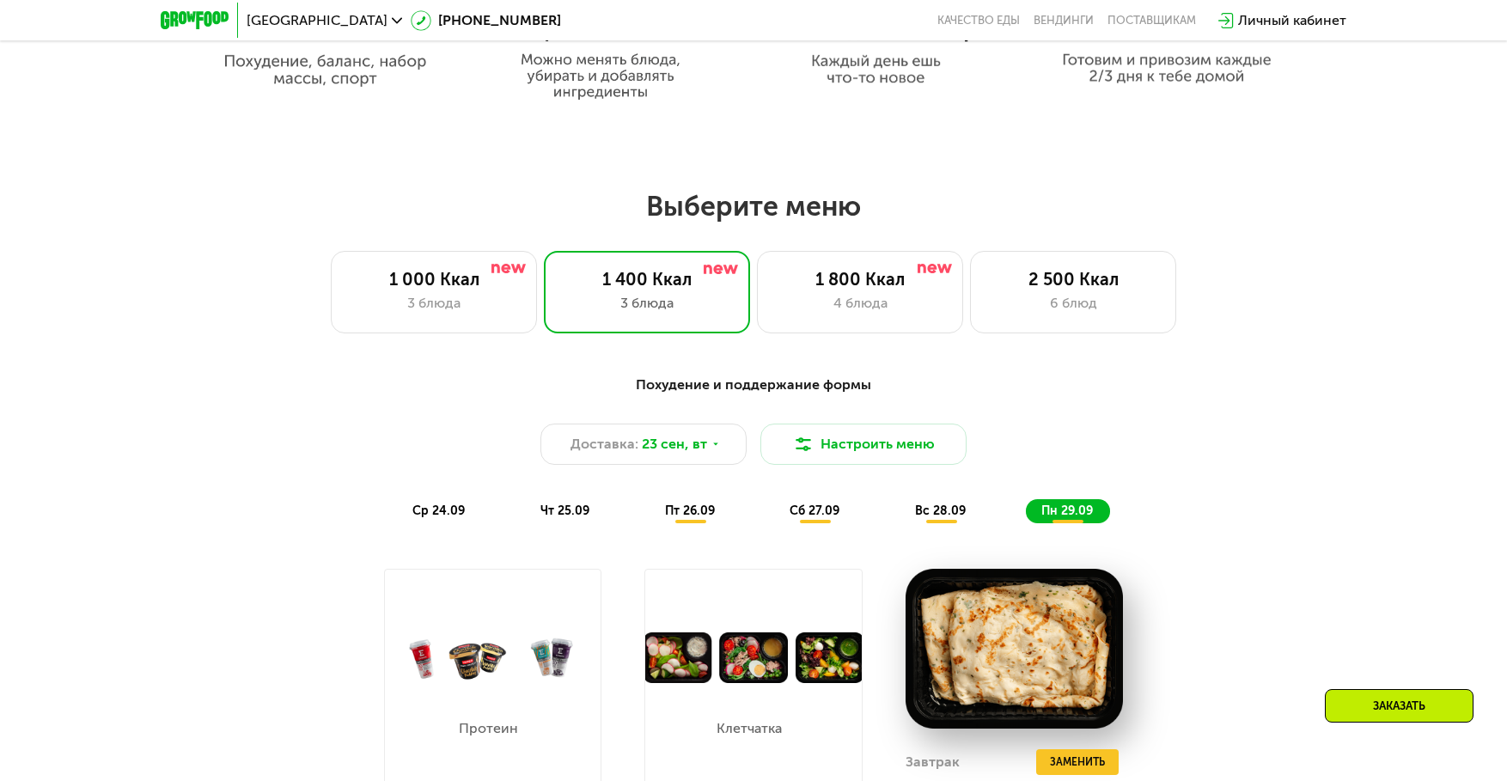
scroll to position [1203, 0]
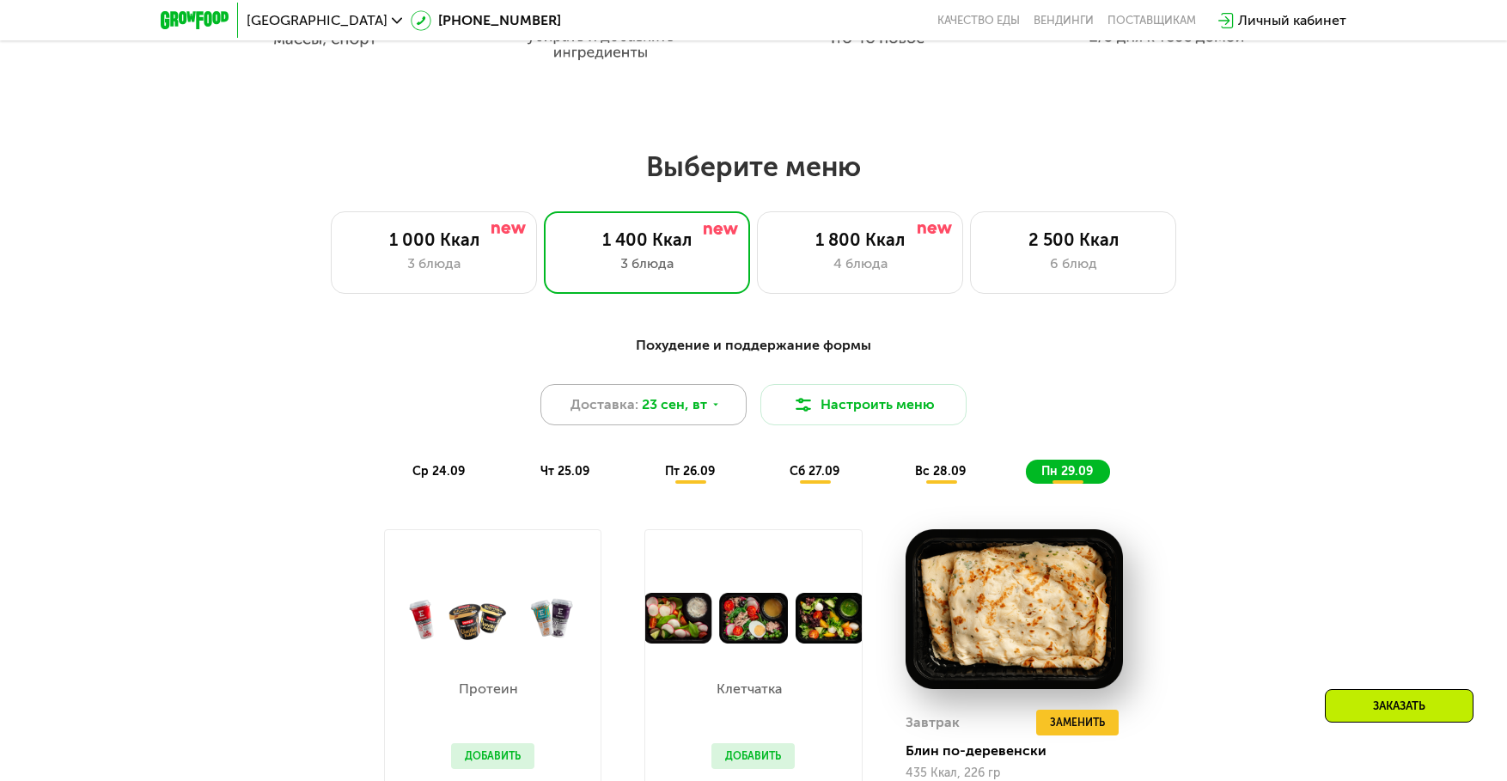
click at [715, 410] on icon at bounding box center [716, 405] width 10 height 10
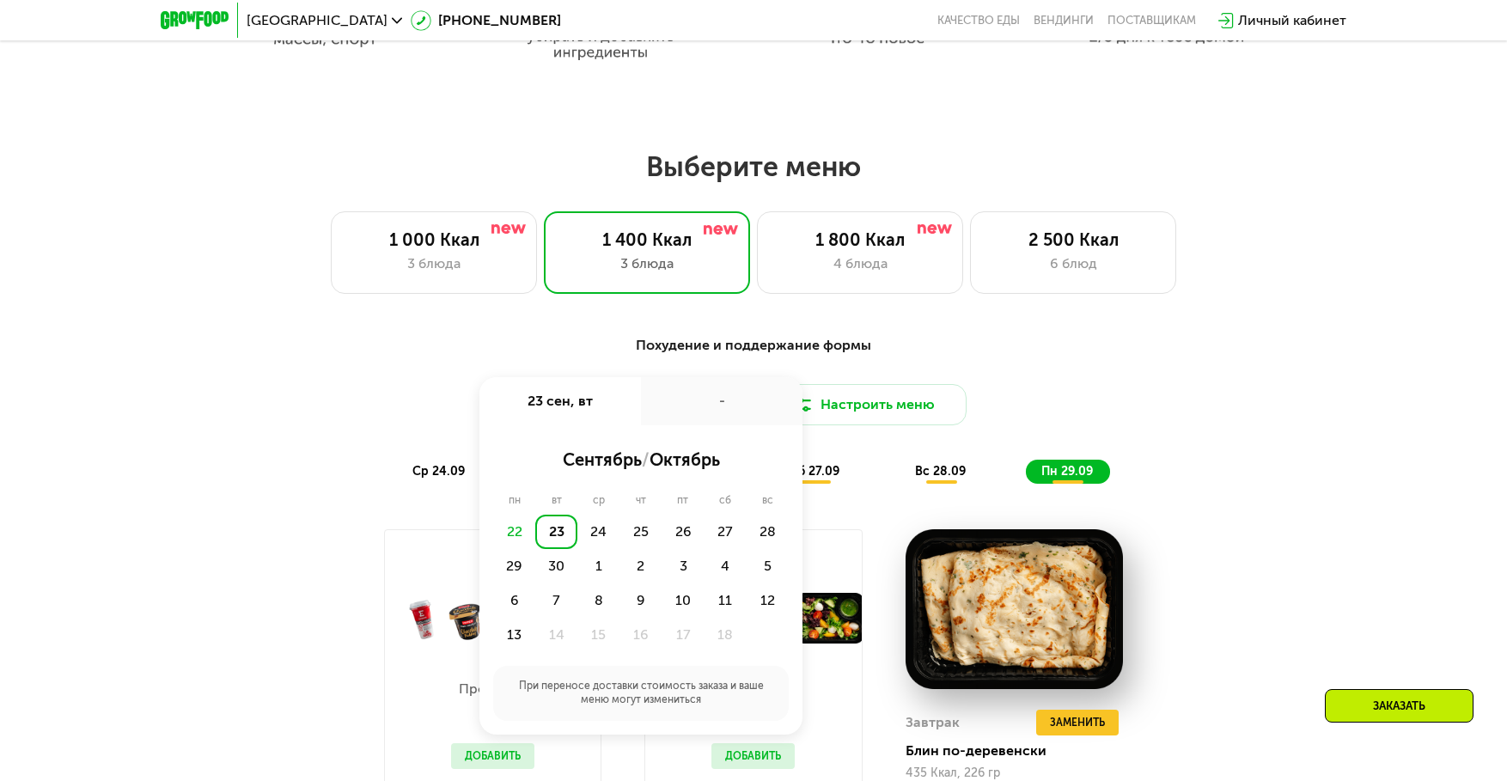
click at [1072, 386] on div "Похудение и поддержание формы Доставка: 23 сен, вт 23 сен, вт - сентябрь / октя…" at bounding box center [753, 409] width 1017 height 149
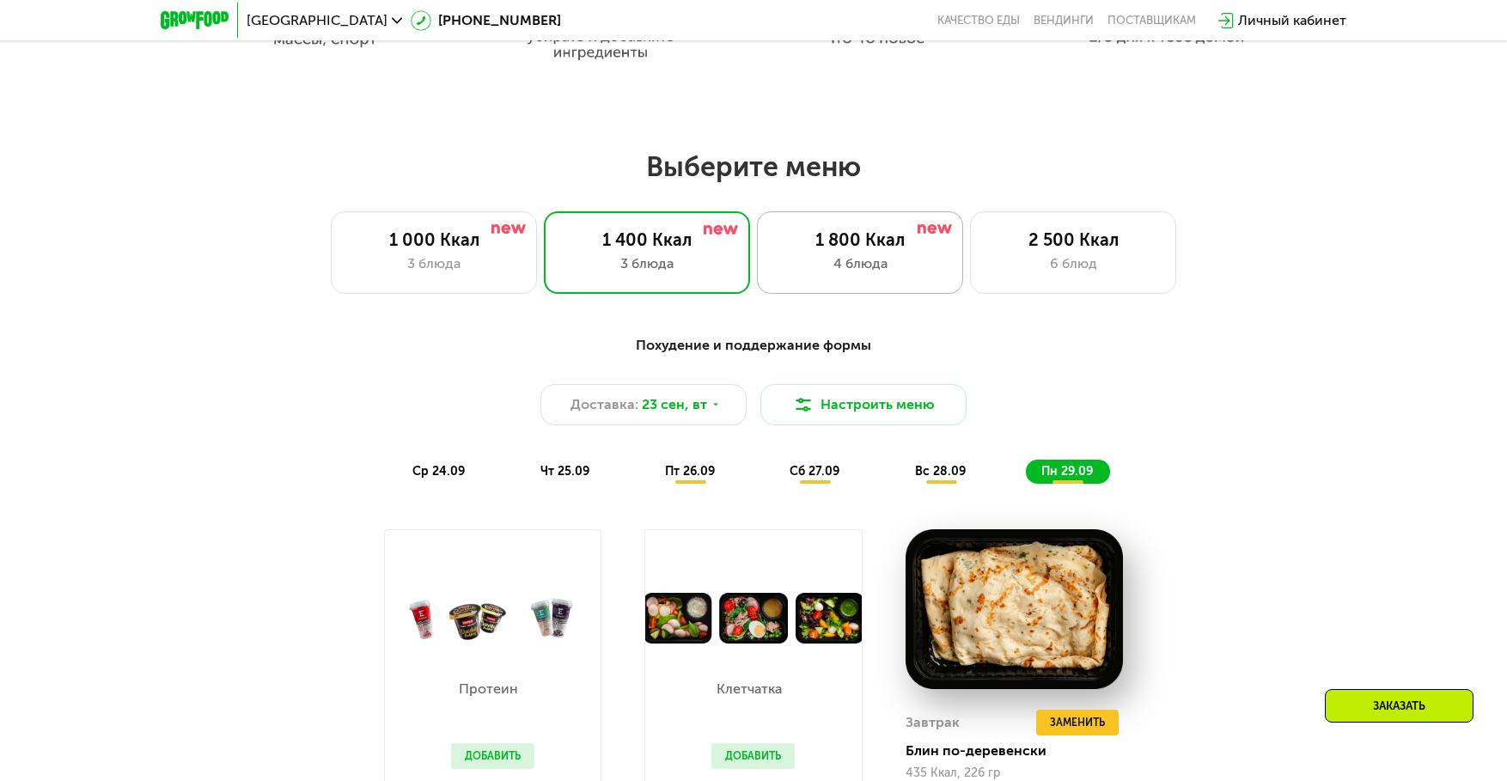
click at [825, 288] on div "1 800 Ккал 4 блюда" at bounding box center [860, 252] width 206 height 82
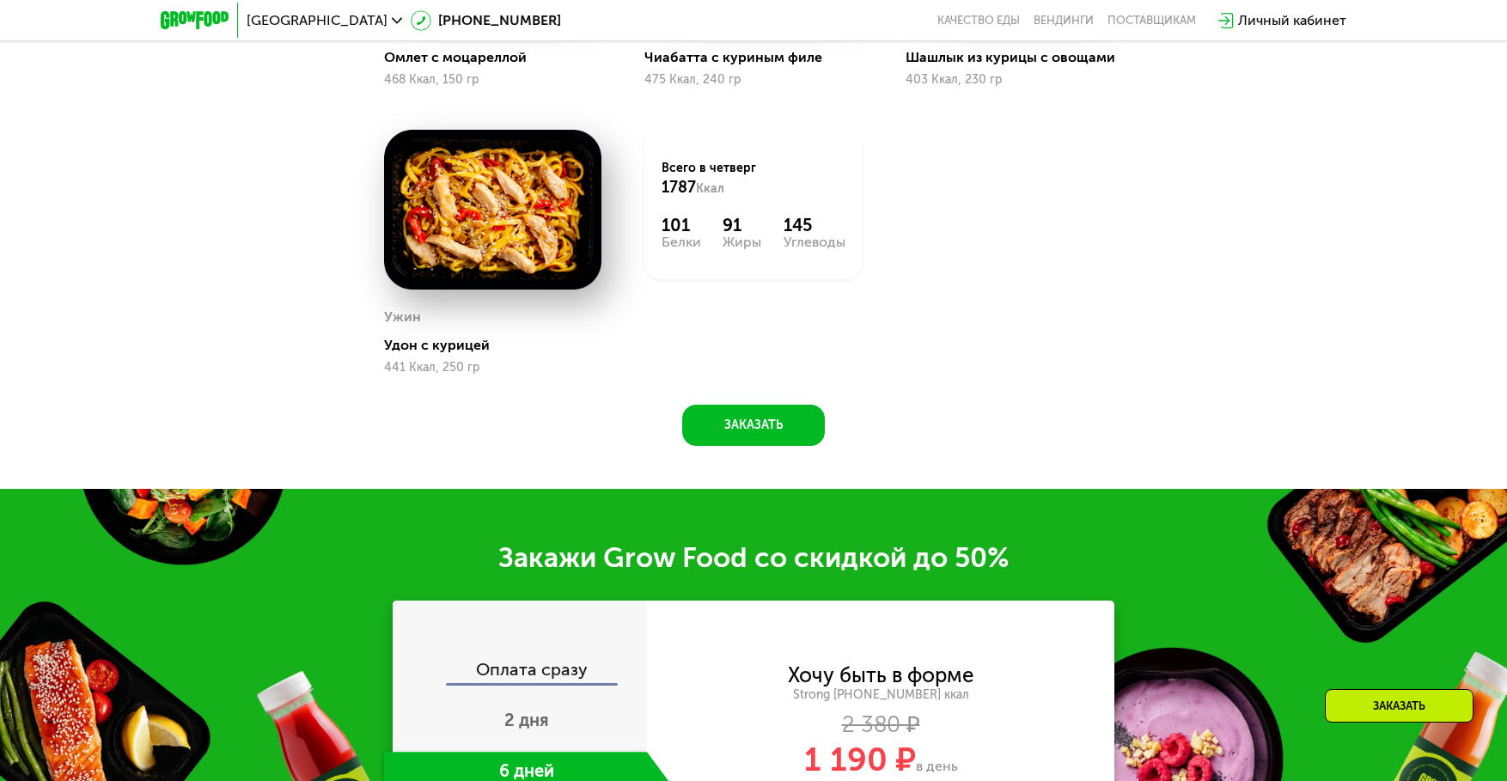
scroll to position [1461, 0]
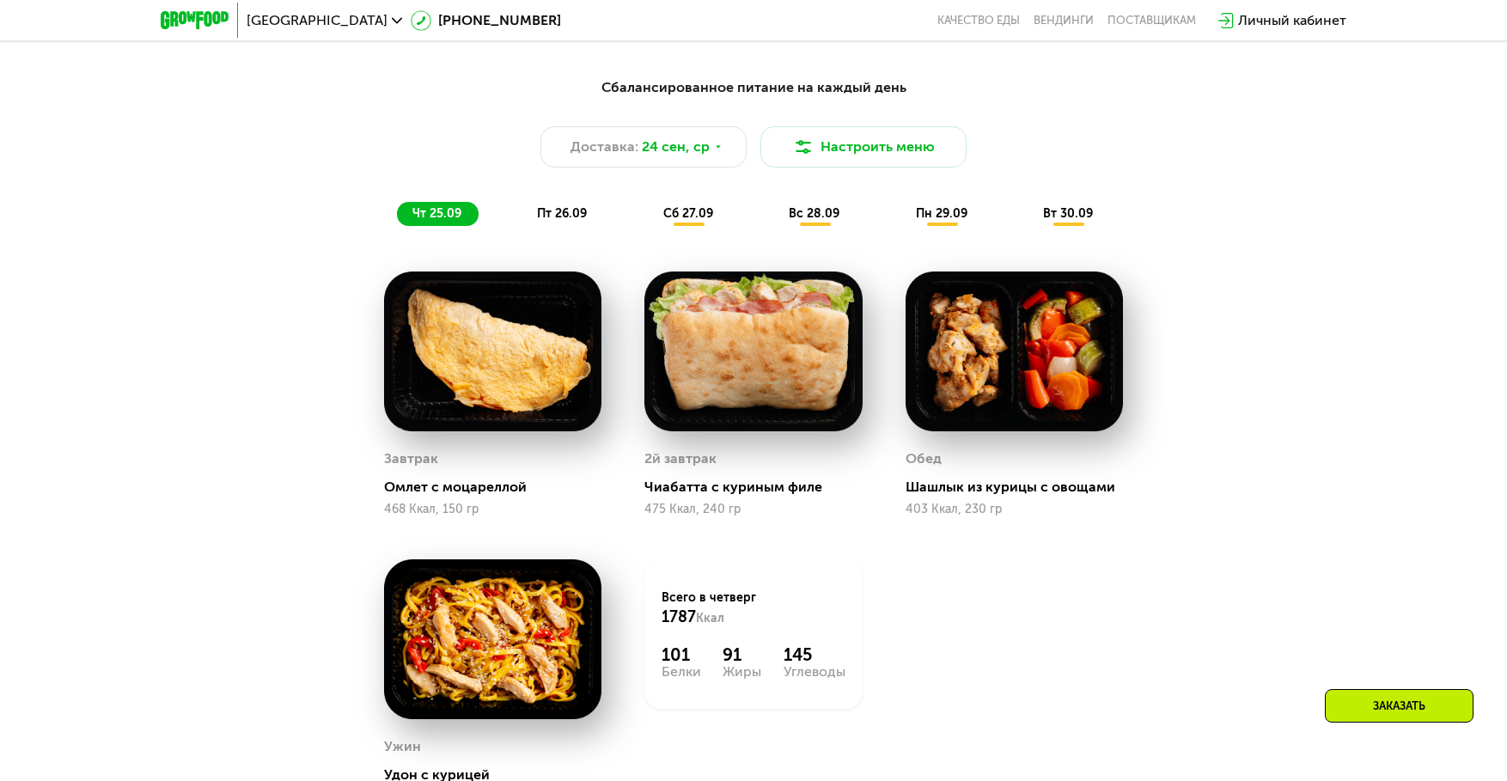
click at [573, 221] on span "пт 26.09" at bounding box center [562, 213] width 50 height 15
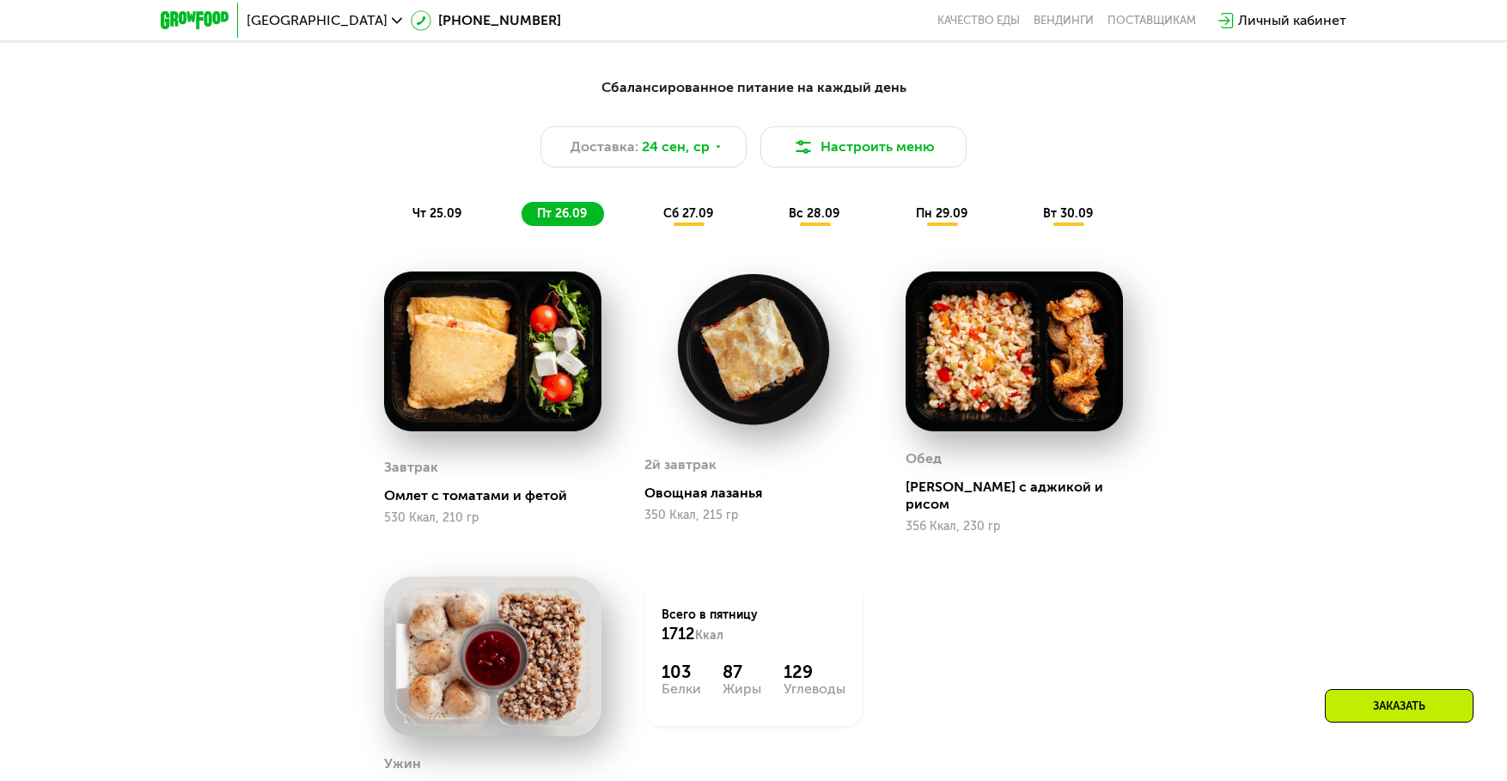
click at [656, 222] on div "сб 27.09" at bounding box center [689, 214] width 82 height 24
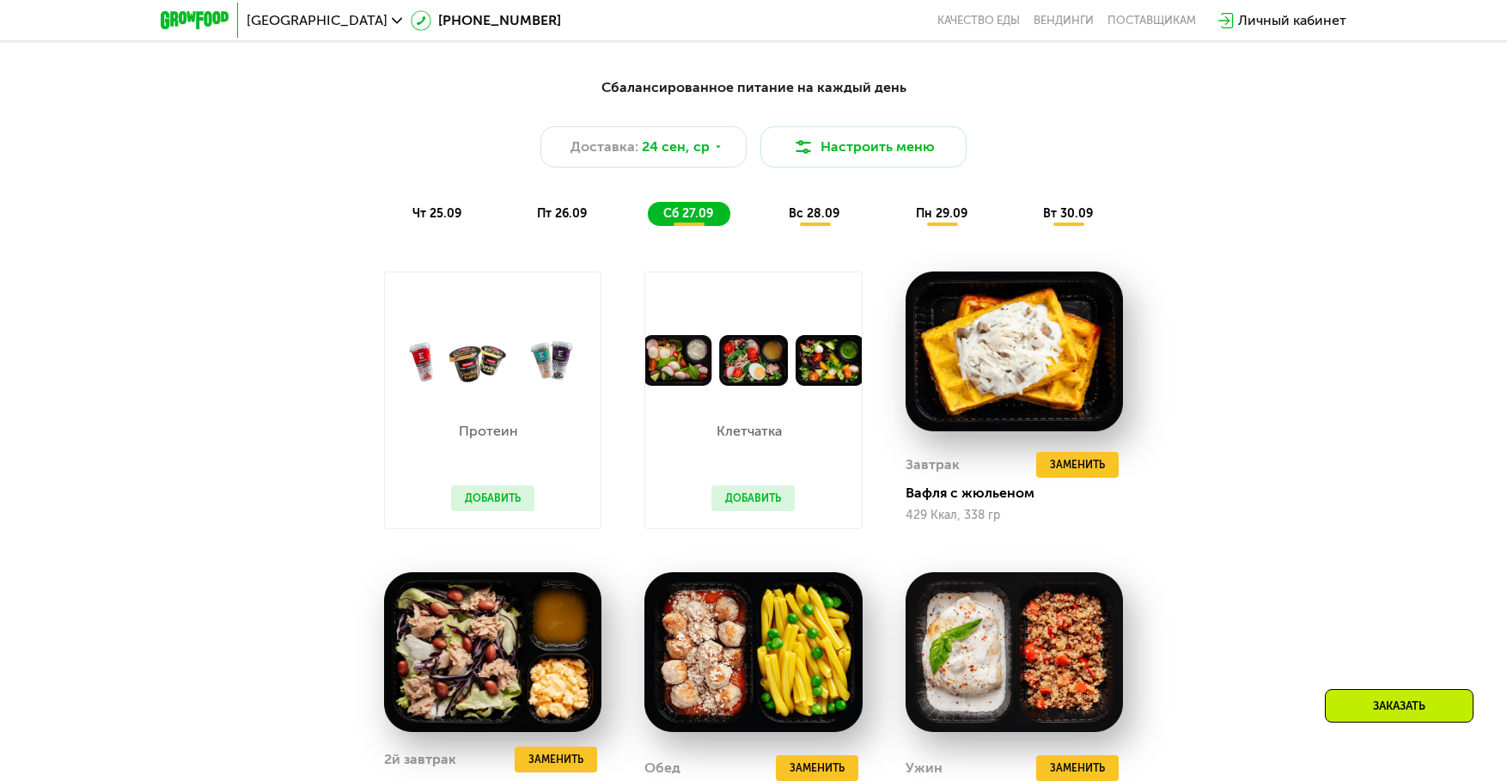
click at [803, 220] on span "вс 28.09" at bounding box center [814, 213] width 51 height 15
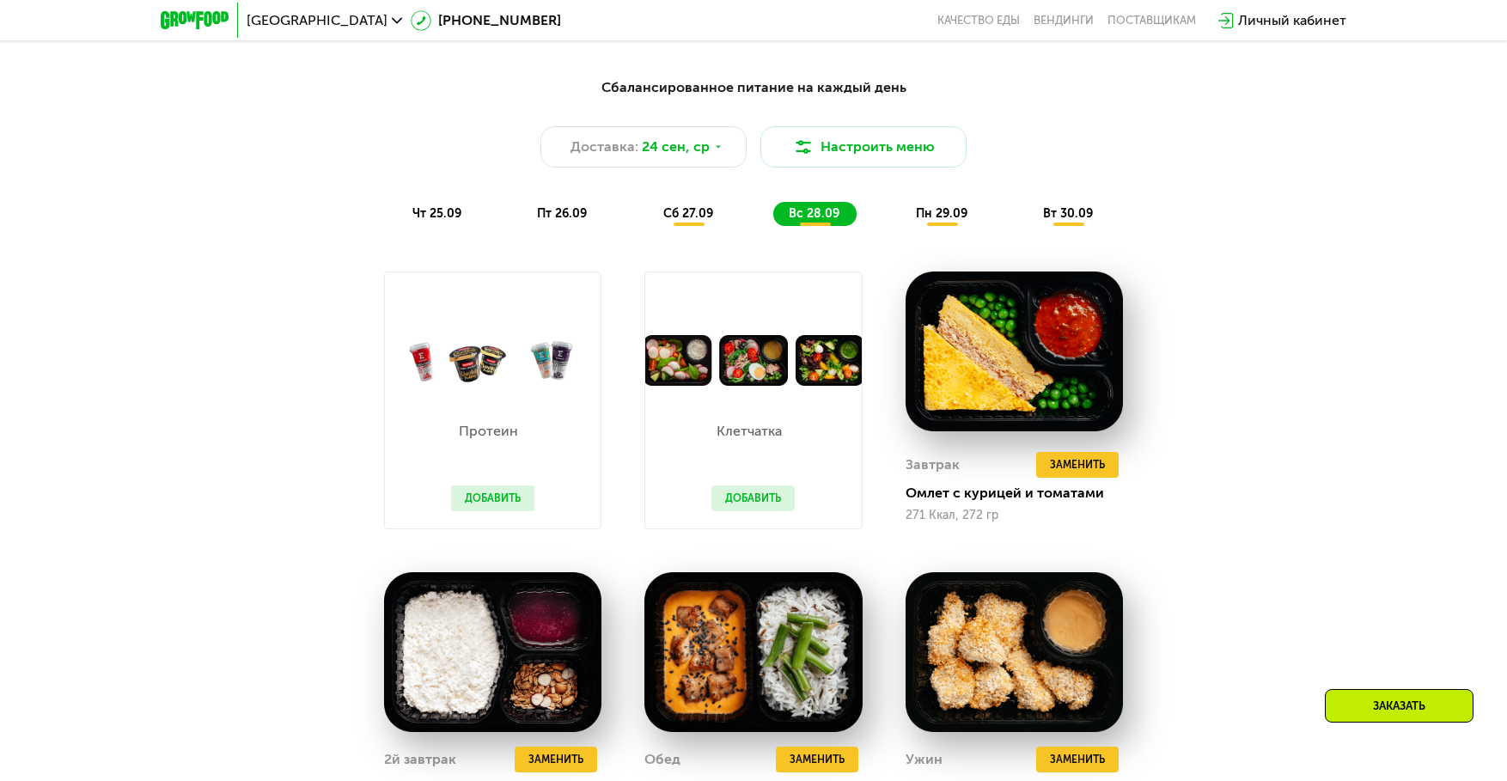
click at [910, 218] on div "пн 29.09" at bounding box center [943, 214] width 84 height 24
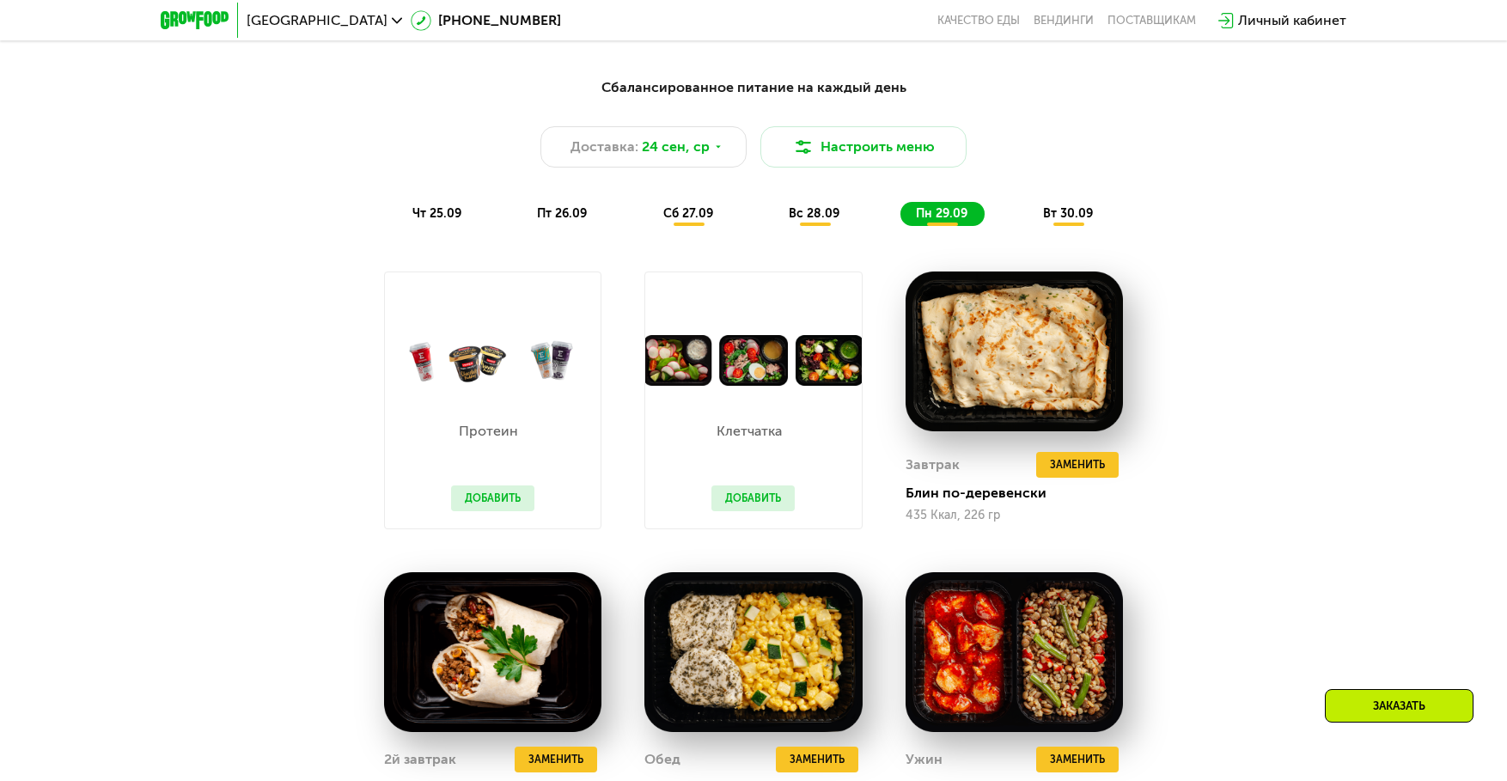
click at [1064, 218] on span "вт 30.09" at bounding box center [1068, 213] width 50 height 15
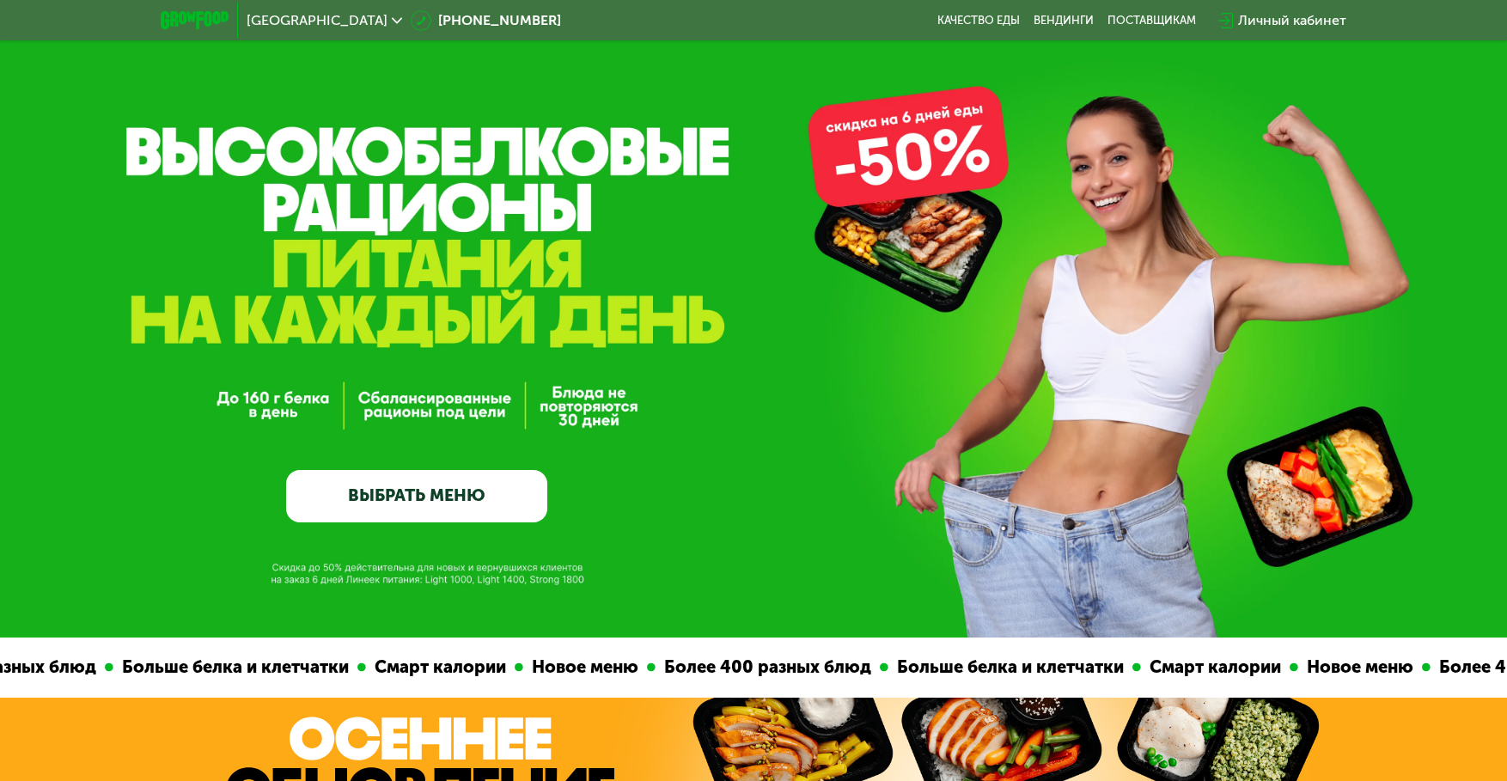
scroll to position [0, 0]
